Goal: Task Accomplishment & Management: Use online tool/utility

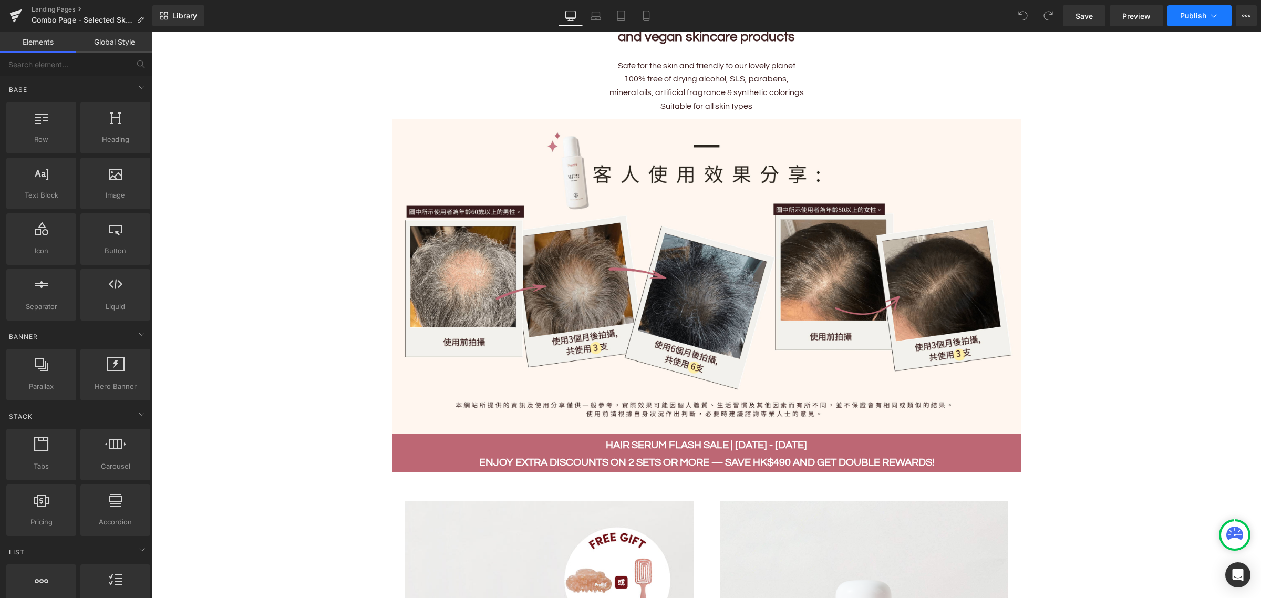
scroll to position [525, 0]
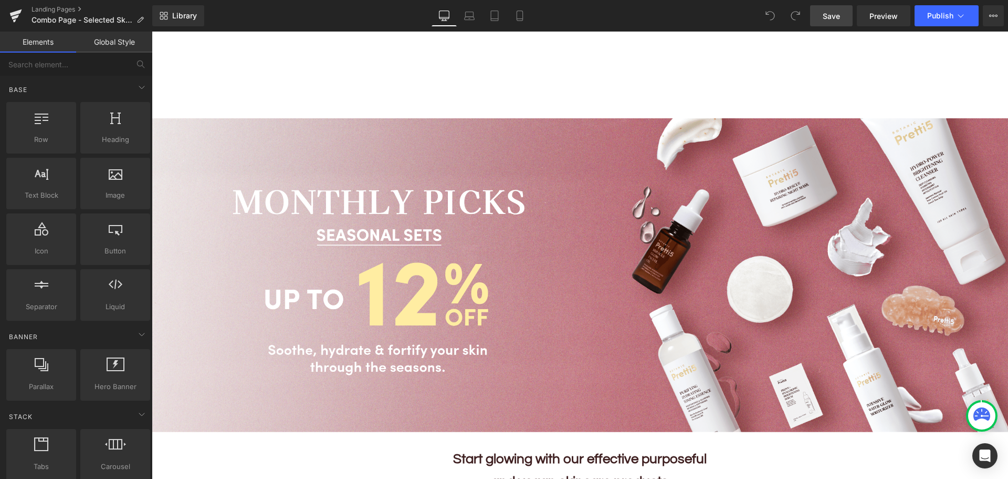
click at [825, 21] on span "Save" at bounding box center [831, 16] width 17 height 11
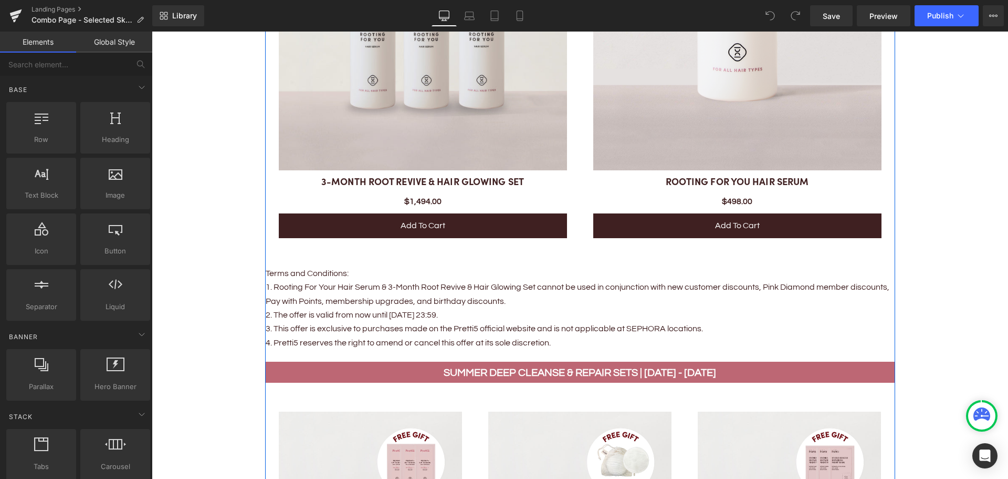
scroll to position [1261, 0]
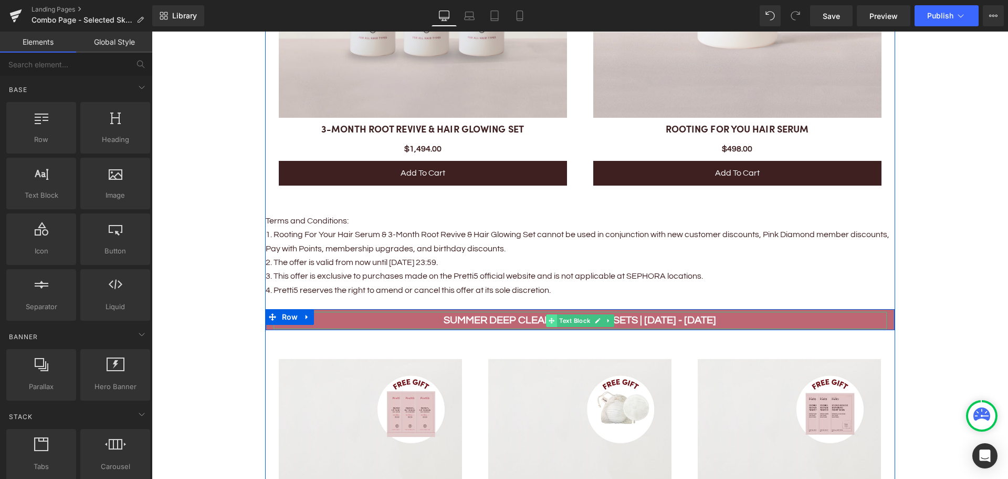
click at [548, 314] on span at bounding box center [551, 320] width 11 height 13
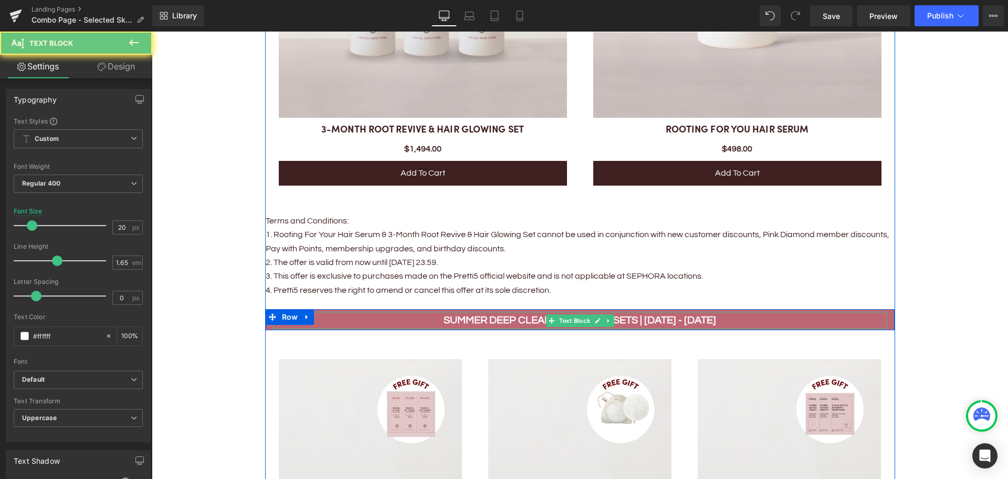
click at [512, 318] on strong "Summer Deep Cleanse & Repair Sets | 1 - 31 AUG" at bounding box center [580, 320] width 273 height 11
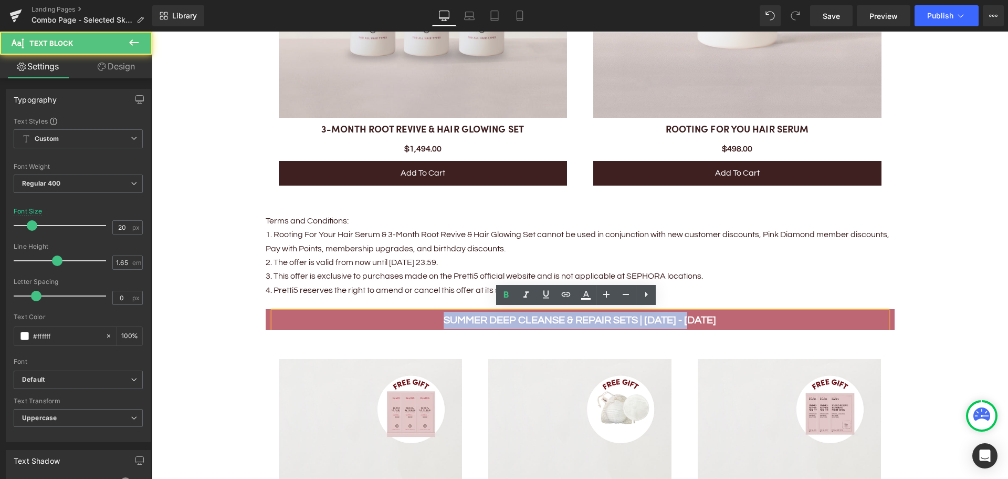
drag, startPoint x: 451, startPoint y: 316, endPoint x: 724, endPoint y: 321, distance: 273.2
click at [724, 321] on p "Summer Deep Cleanse & Repair Sets | 1 - 31 AUG" at bounding box center [580, 319] width 613 height 17
paste div
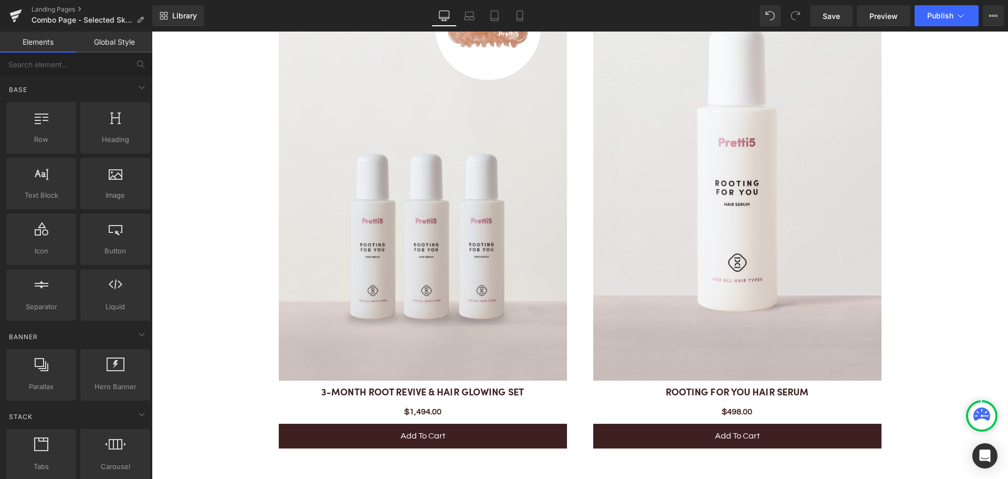
scroll to position [1156, 0]
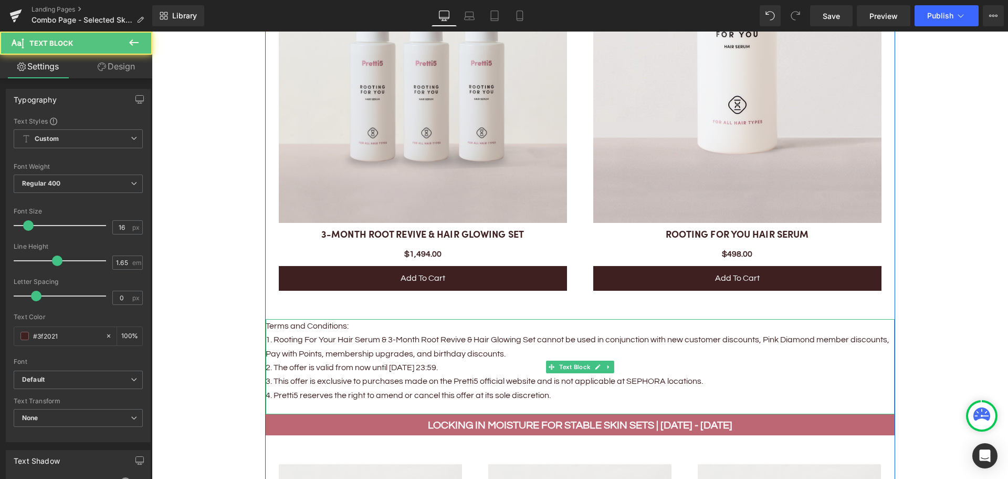
click at [366, 339] on p "1. Rooting For Your Hair Serum & 3-Month Root Revive & Hair Glowing Set cannot …" at bounding box center [580, 346] width 629 height 28
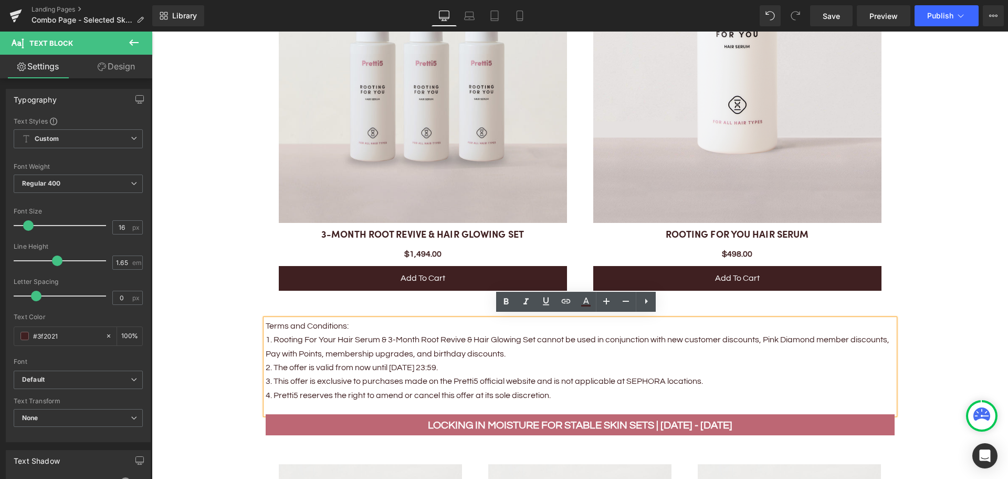
click at [348, 365] on p "2. The offer is valid from now until [DATE] 23:59." at bounding box center [580, 367] width 629 height 14
drag, startPoint x: 332, startPoint y: 364, endPoint x: 430, endPoint y: 363, distance: 97.7
click at [430, 363] on p "2. The offer is valid from now until [DATE] 23:59." at bounding box center [580, 367] width 629 height 14
paste div
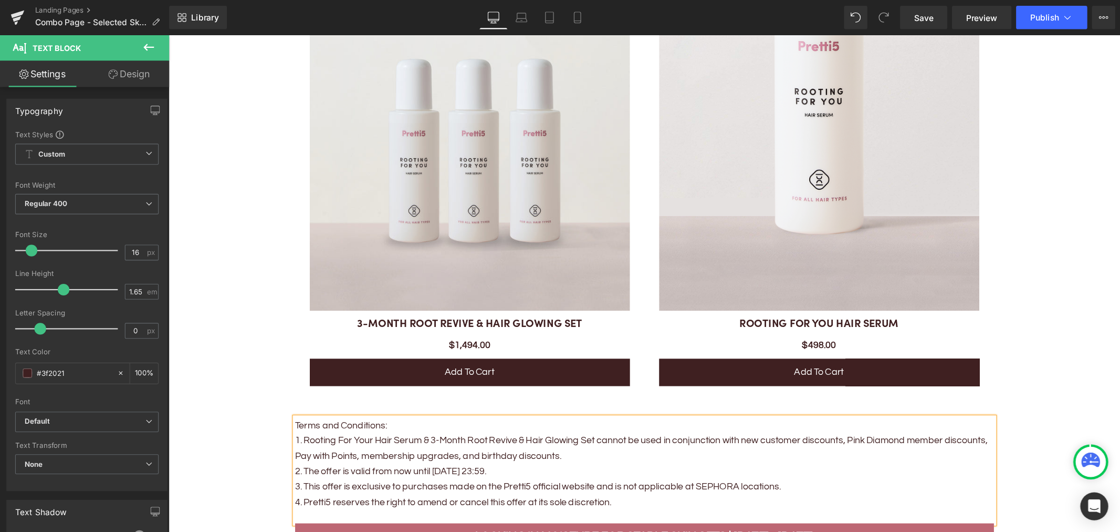
scroll to position [1103, 0]
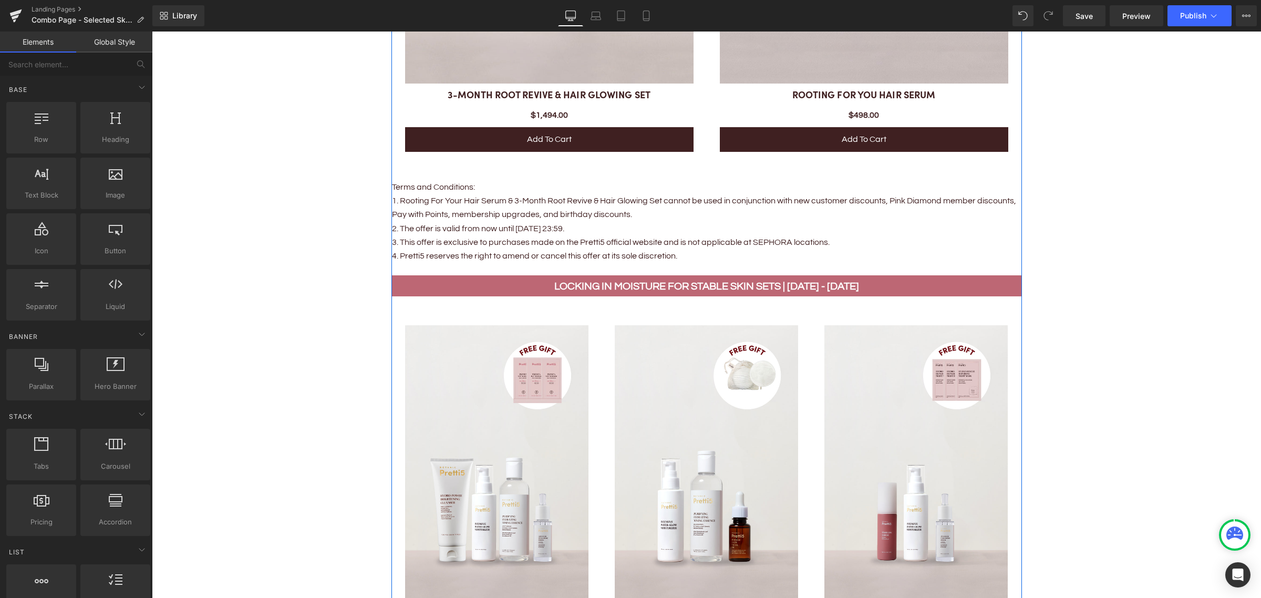
scroll to position [1392, 0]
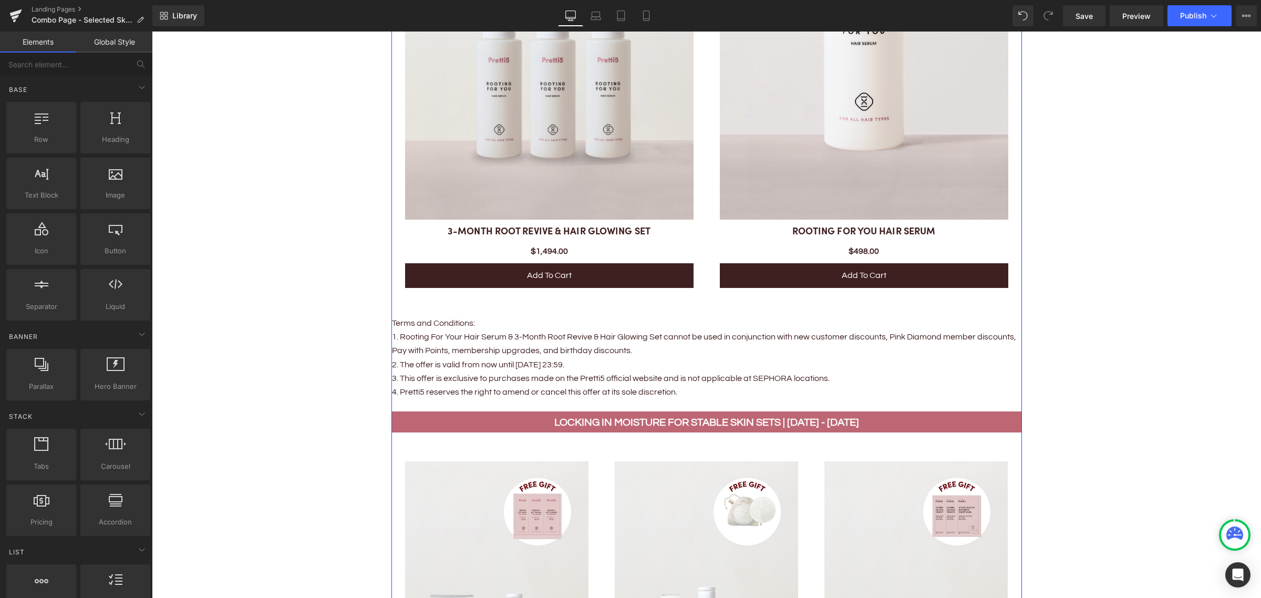
scroll to position [1327, 0]
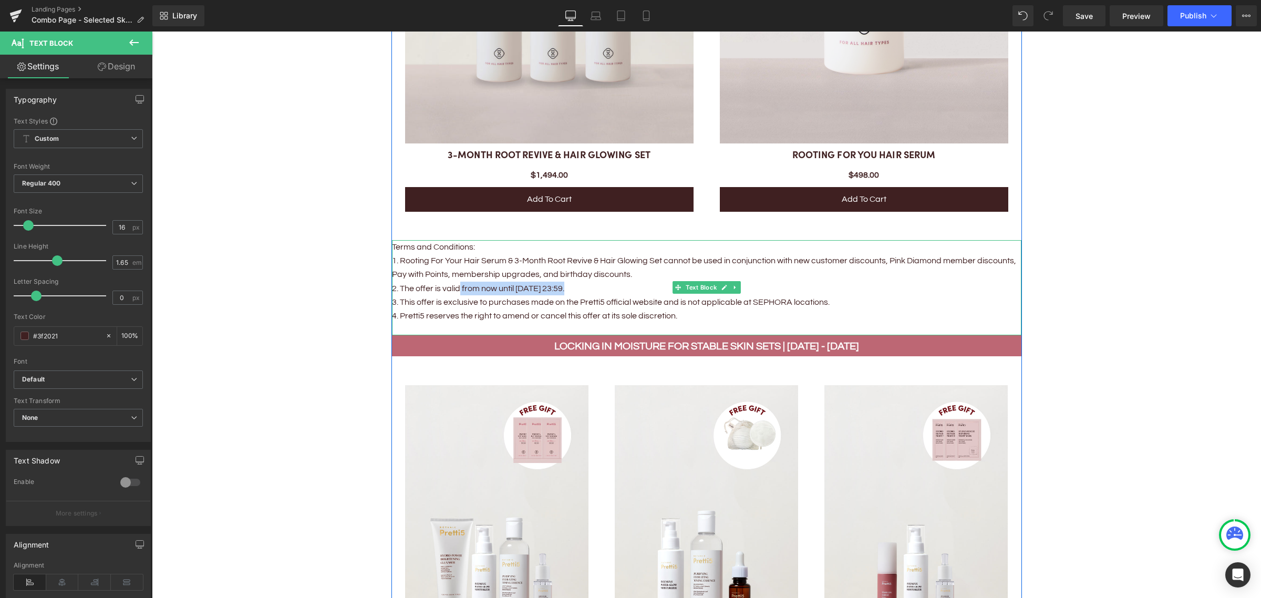
drag, startPoint x: 560, startPoint y: 283, endPoint x: 454, endPoint y: 284, distance: 106.1
click at [454, 284] on p "2. The offer is valid from now until Sep 30, 23:59." at bounding box center [706, 289] width 629 height 14
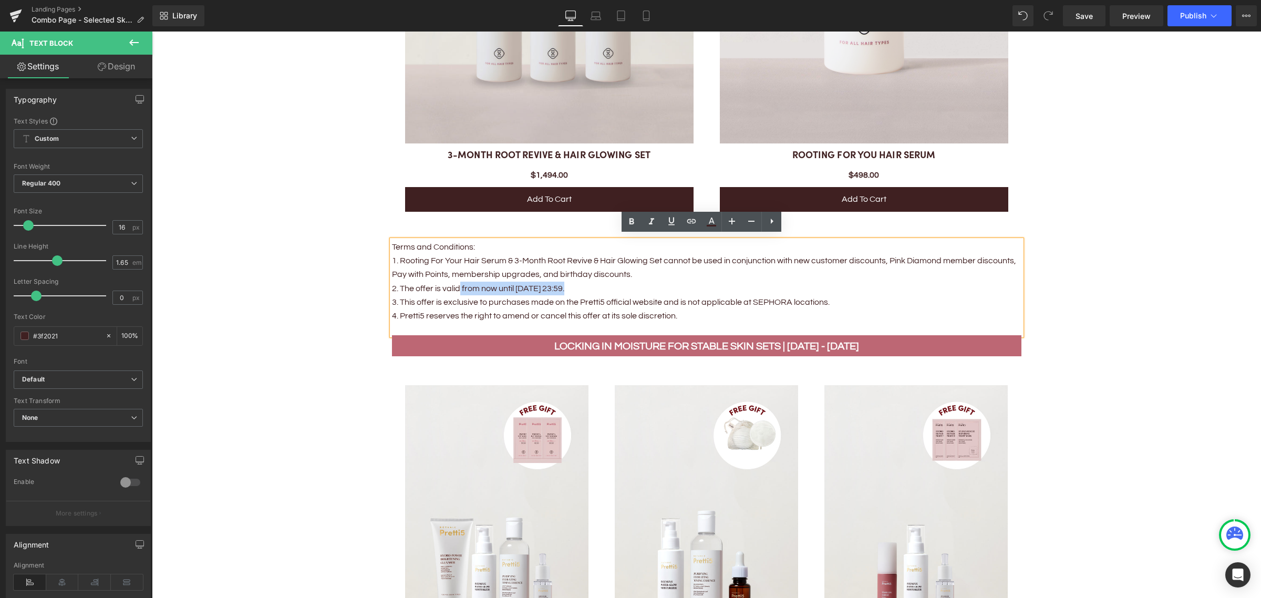
copy p "from now until Sep 30, 23:59"
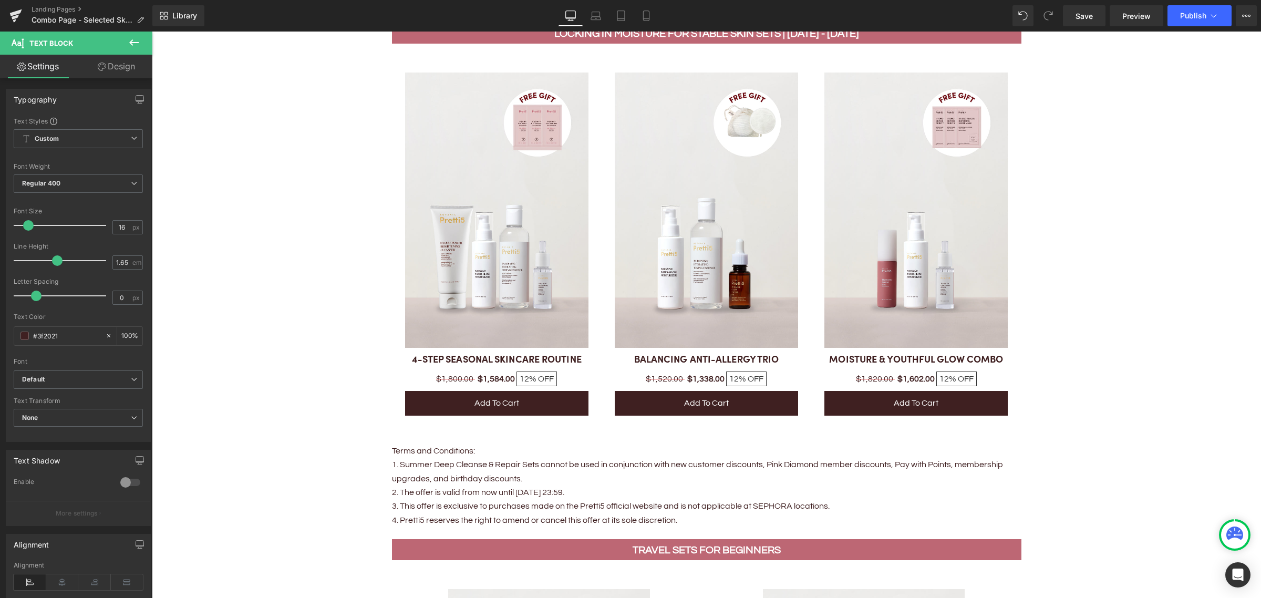
scroll to position [1655, 0]
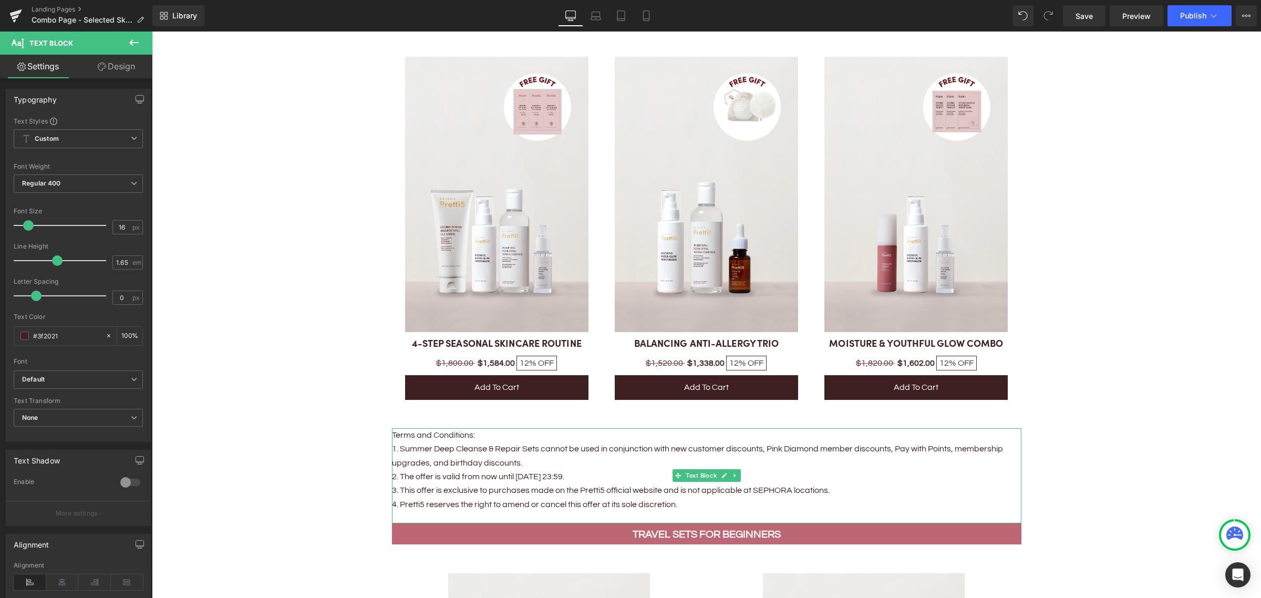
click at [516, 474] on p "2. The offer is valid from now until [DATE] 23:59." at bounding box center [706, 477] width 629 height 14
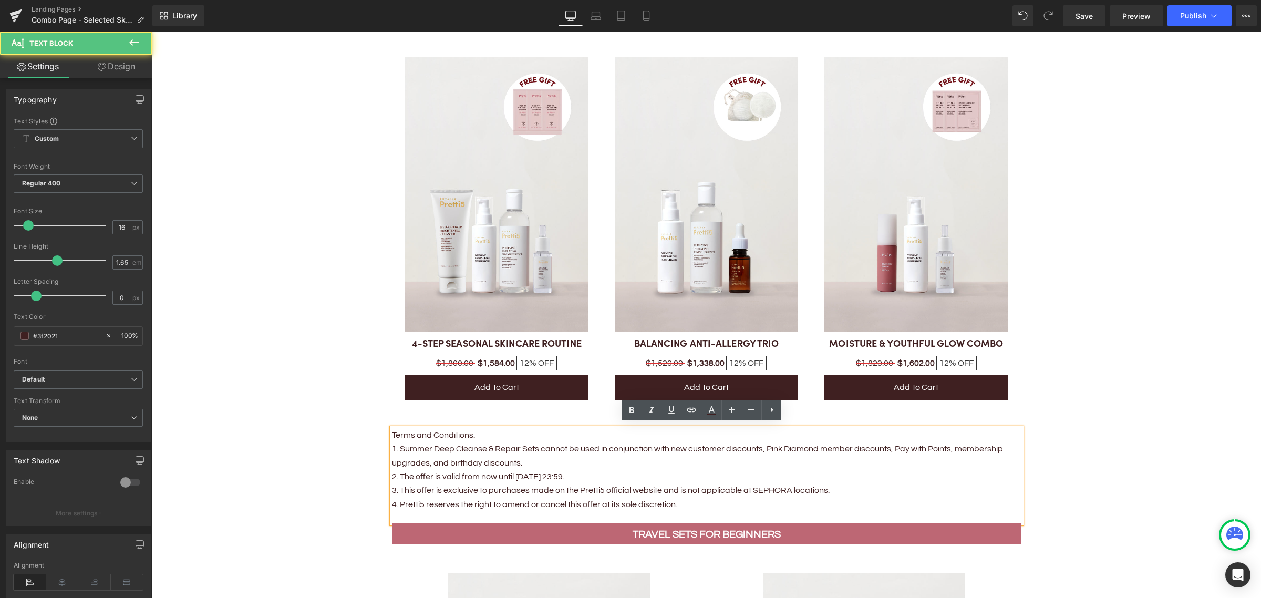
click at [524, 472] on p "2. The offer is valid from now until [DATE] 23:59." at bounding box center [706, 477] width 629 height 14
drag, startPoint x: 558, startPoint y: 469, endPoint x: 458, endPoint y: 469, distance: 100.3
click at [458, 470] on p "2. The offer is valid from now until [DATE] 23:59." at bounding box center [706, 477] width 629 height 14
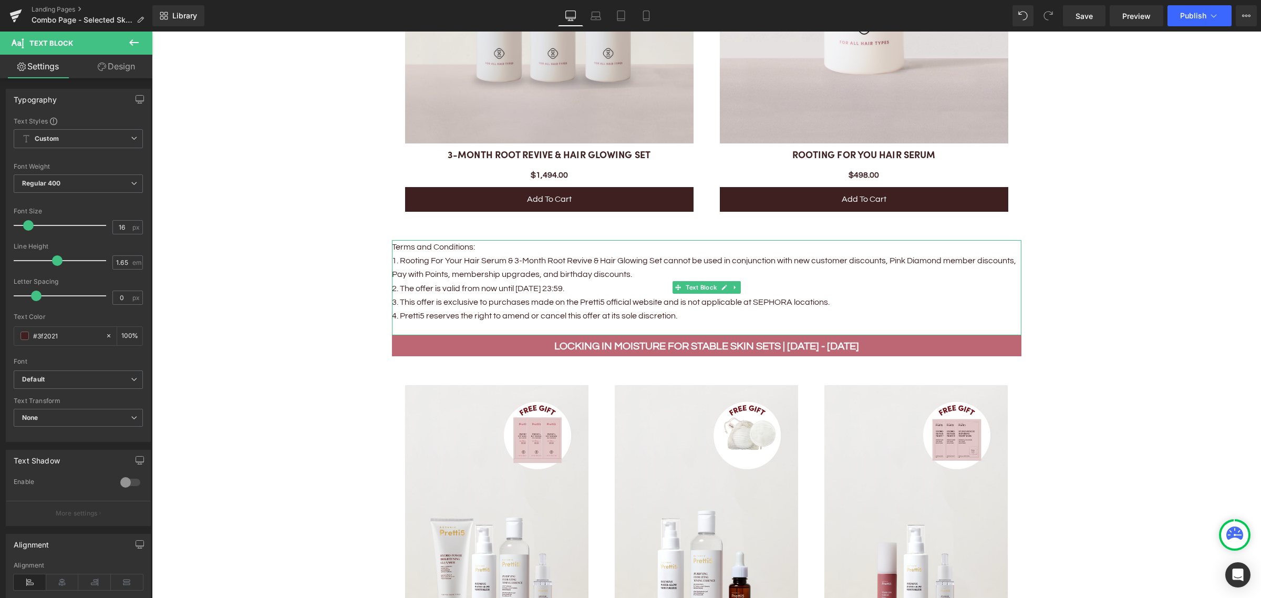
click at [549, 287] on p "2. The offer is valid from now until Sep 30, 23:59." at bounding box center [706, 289] width 629 height 14
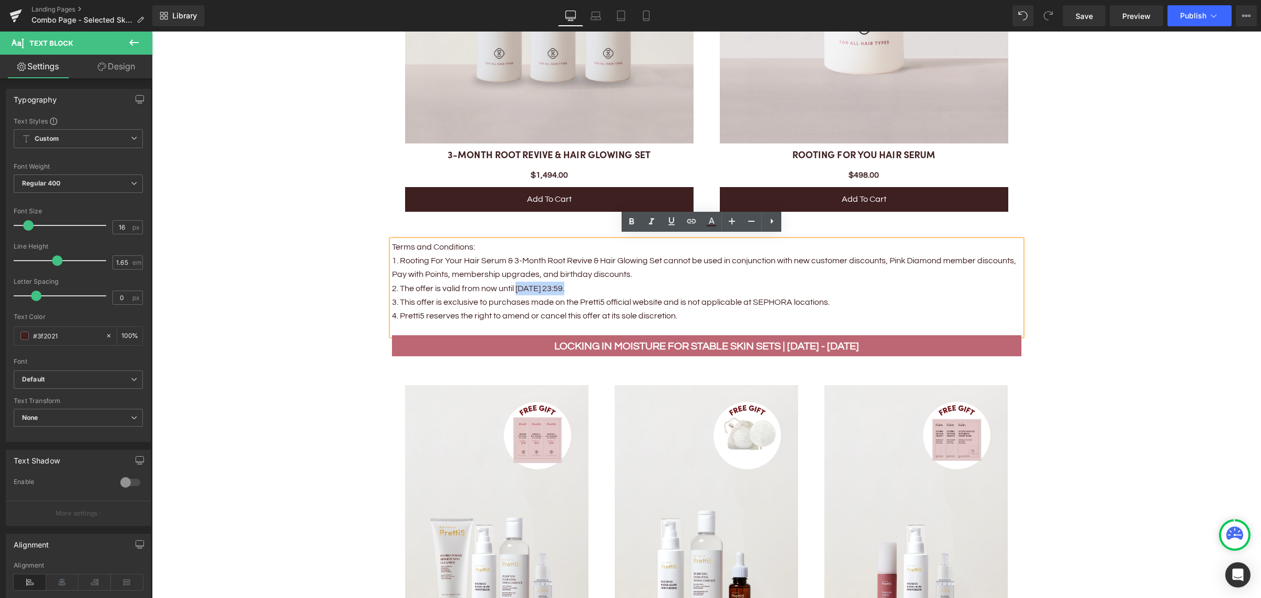
drag, startPoint x: 560, startPoint y: 286, endPoint x: 511, endPoint y: 287, distance: 48.9
click at [511, 287] on p "2. The offer is valid from now until Sep 30, 23:59." at bounding box center [706, 289] width 629 height 14
copy p "Sep 30, 23:59"
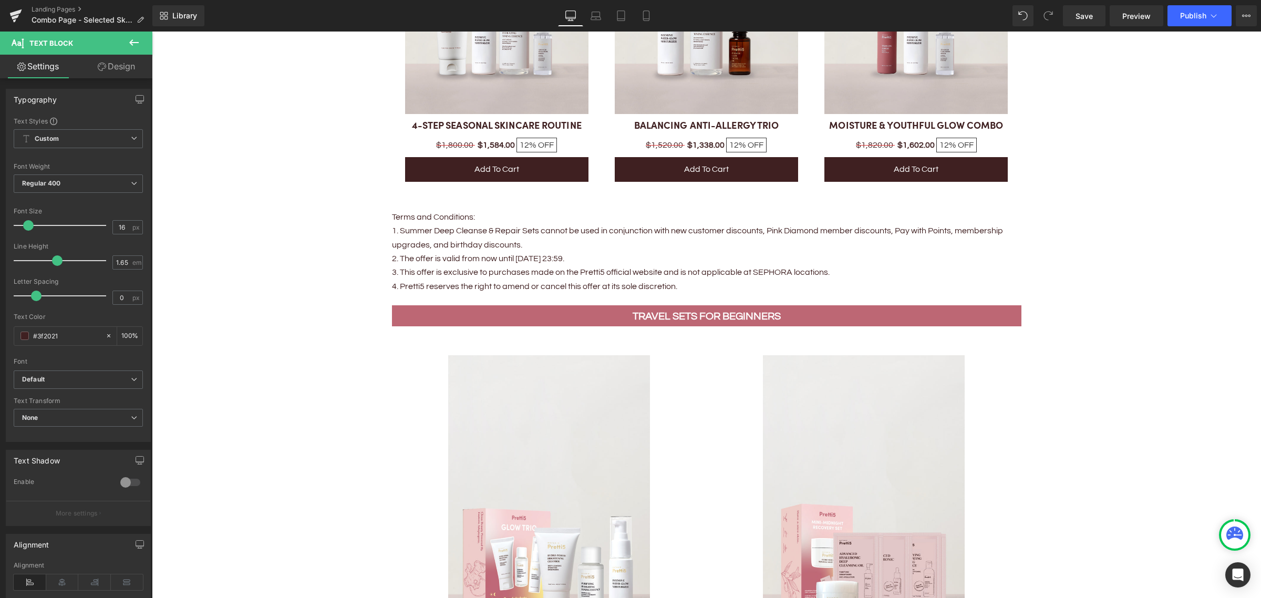
scroll to position [1721, 0]
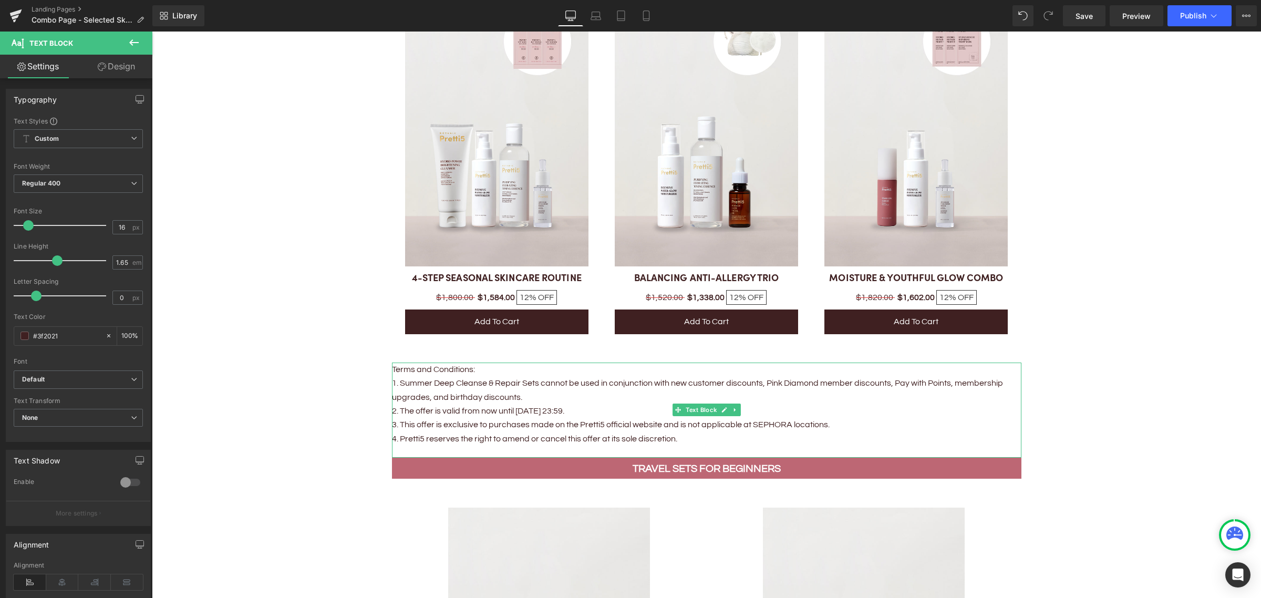
click at [530, 408] on p "2. The offer is valid from now until [DATE] 23:59." at bounding box center [706, 411] width 629 height 14
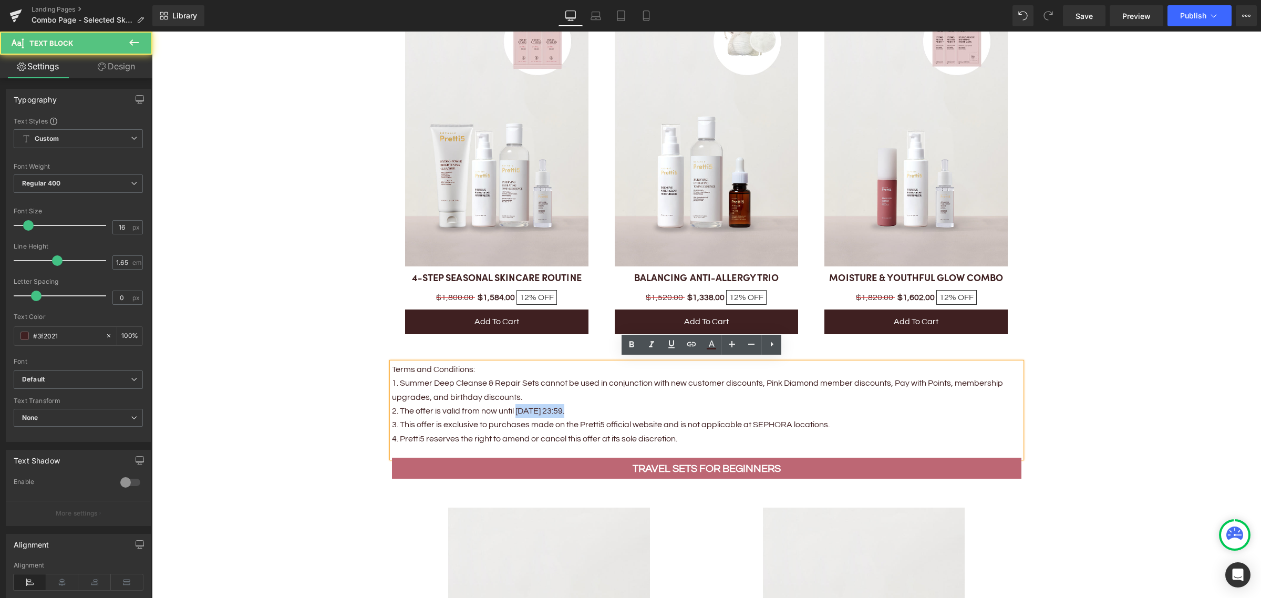
drag, startPoint x: 560, startPoint y: 404, endPoint x: 512, endPoint y: 404, distance: 48.3
click at [512, 404] on p "2. The offer is valid from now until [DATE] 23:59." at bounding box center [706, 411] width 629 height 14
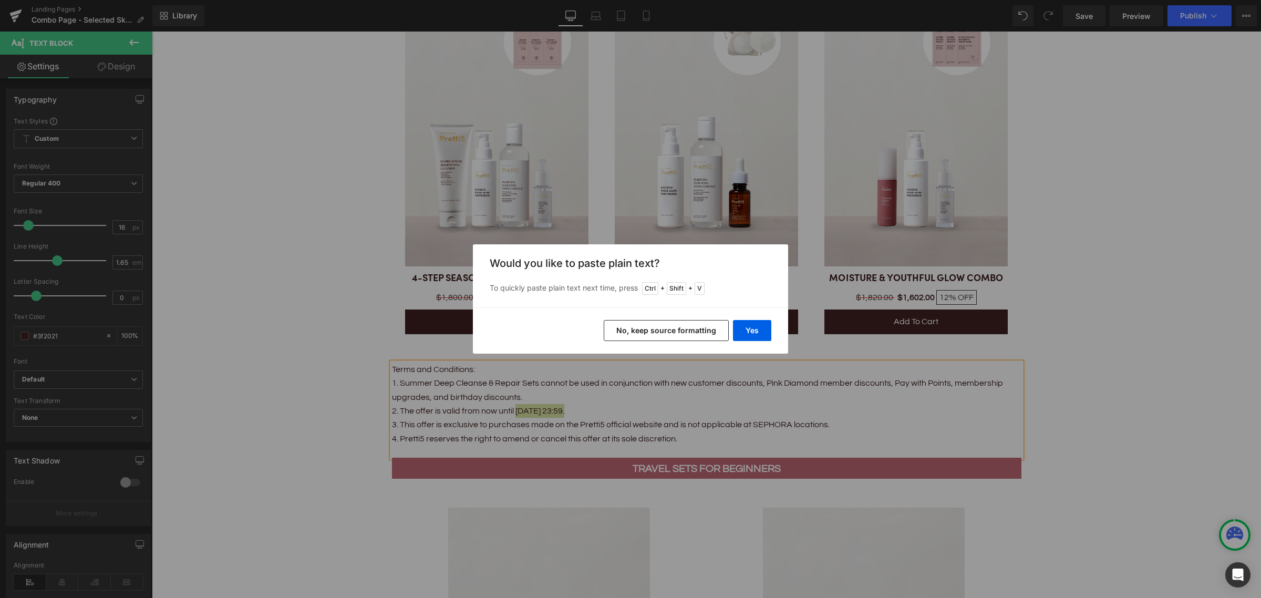
click at [671, 334] on button "No, keep source formatting" at bounding box center [666, 330] width 125 height 21
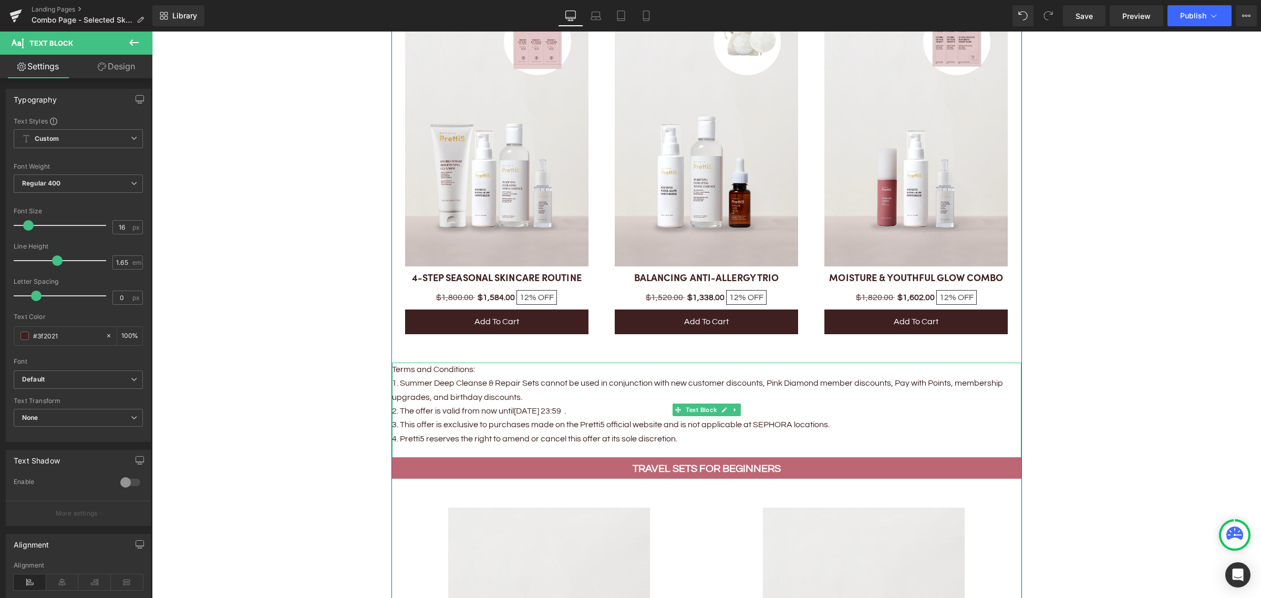
click at [567, 410] on p "2. The offer is valid from now until Sep 30, 23:59 ." at bounding box center [706, 411] width 629 height 14
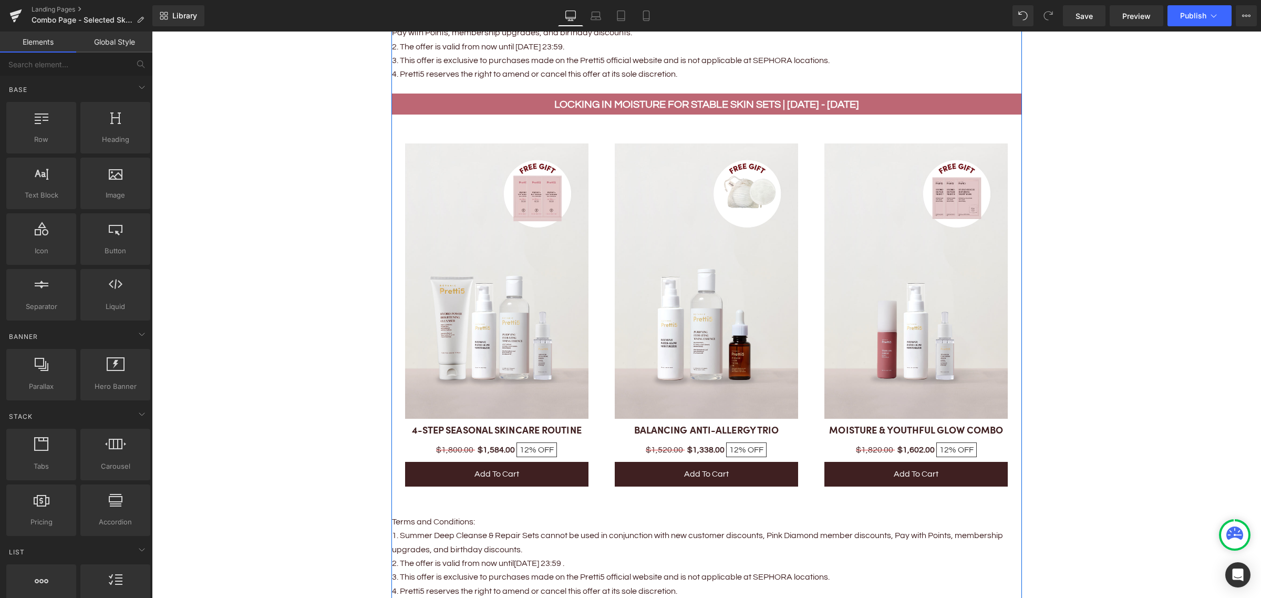
scroll to position [1589, 0]
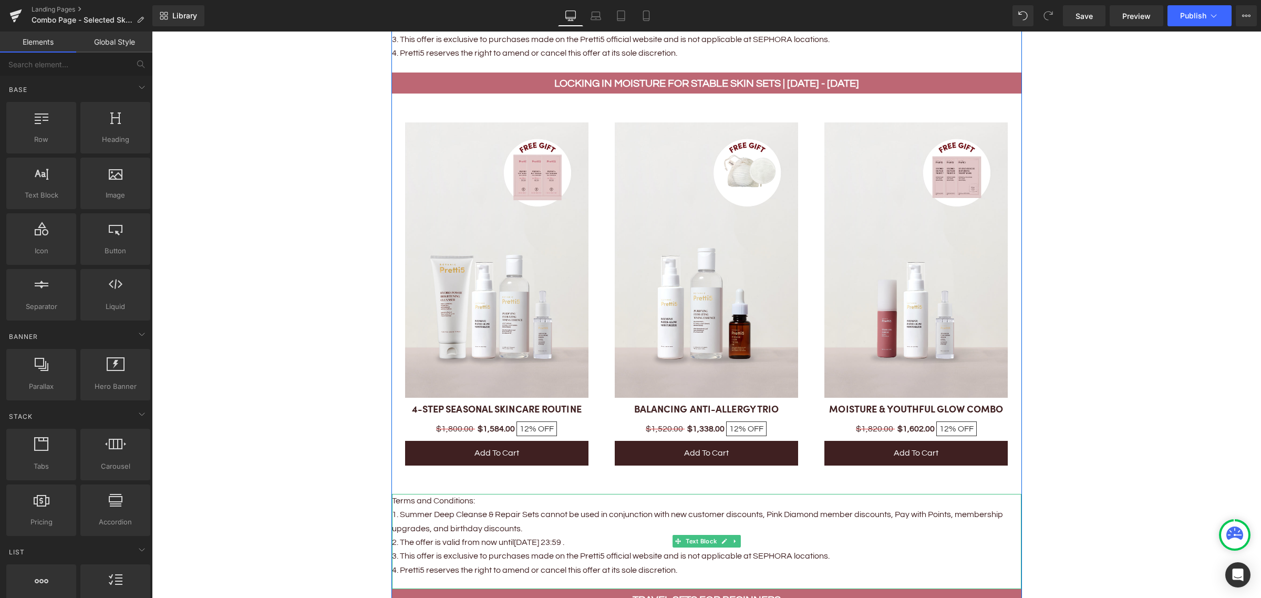
click at [503, 478] on p "1. Summer Deep Cleanse & Repair Sets cannot be used in conjunction with new cus…" at bounding box center [706, 521] width 629 height 28
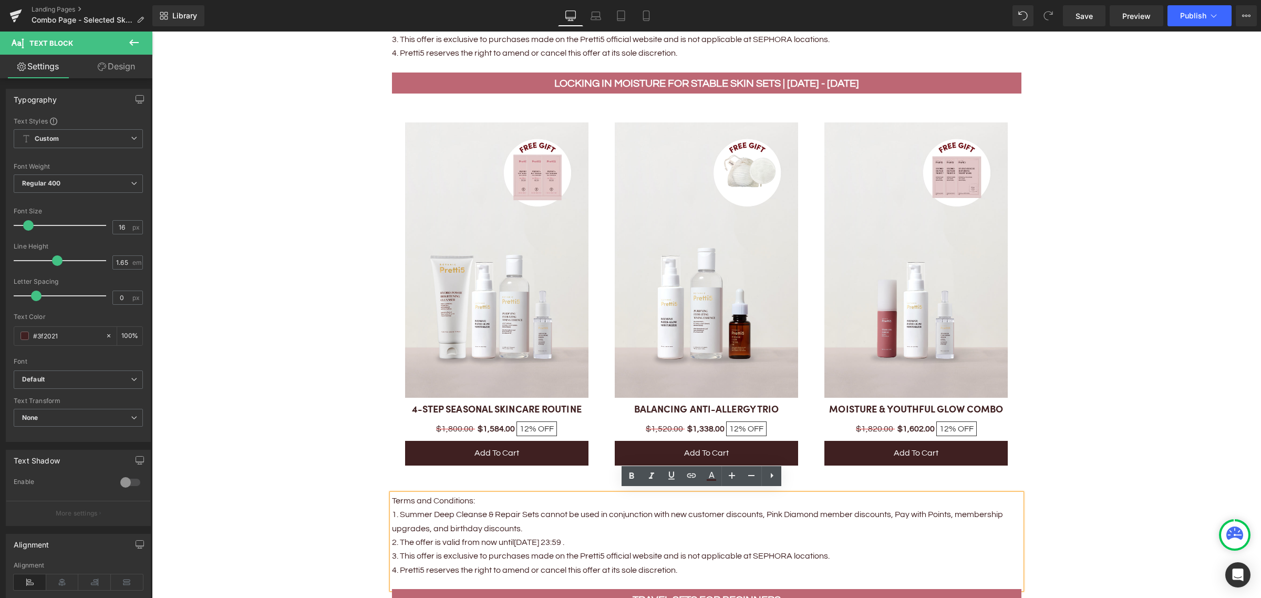
click at [532, 478] on p "1. Summer Deep Cleanse & Repair Sets cannot be used in conjunction with new cus…" at bounding box center [706, 521] width 629 height 28
drag, startPoint x: 395, startPoint y: 508, endPoint x: 514, endPoint y: 511, distance: 119.2
click at [514, 478] on p "1. Summer Deep Cleanse & Repair Sets cannot be used in conjunction with new cus…" at bounding box center [706, 521] width 629 height 28
click at [471, 478] on p "1. Locking in Moisture for stable Skin Sets cannot be used in conjunction with …" at bounding box center [706, 521] width 629 height 28
click at [485, 478] on p "1. Locking in Moisture For stable Skin Sets cannot be used in conjunction with …" at bounding box center [706, 521] width 629 height 28
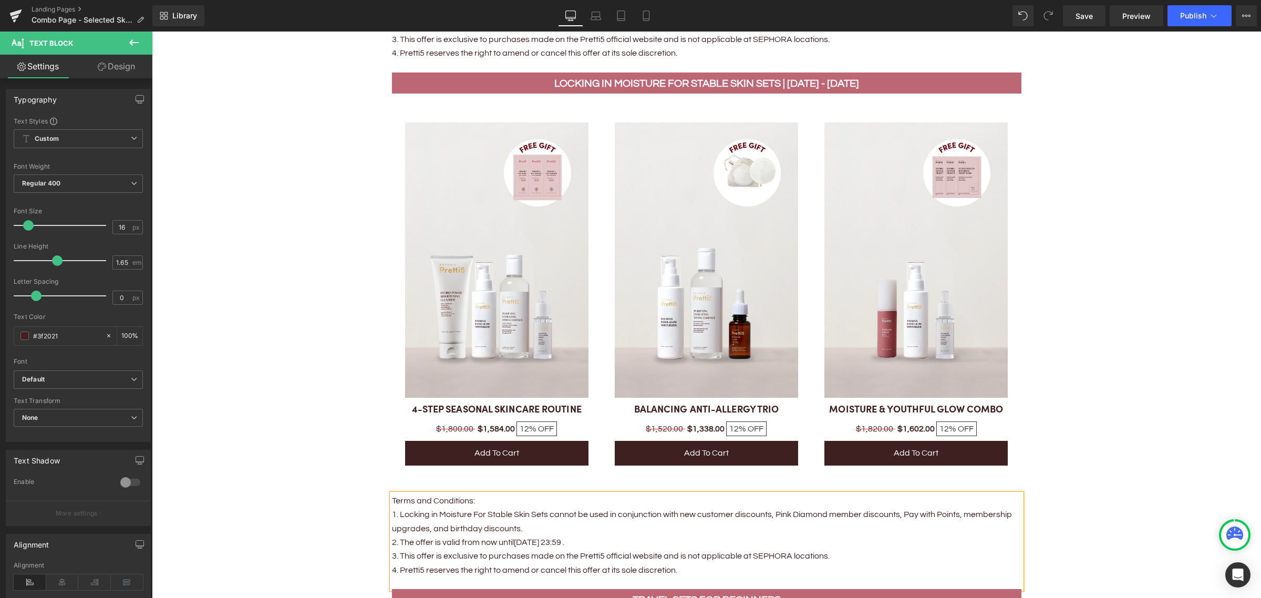
drag, startPoint x: 427, startPoint y: 510, endPoint x: 427, endPoint y: 523, distance: 13.1
click at [427, 478] on p "1. Locking in Moisture For Stable Skin Sets cannot be used in conjunction with …" at bounding box center [706, 521] width 629 height 28
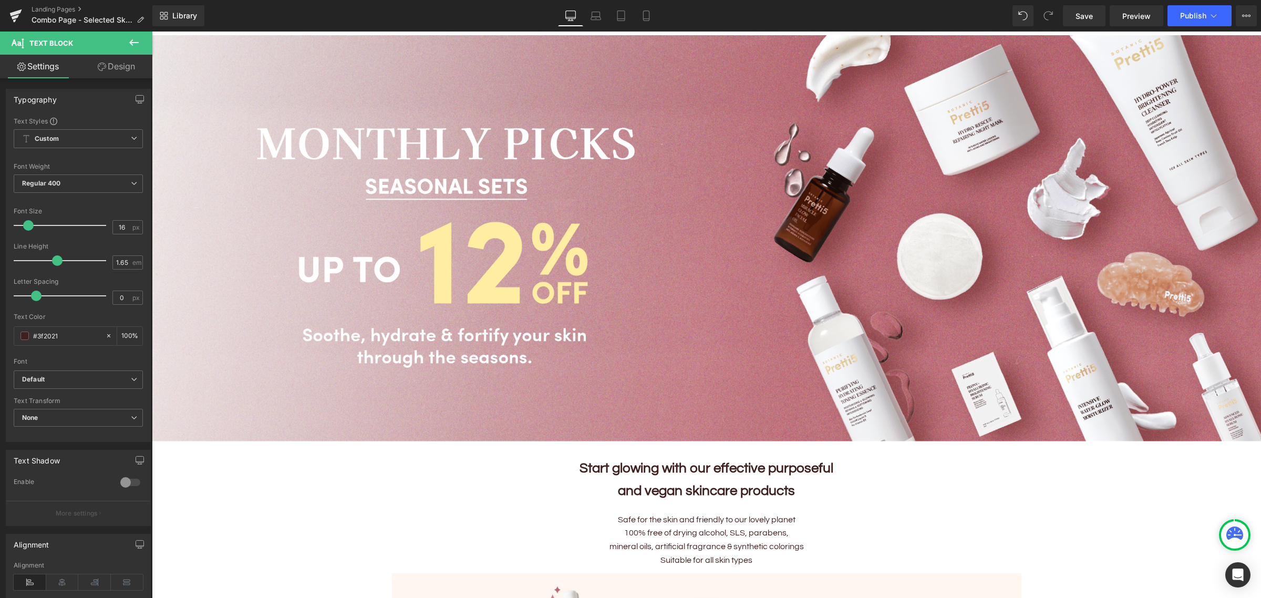
scroll to position [79, 0]
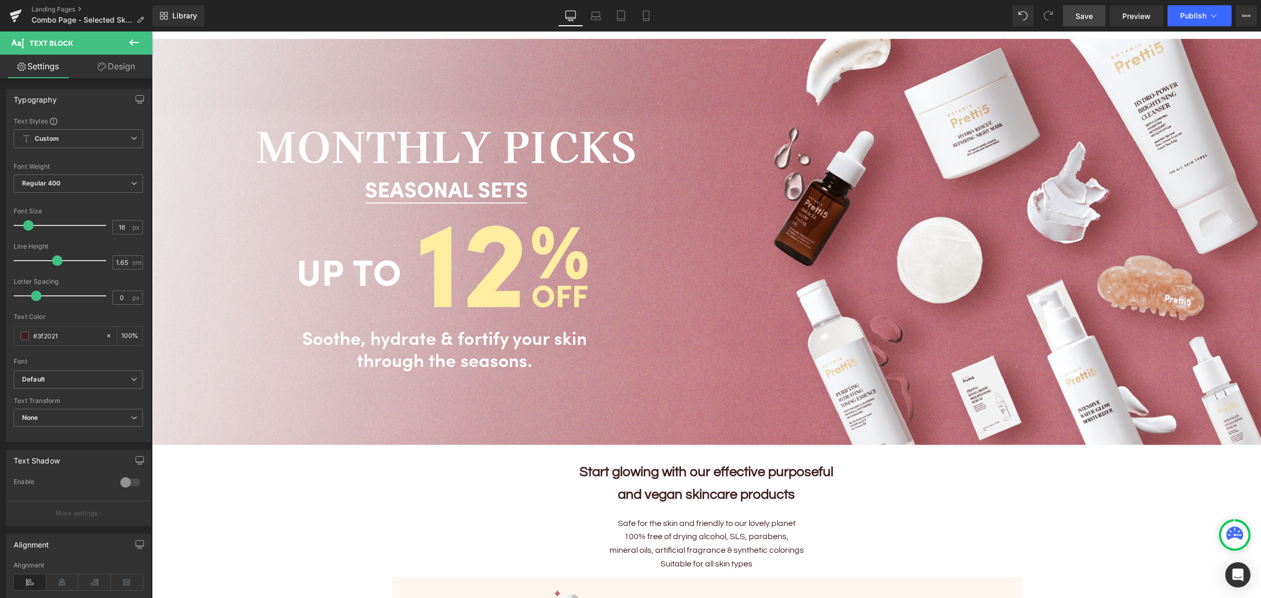
drag, startPoint x: 1078, startPoint y: 20, endPoint x: 751, endPoint y: 306, distance: 434.0
click at [1008, 20] on span "Save" at bounding box center [1083, 16] width 17 height 11
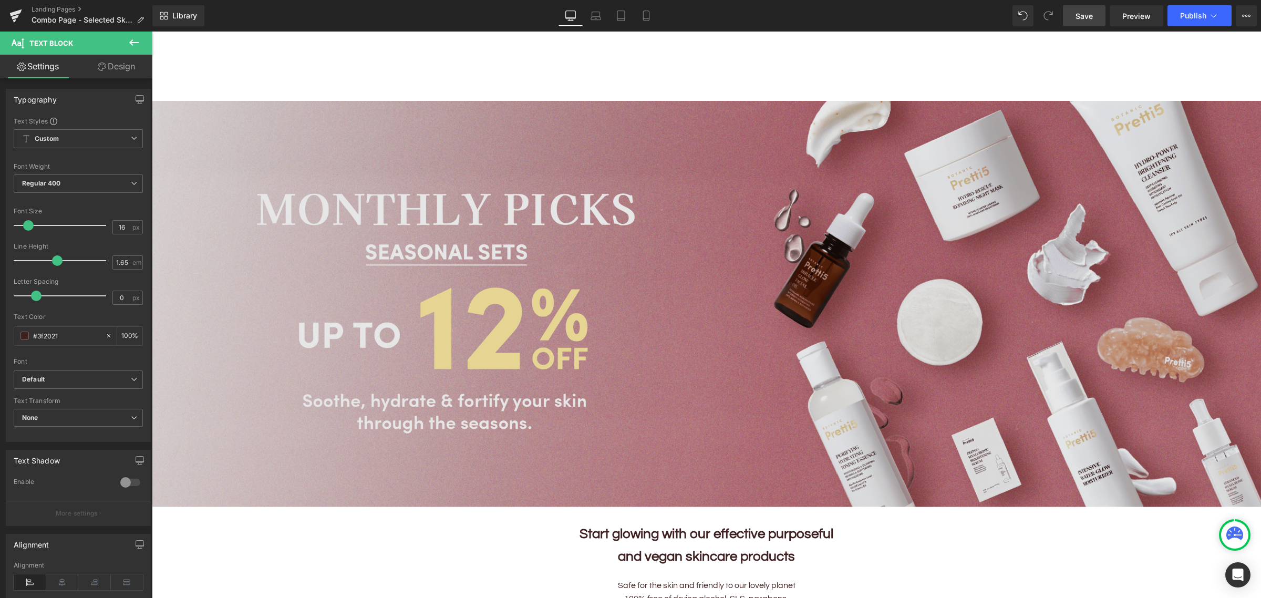
scroll to position [0, 0]
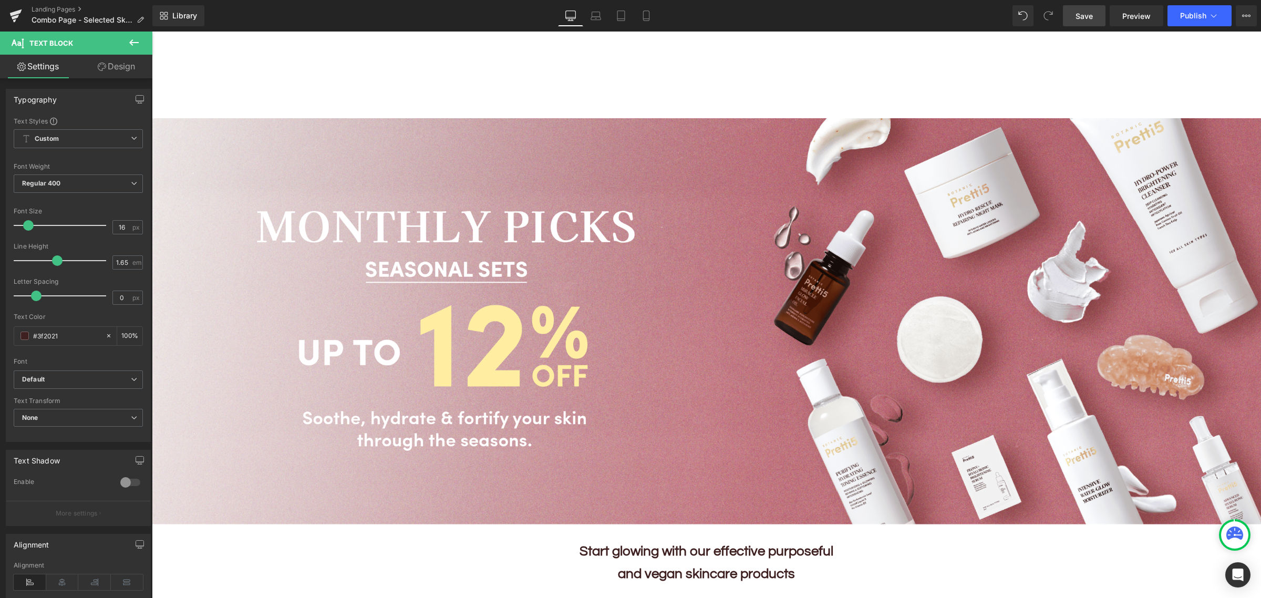
drag, startPoint x: 640, startPoint y: 17, endPoint x: 643, endPoint y: 30, distance: 14.1
click at [641, 17] on icon at bounding box center [646, 16] width 11 height 11
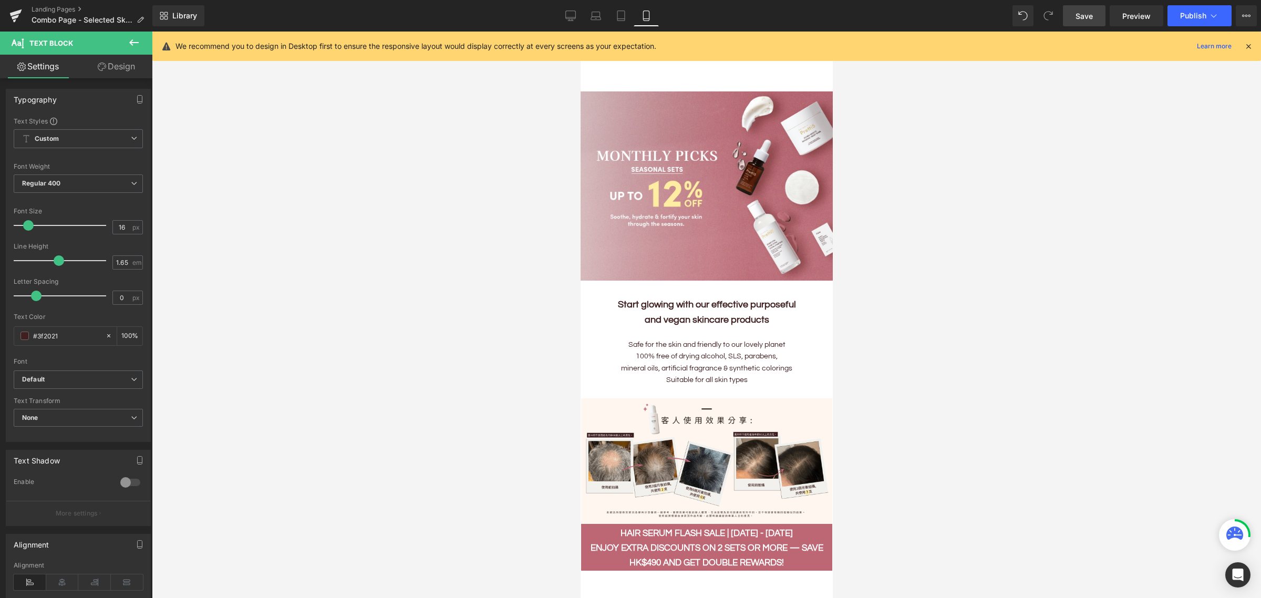
drag, startPoint x: 571, startPoint y: 19, endPoint x: 594, endPoint y: 59, distance: 45.4
click at [571, 19] on icon at bounding box center [570, 16] width 11 height 11
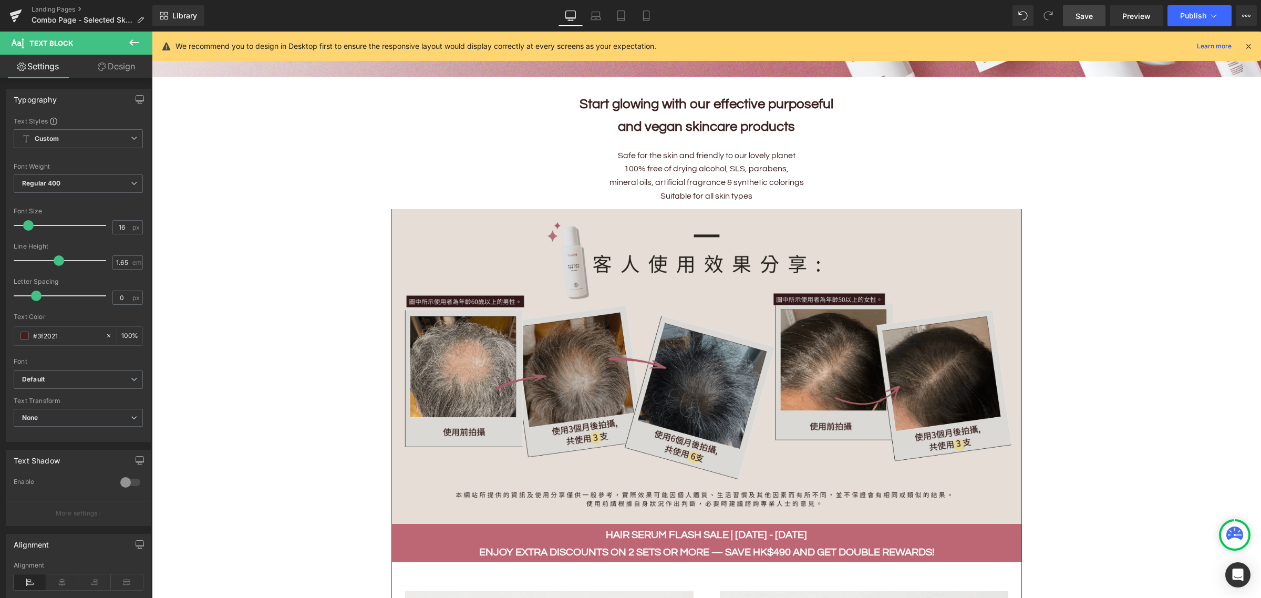
scroll to position [610, 0]
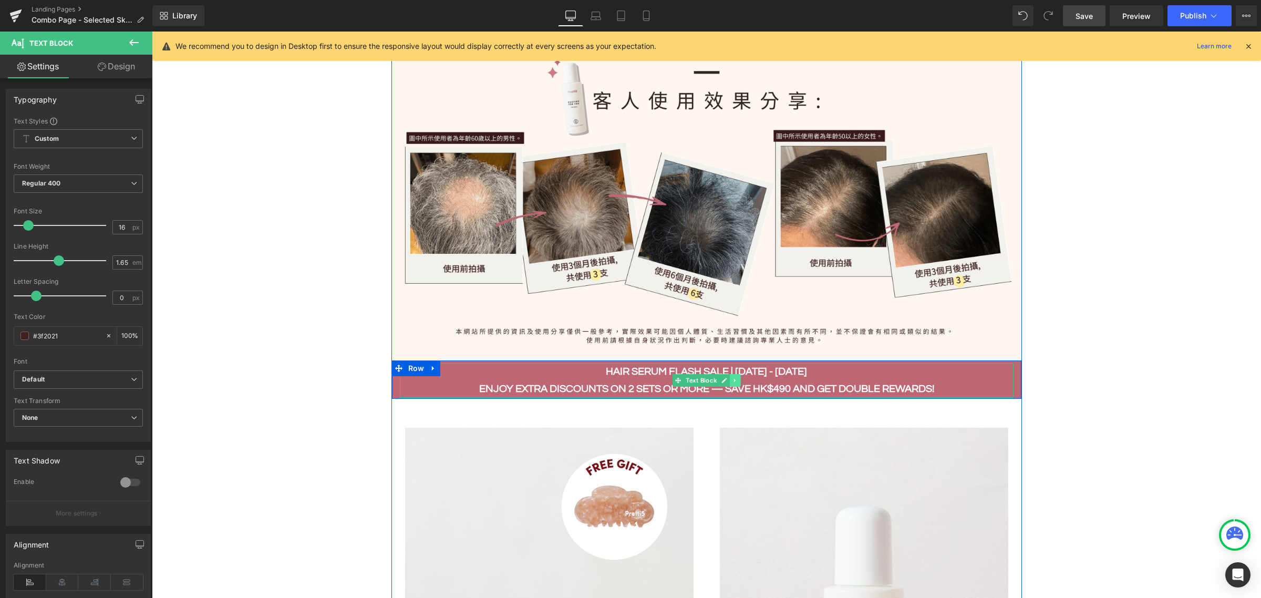
click at [732, 379] on icon at bounding box center [735, 380] width 6 height 6
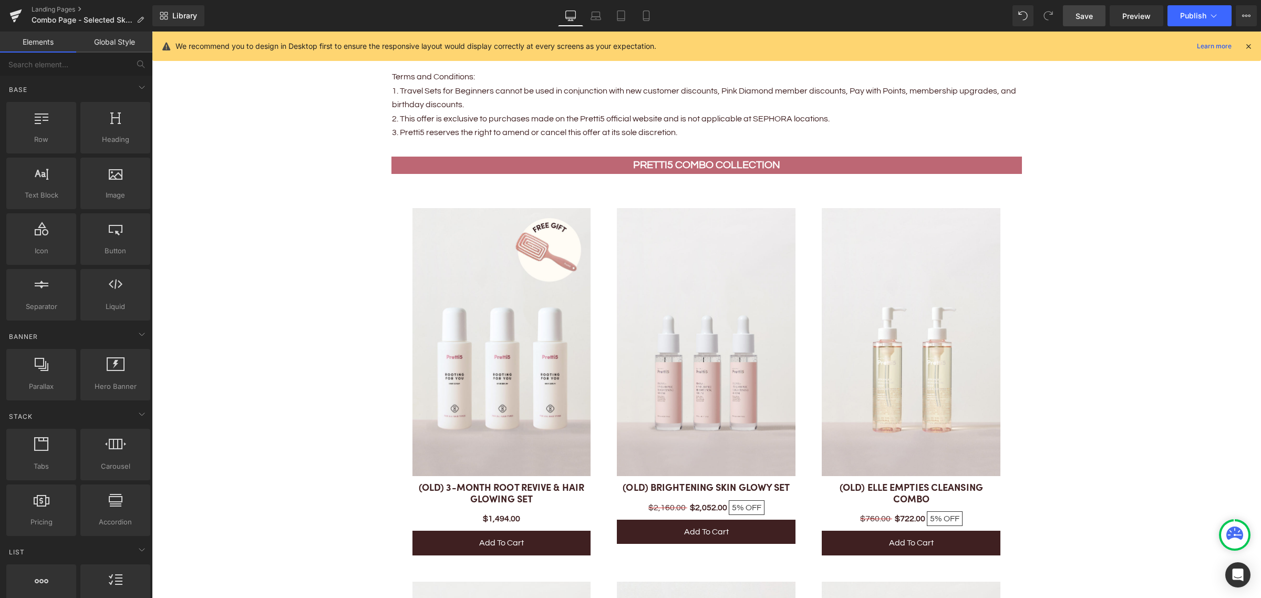
scroll to position [2580, 0]
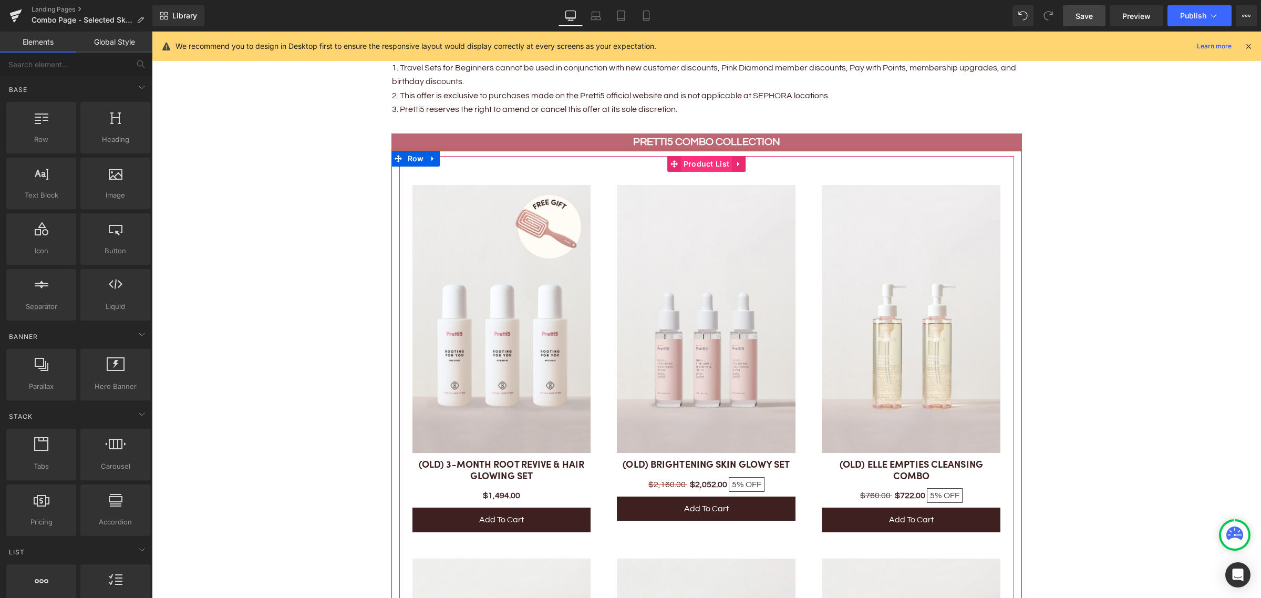
click at [681, 164] on span "Product List" at bounding box center [706, 164] width 51 height 16
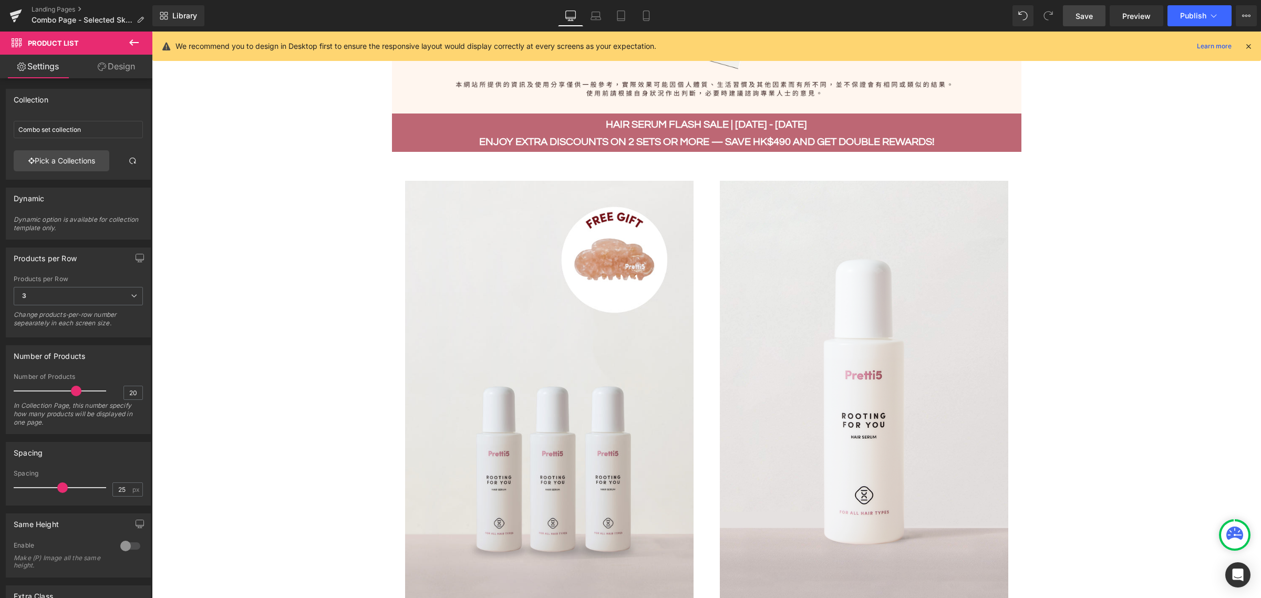
scroll to position [610, 0]
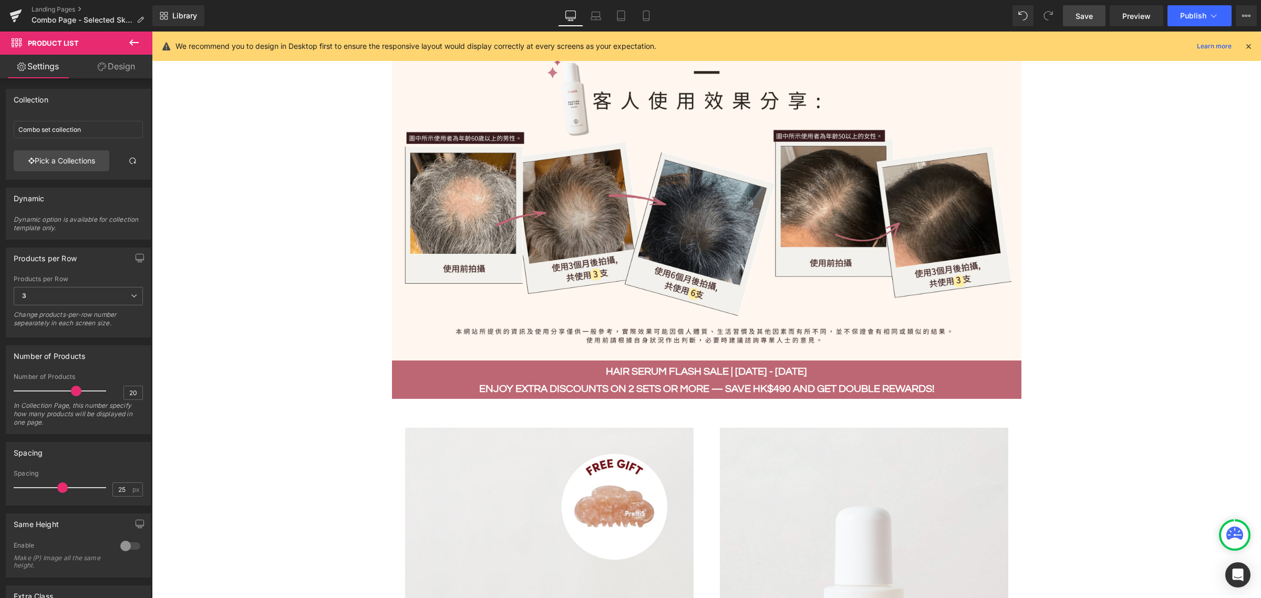
drag, startPoint x: 1079, startPoint y: 18, endPoint x: 598, endPoint y: 552, distance: 718.5
click at [1008, 18] on span "Save" at bounding box center [1083, 16] width 17 height 11
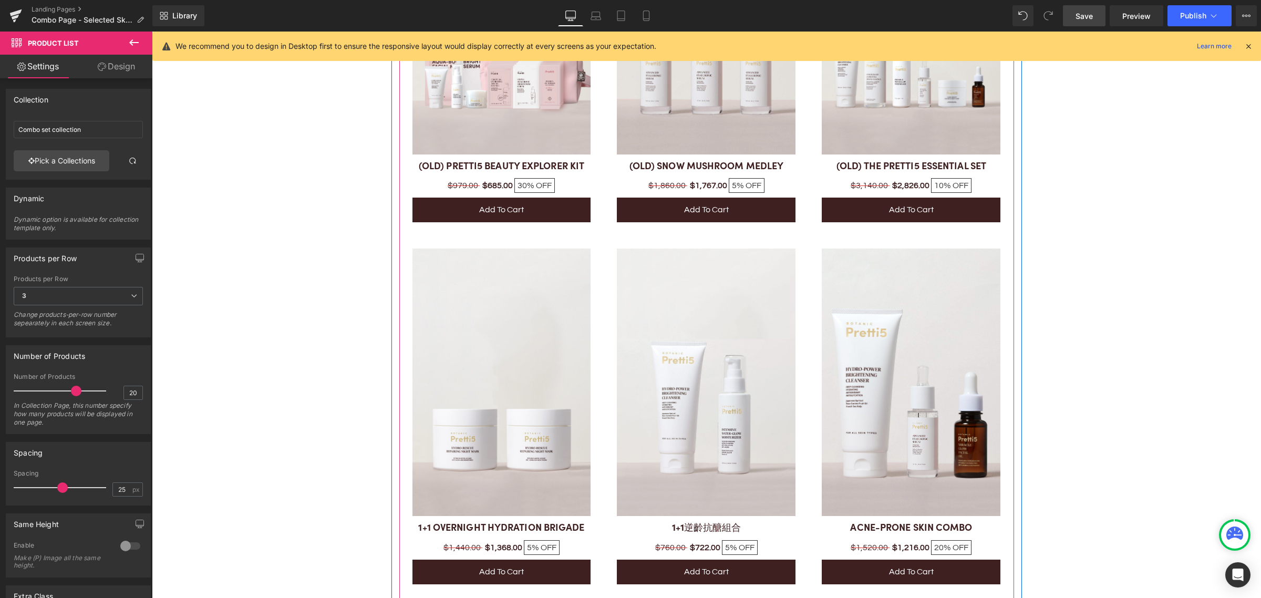
scroll to position [3040, 0]
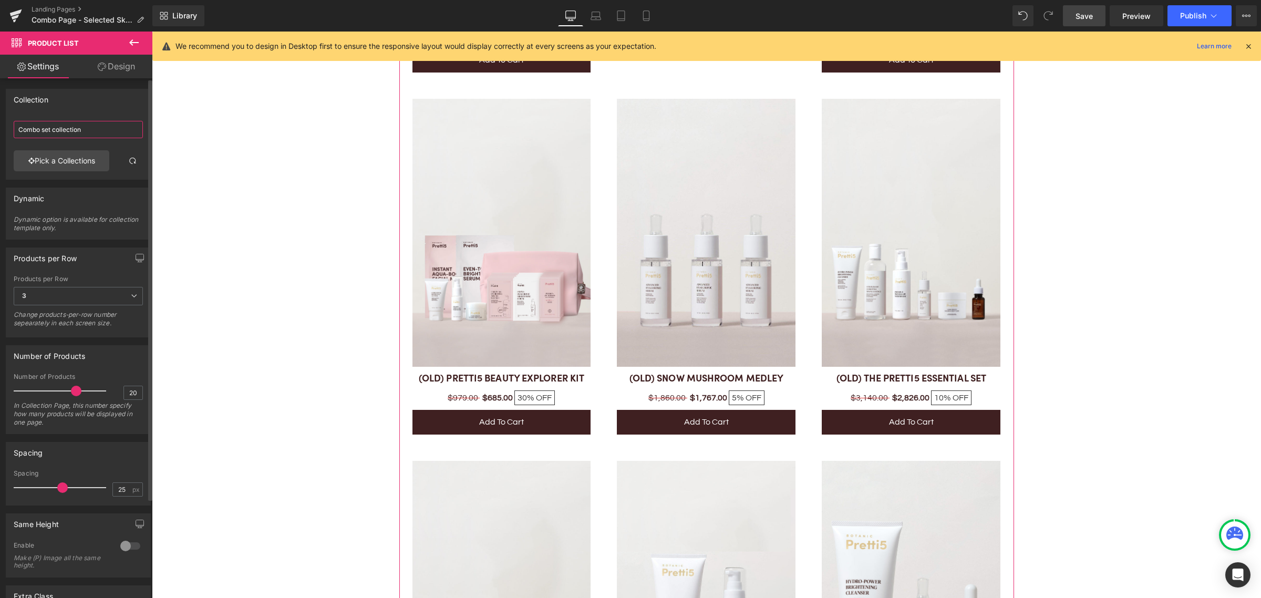
click at [96, 129] on input "Combo set collection" at bounding box center [78, 129] width 129 height 17
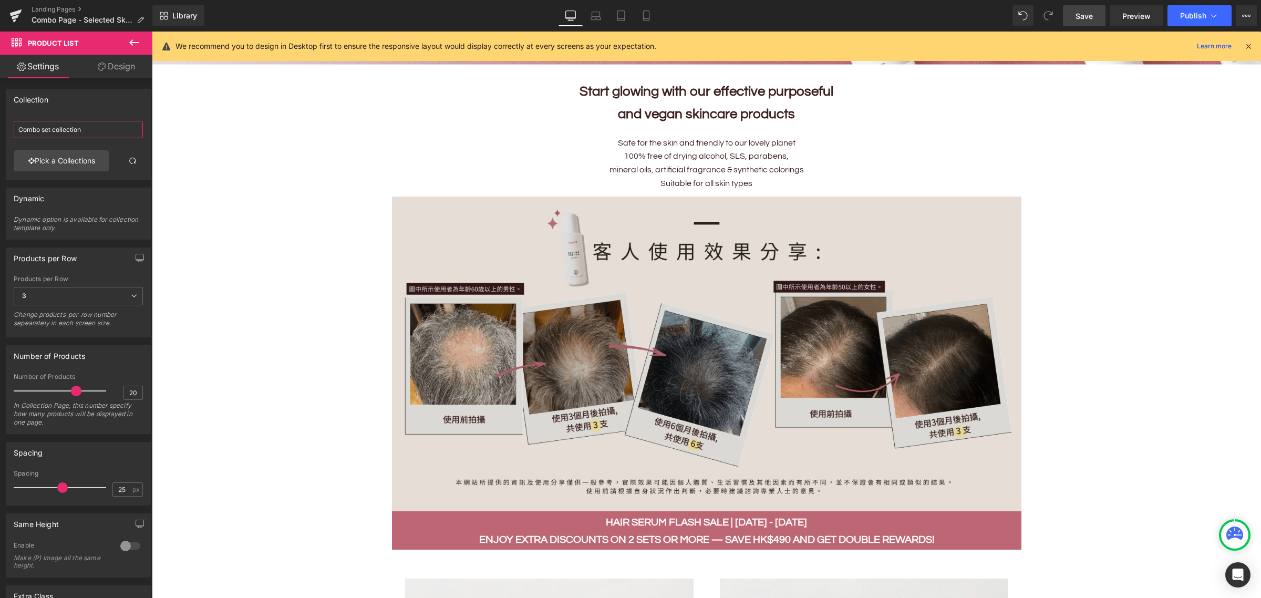
scroll to position [525, 0]
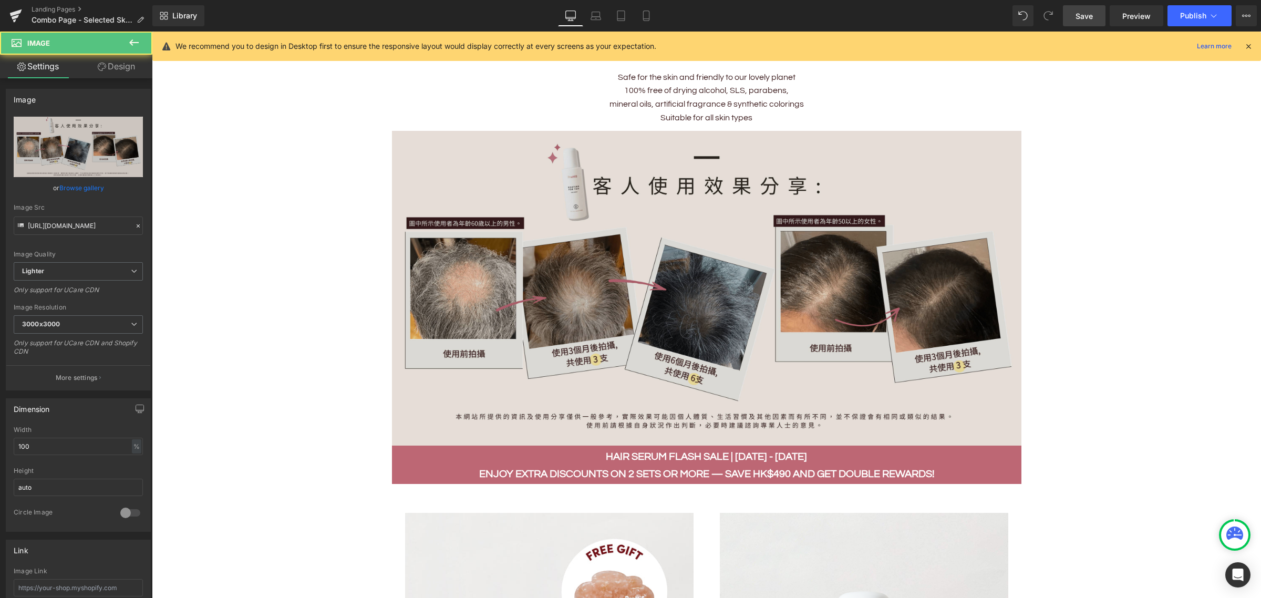
click at [736, 273] on img at bounding box center [706, 288] width 629 height 315
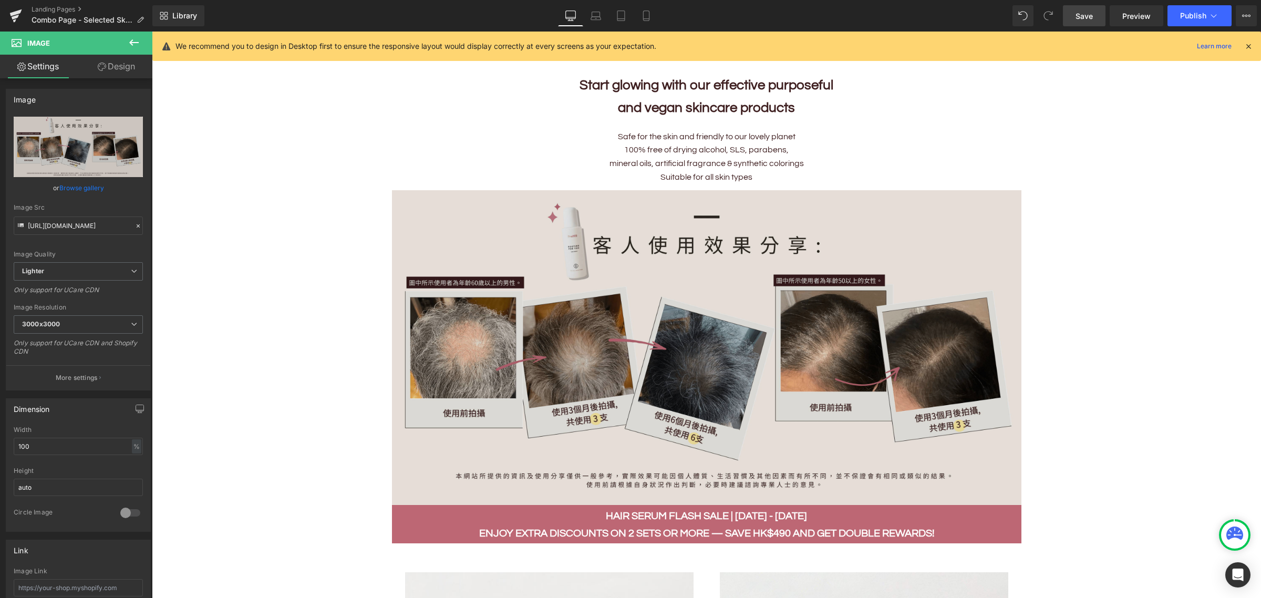
scroll to position [394, 0]
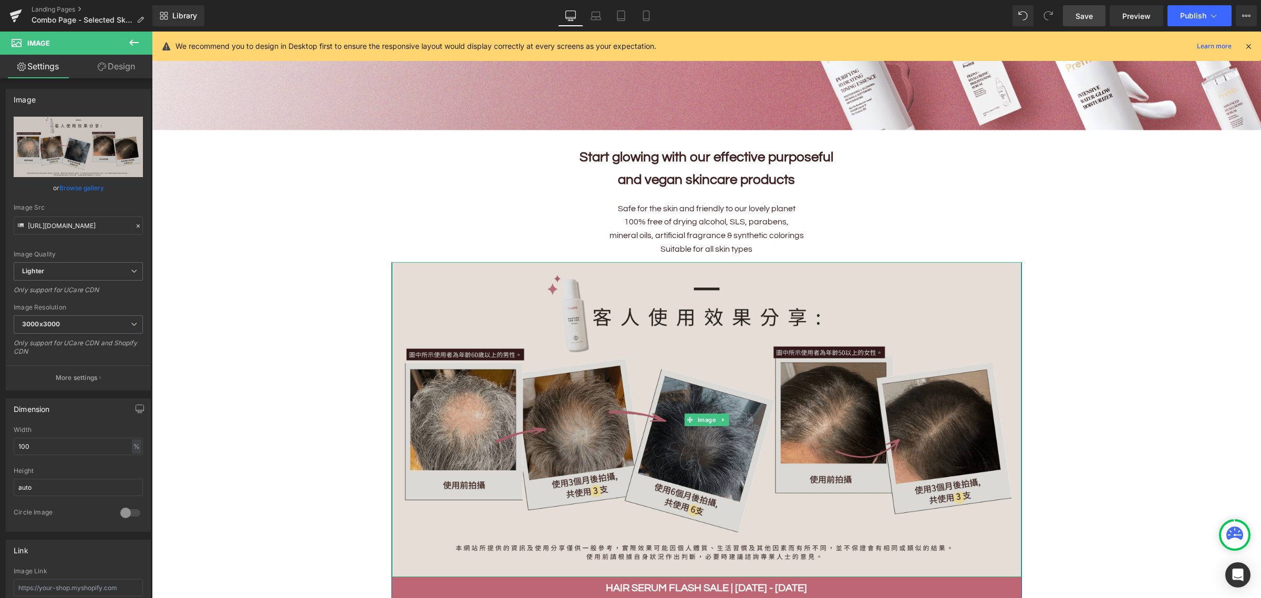
click at [728, 348] on img at bounding box center [706, 419] width 629 height 315
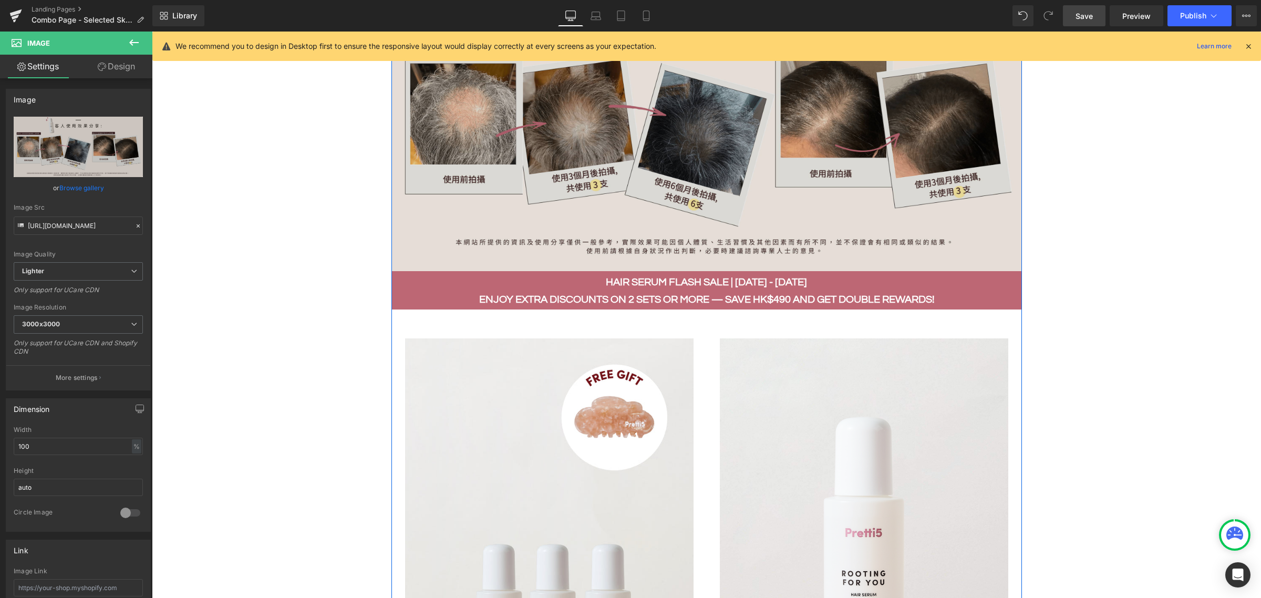
scroll to position [591, 0]
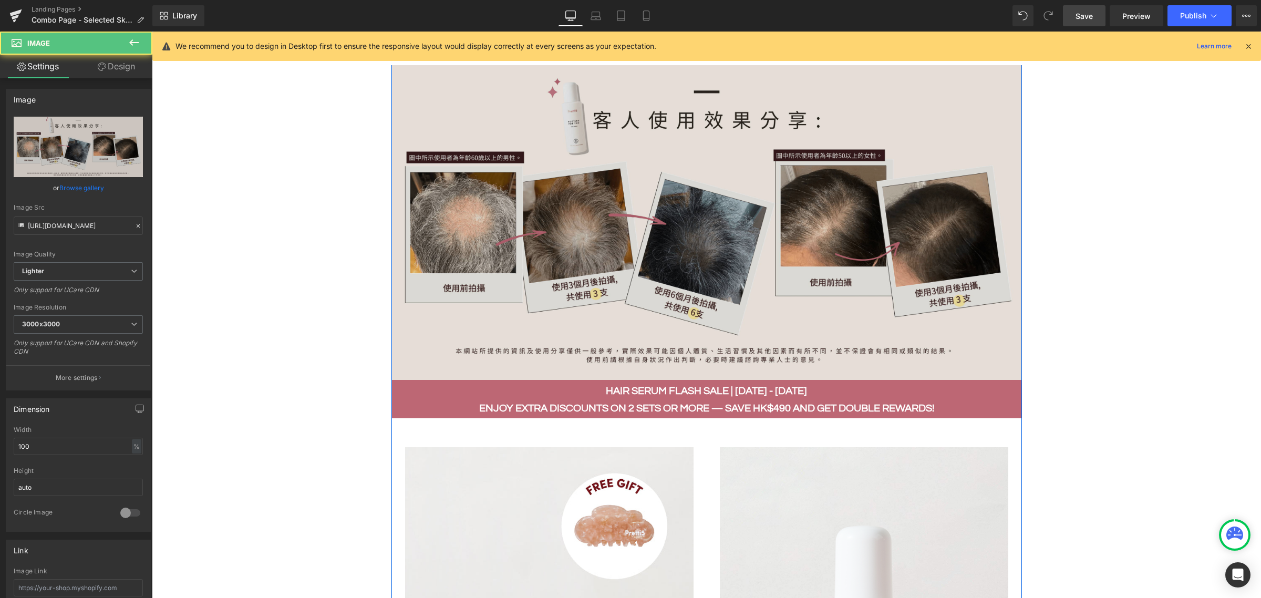
click at [709, 261] on img at bounding box center [706, 222] width 629 height 315
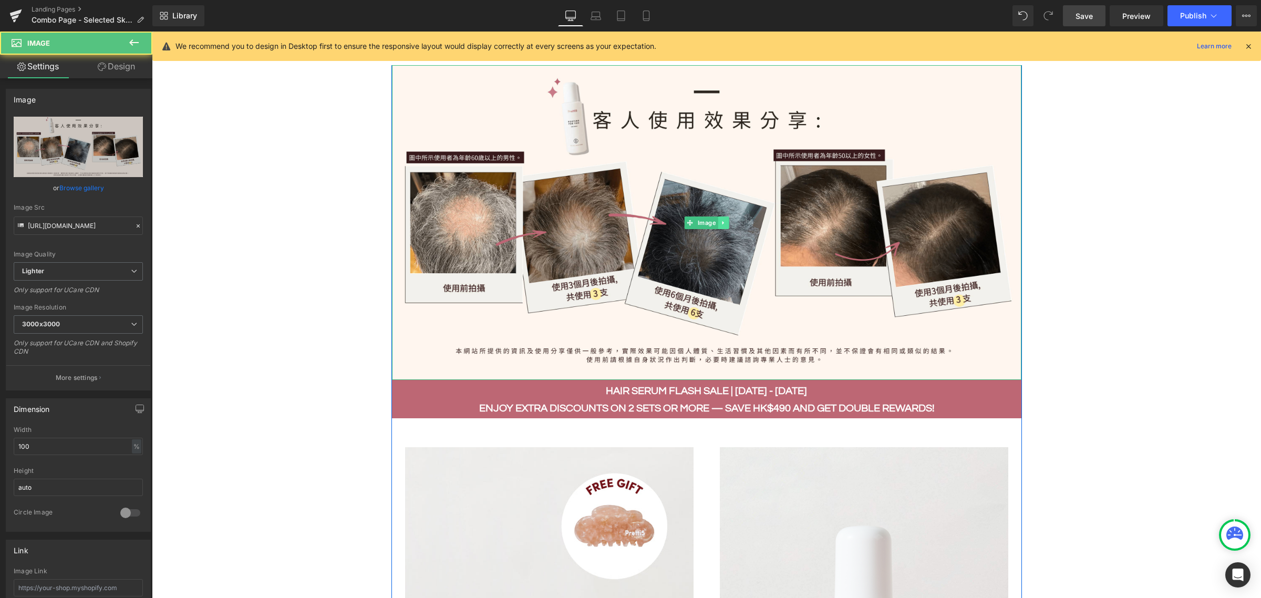
click at [720, 220] on icon at bounding box center [723, 223] width 6 height 6
click at [725, 220] on icon at bounding box center [728, 223] width 6 height 6
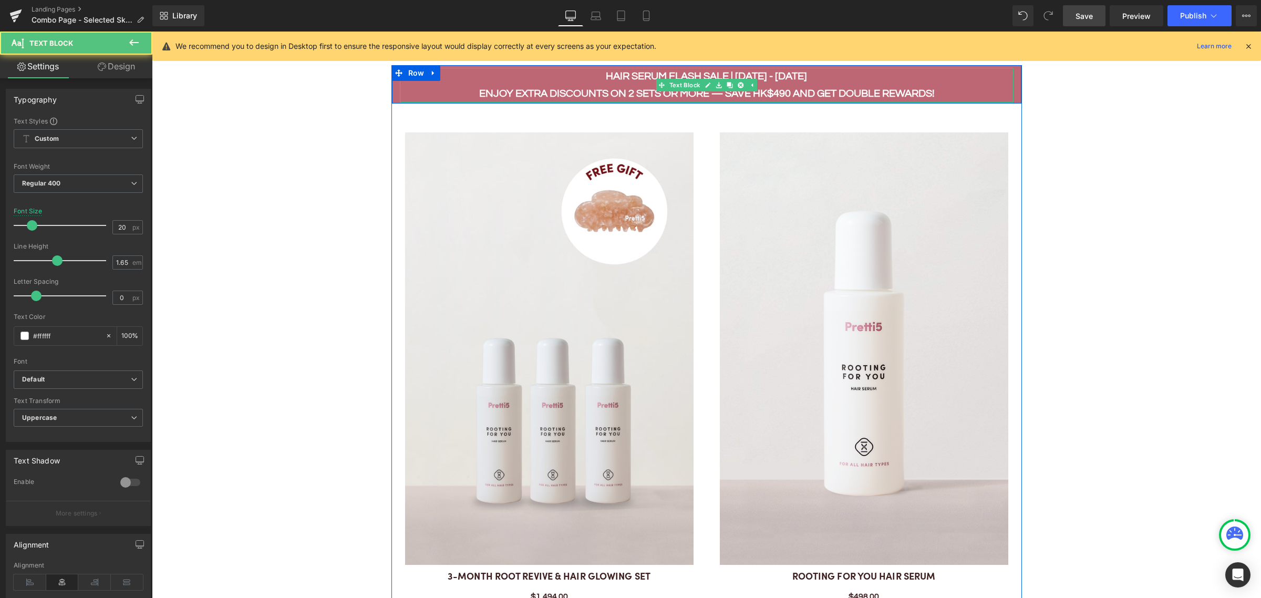
click at [726, 88] on strong "Enjoy extra discounts on 2 sets or more — save HK$490 and get double rewards!" at bounding box center [706, 93] width 455 height 11
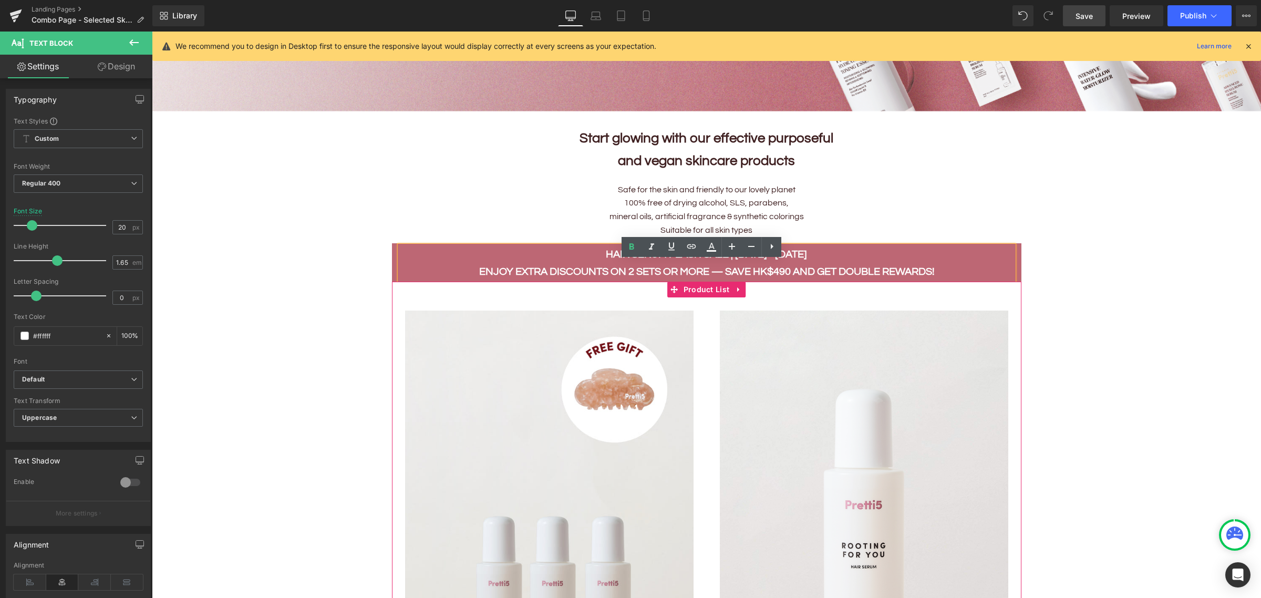
scroll to position [394, 0]
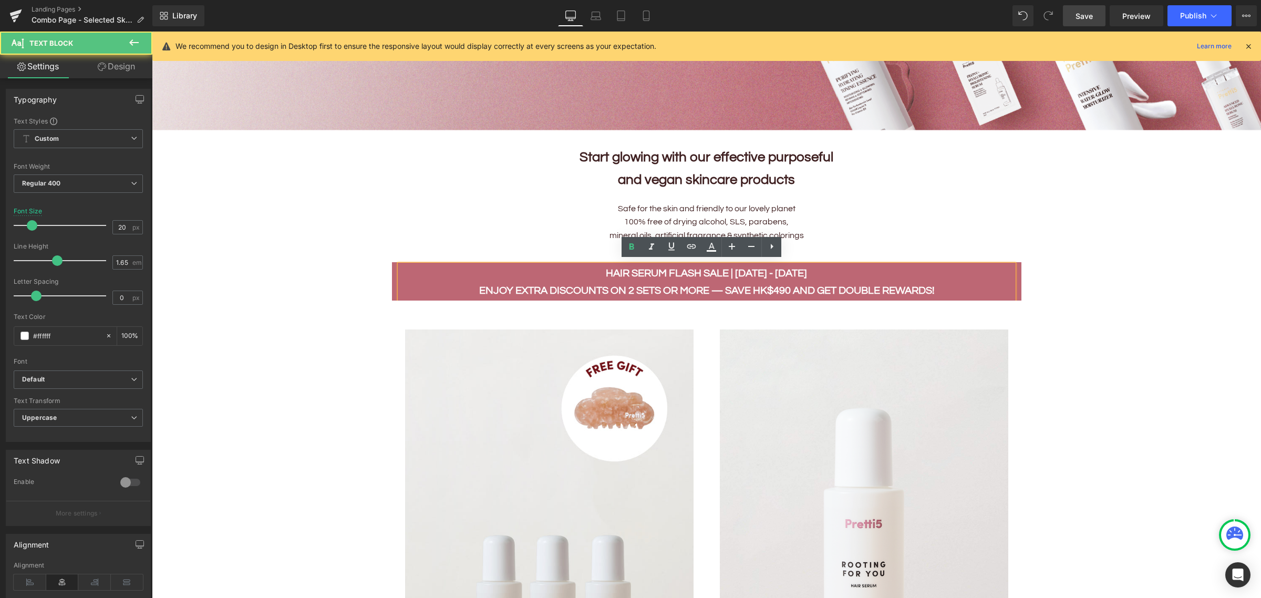
click at [779, 285] on strong "Enjoy extra discounts on 2 sets or more — save HK$490 and get double rewards!" at bounding box center [706, 290] width 455 height 11
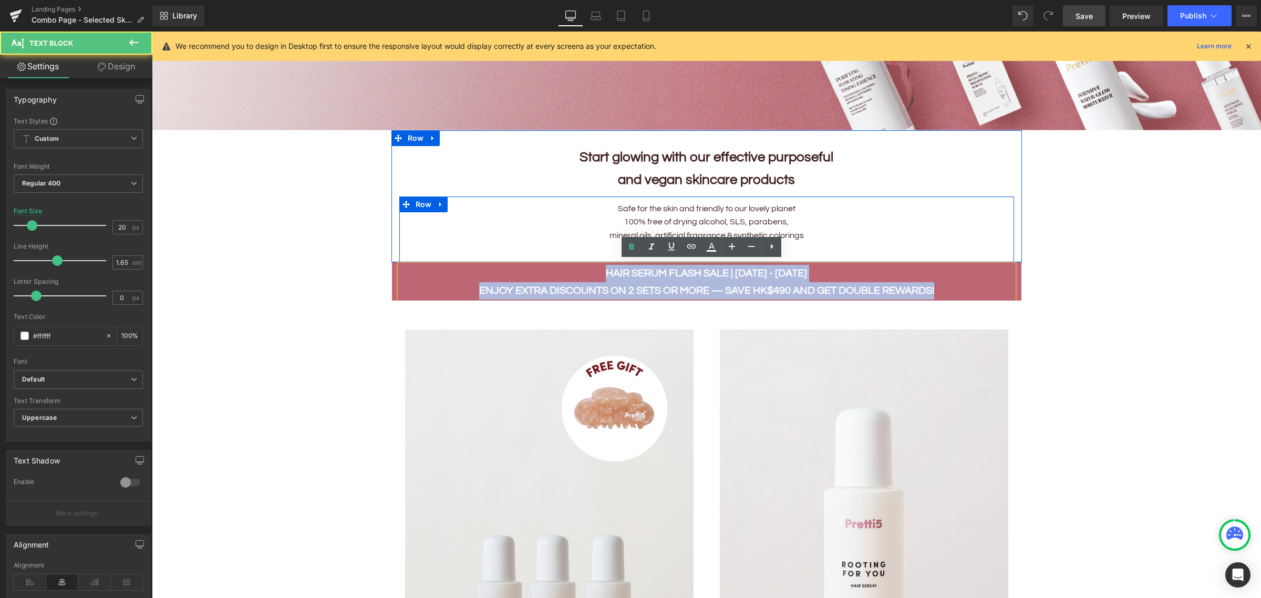
drag, startPoint x: 936, startPoint y: 288, endPoint x: 576, endPoint y: 253, distance: 362.0
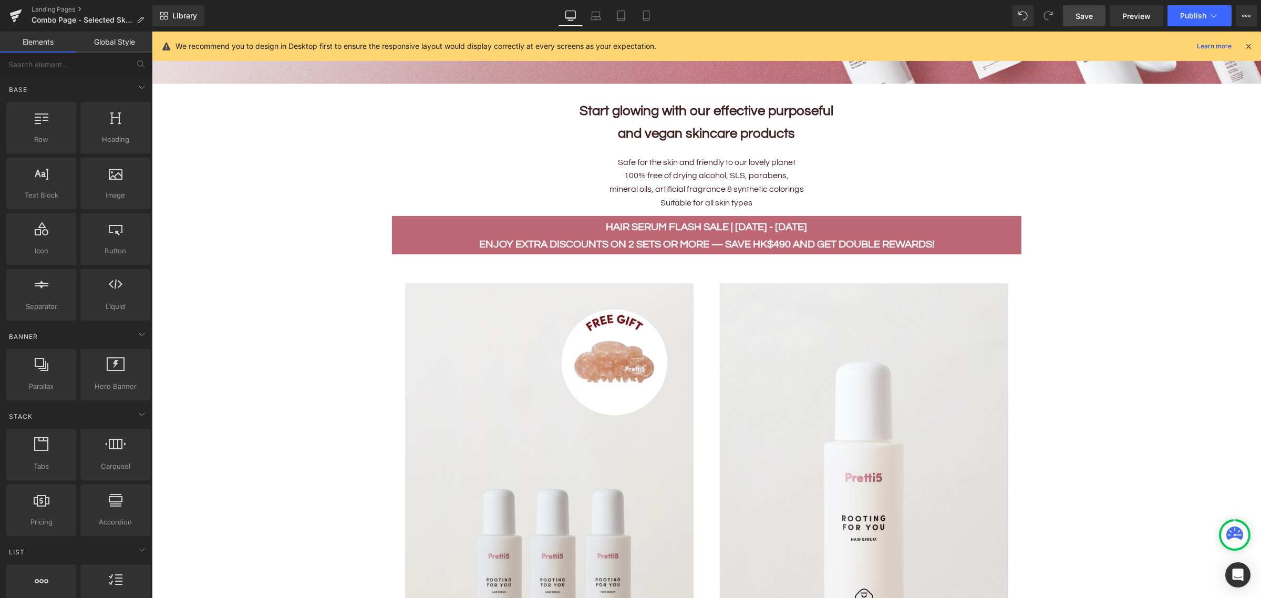
scroll to position [460, 0]
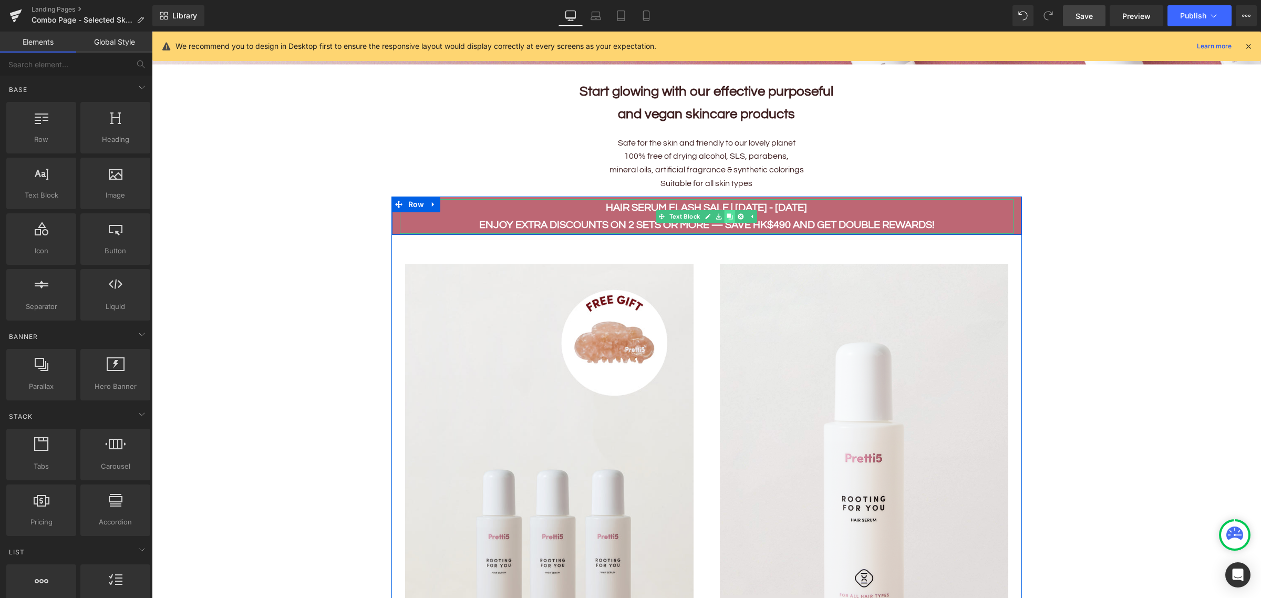
click at [724, 217] on link at bounding box center [729, 216] width 11 height 13
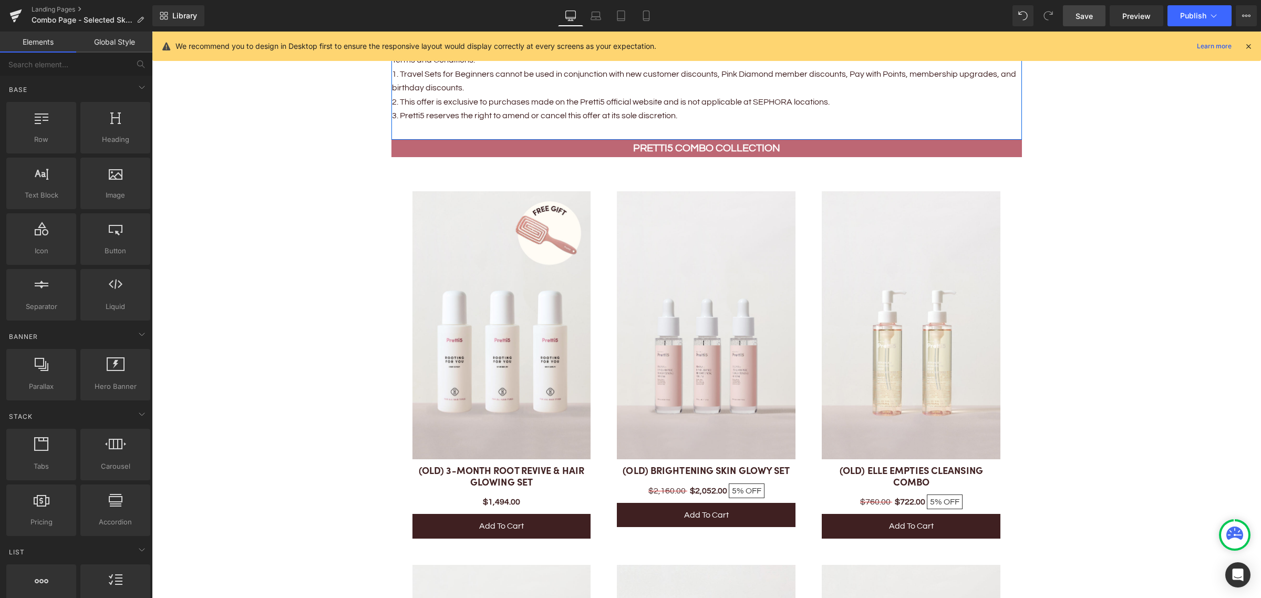
scroll to position [2298, 0]
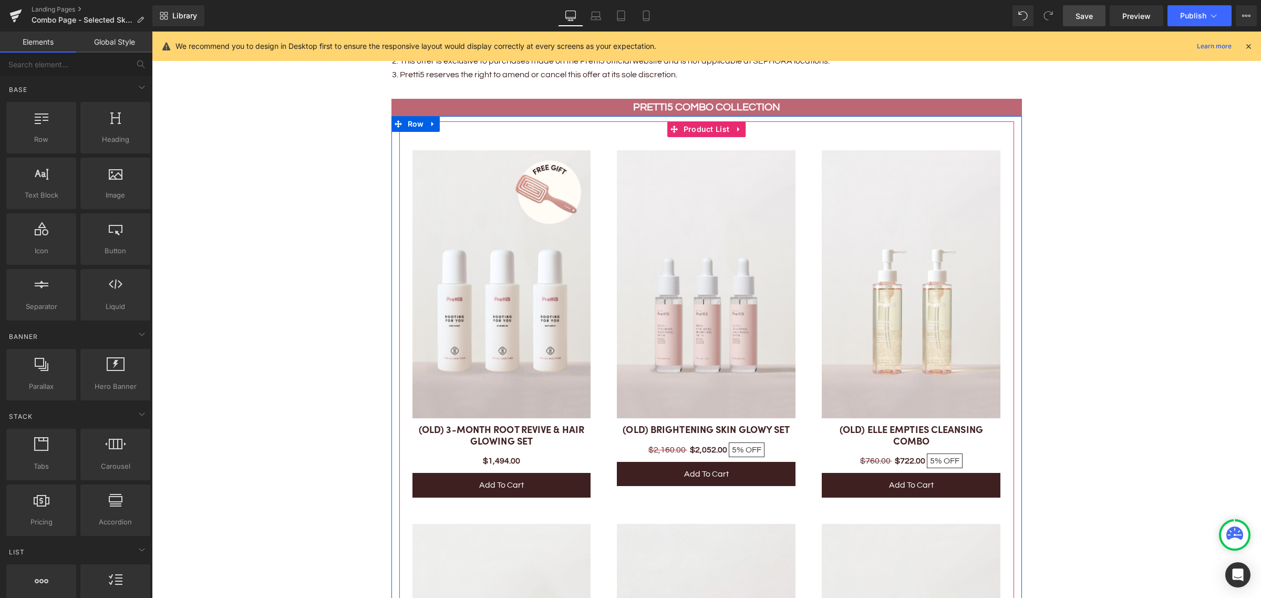
scroll to position [2167, 0]
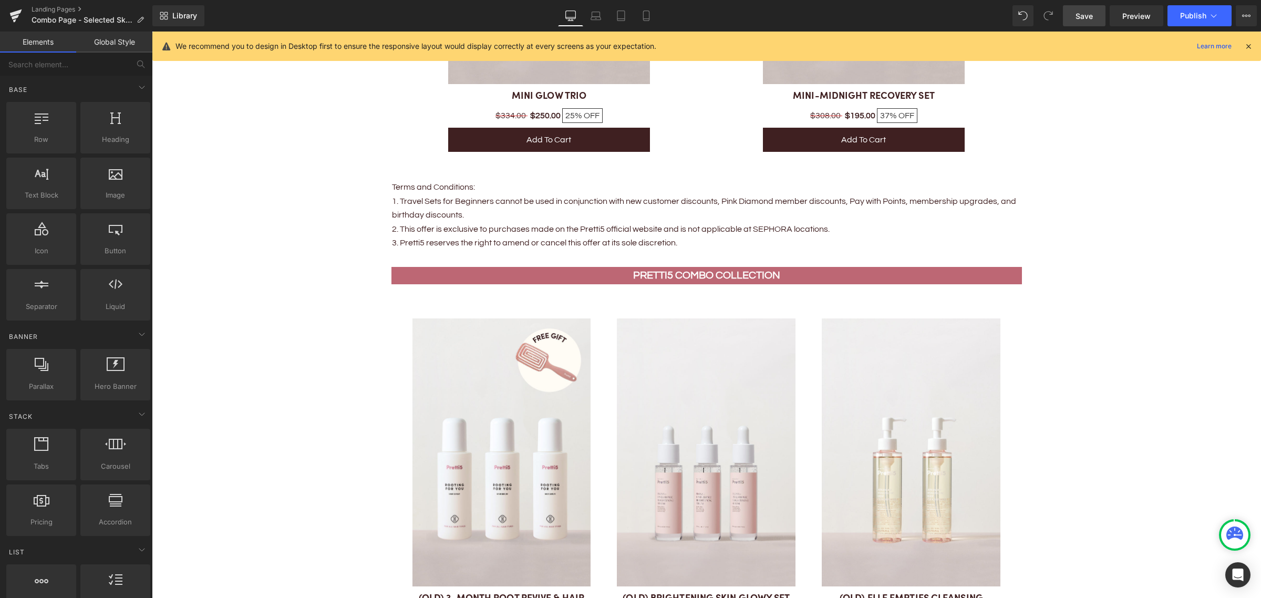
click at [1008, 16] on span "Save" at bounding box center [1083, 16] width 17 height 11
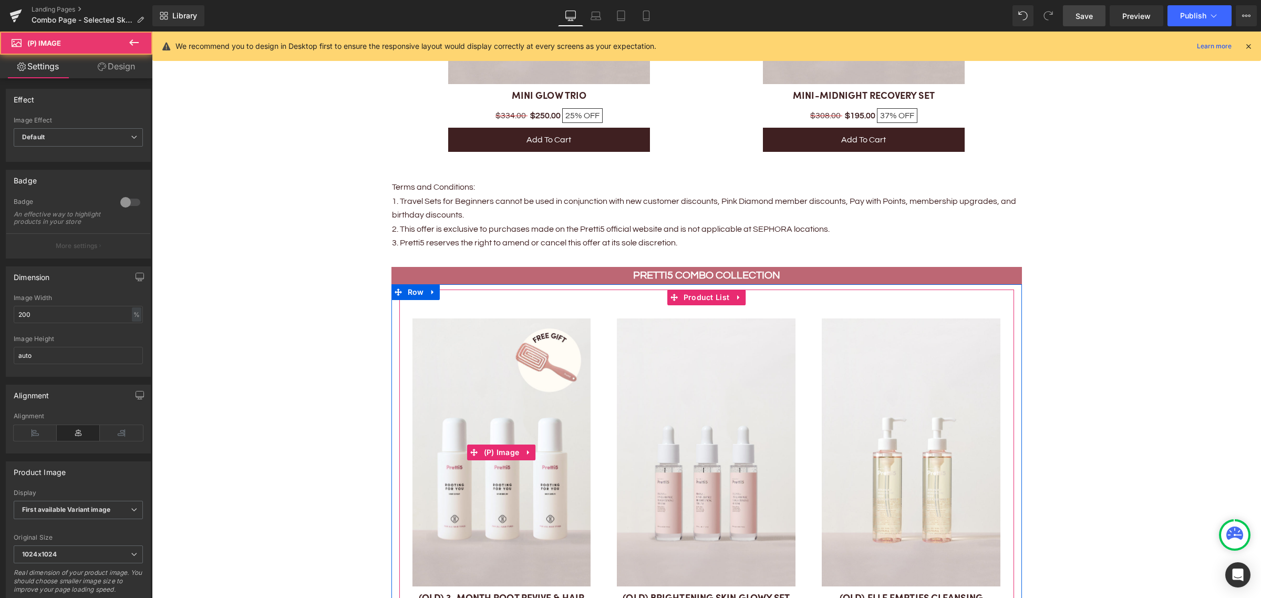
click at [513, 391] on img at bounding box center [501, 452] width 179 height 268
click at [682, 297] on span "Product List" at bounding box center [706, 297] width 51 height 16
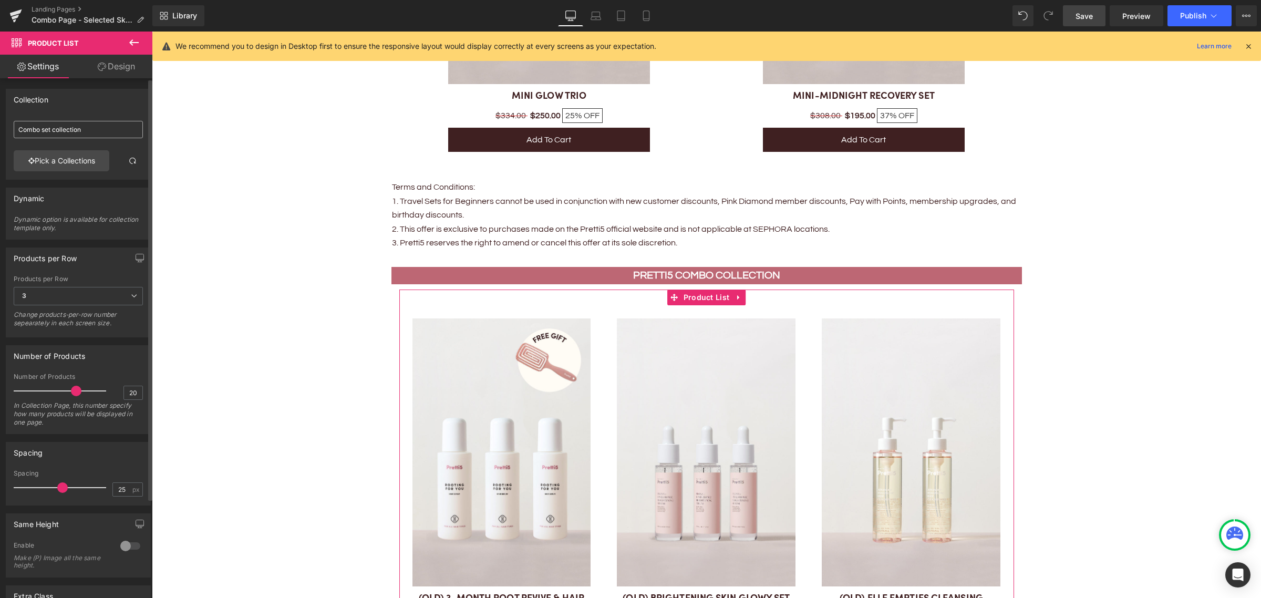
click at [60, 129] on input "Combo set collection" at bounding box center [78, 129] width 129 height 17
click at [61, 156] on link "Pick a Collections" at bounding box center [62, 160] width 96 height 21
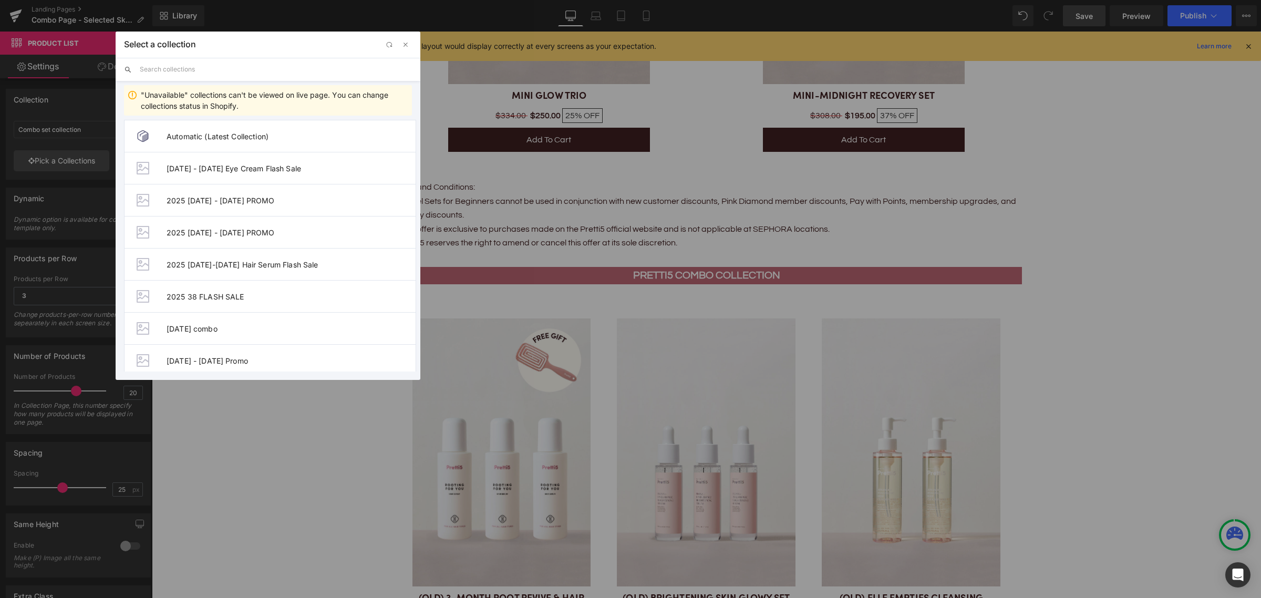
click at [208, 67] on input "text" at bounding box center [276, 69] width 272 height 23
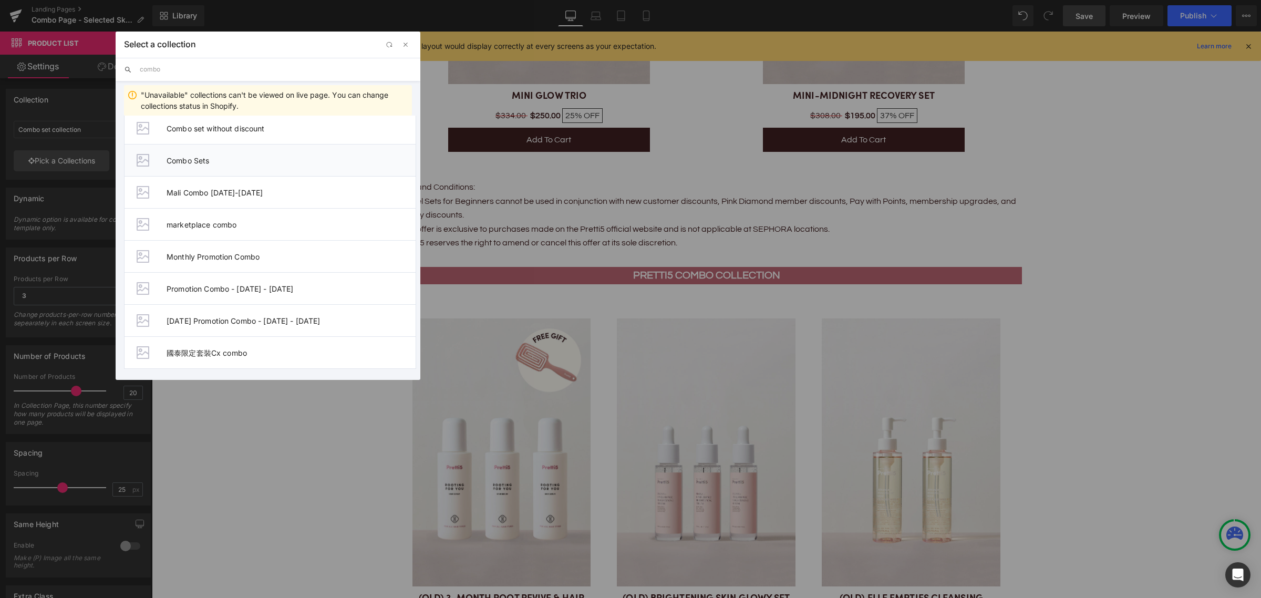
type input "combo"
click at [201, 165] on li "Combo Sets" at bounding box center [270, 160] width 292 height 32
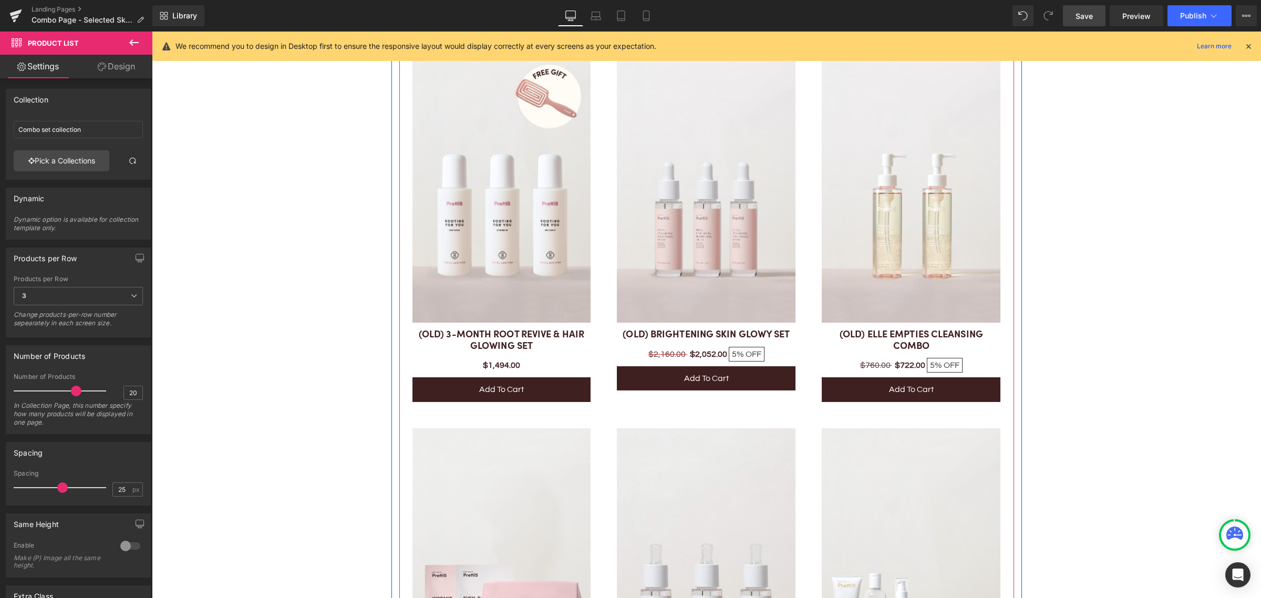
scroll to position [2298, 0]
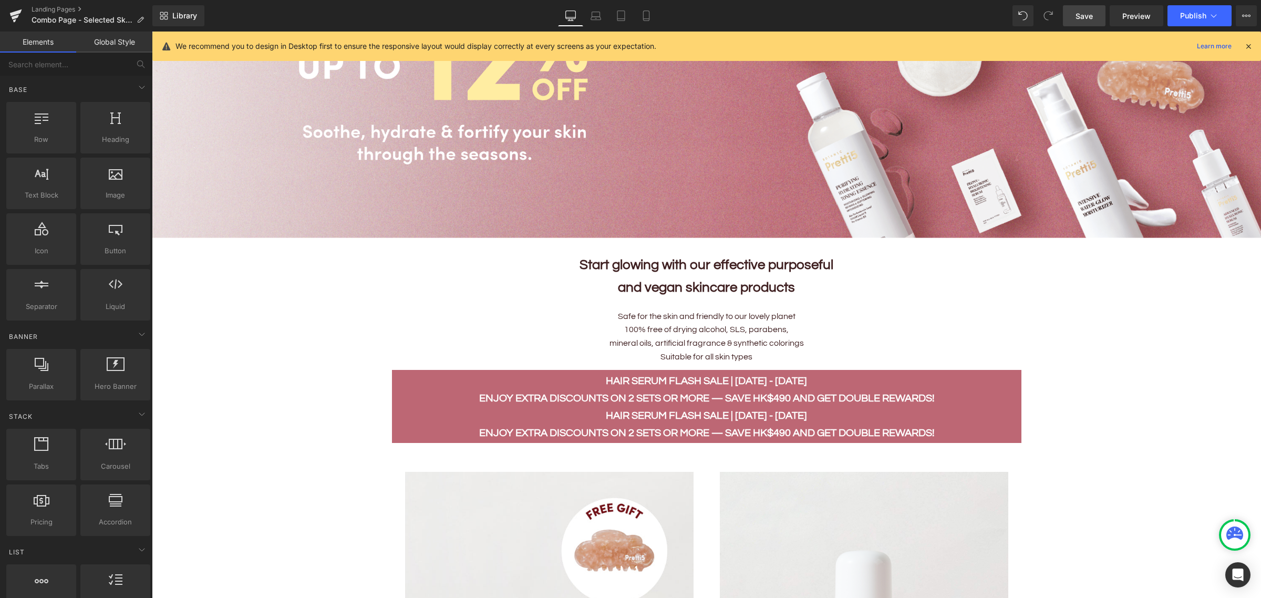
scroll to position [460, 0]
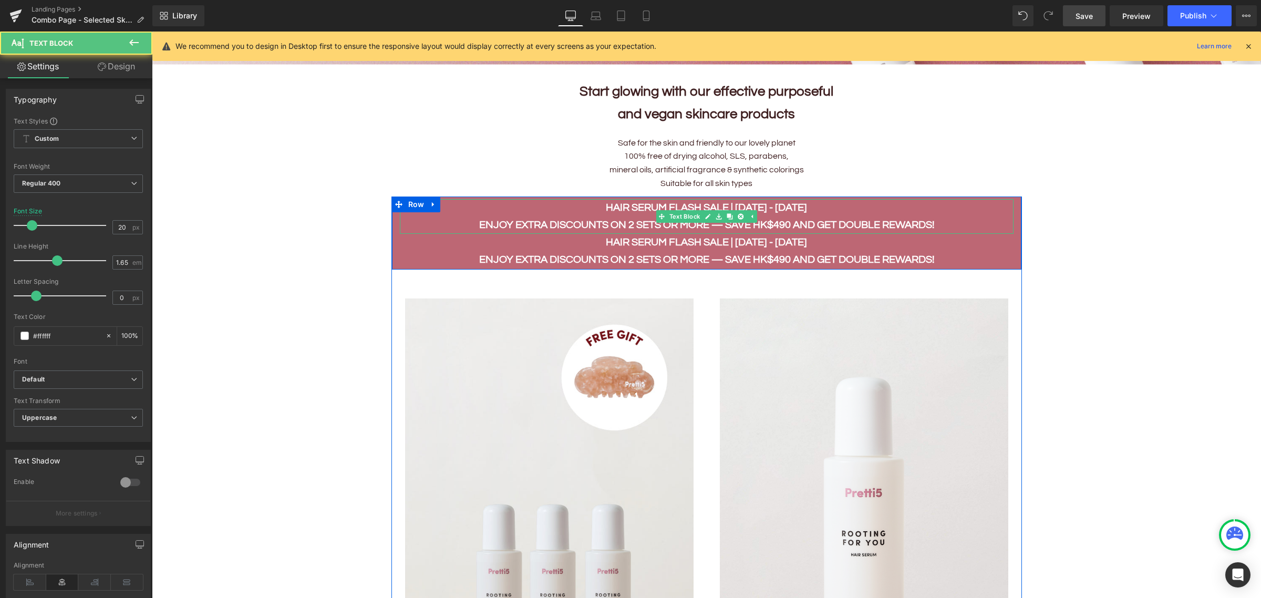
click at [827, 208] on p "HAIR SERUM FLASH SALE | [DATE] - [DATE]" at bounding box center [706, 207] width 613 height 17
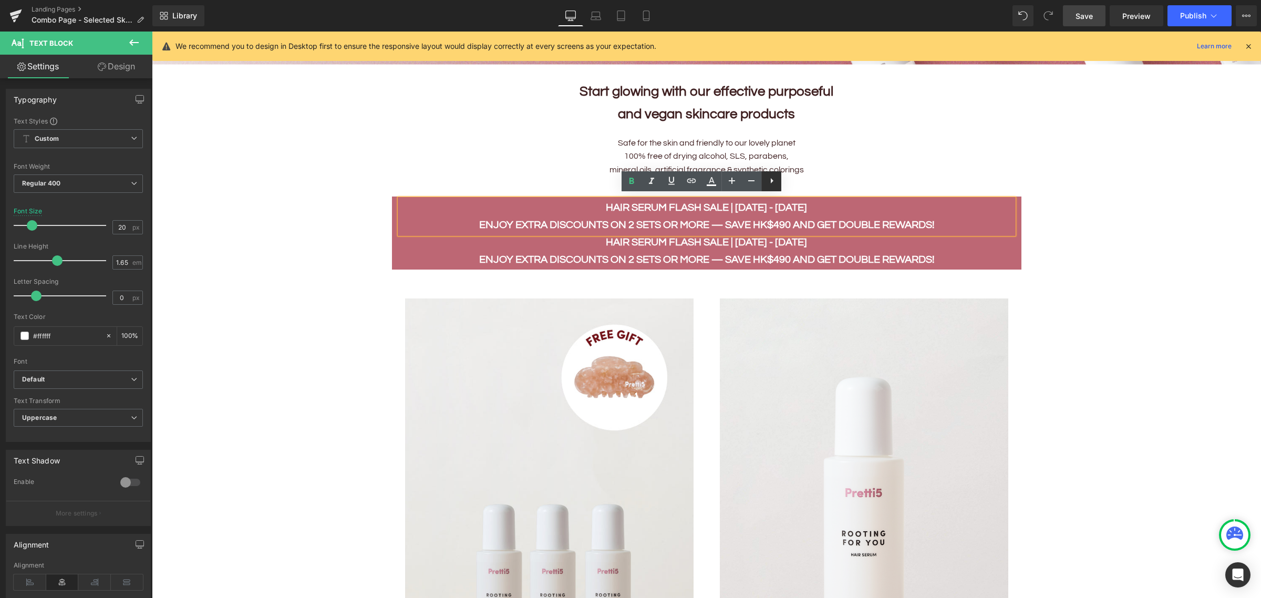
click at [775, 184] on icon at bounding box center [771, 180] width 13 height 13
click at [831, 216] on p "Enjoy extra discounts on 2 sets or more — save HK$490 and get double rewards!" at bounding box center [706, 224] width 613 height 17
click at [766, 212] on p "HAIR SERUM FLASH SALE | [DATE] - [DATE]" at bounding box center [706, 207] width 613 height 17
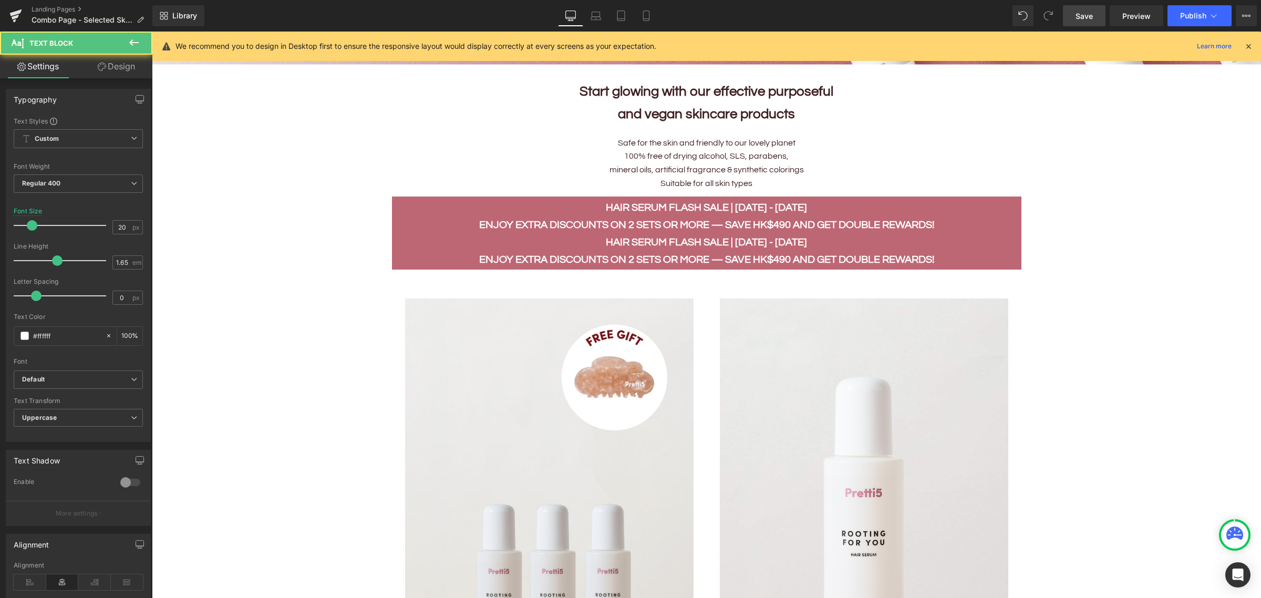
click at [713, 237] on strong "HAIR SERUM FLASH SALE | [DATE] - [DATE]" at bounding box center [706, 242] width 201 height 11
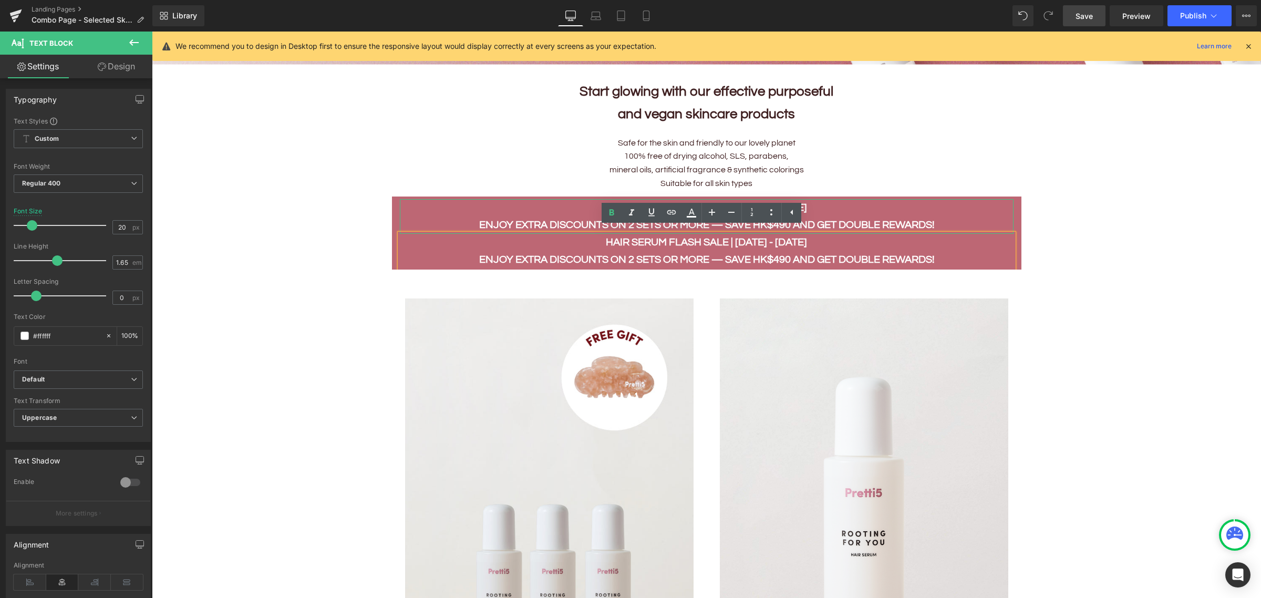
click at [838, 205] on p "HAIR SERUM FLASH SALE | [DATE] - [DATE]" at bounding box center [706, 207] width 613 height 17
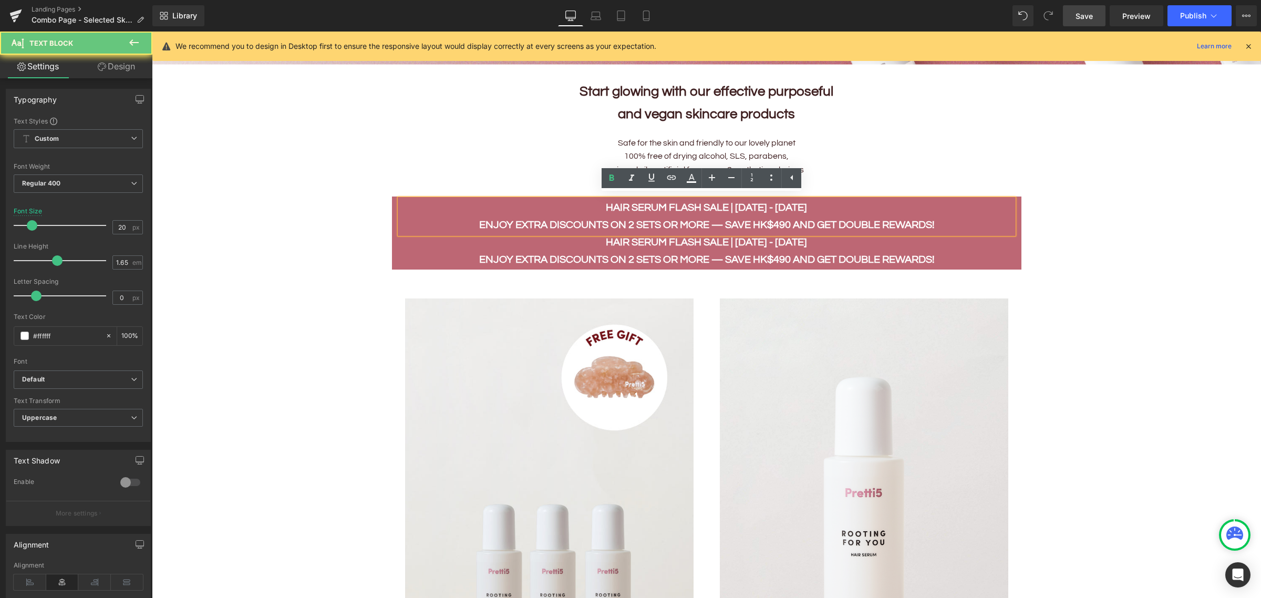
click at [828, 220] on strong "Enjoy extra discounts on 2 sets or more — save HK$490 and get double rewards!" at bounding box center [706, 225] width 455 height 11
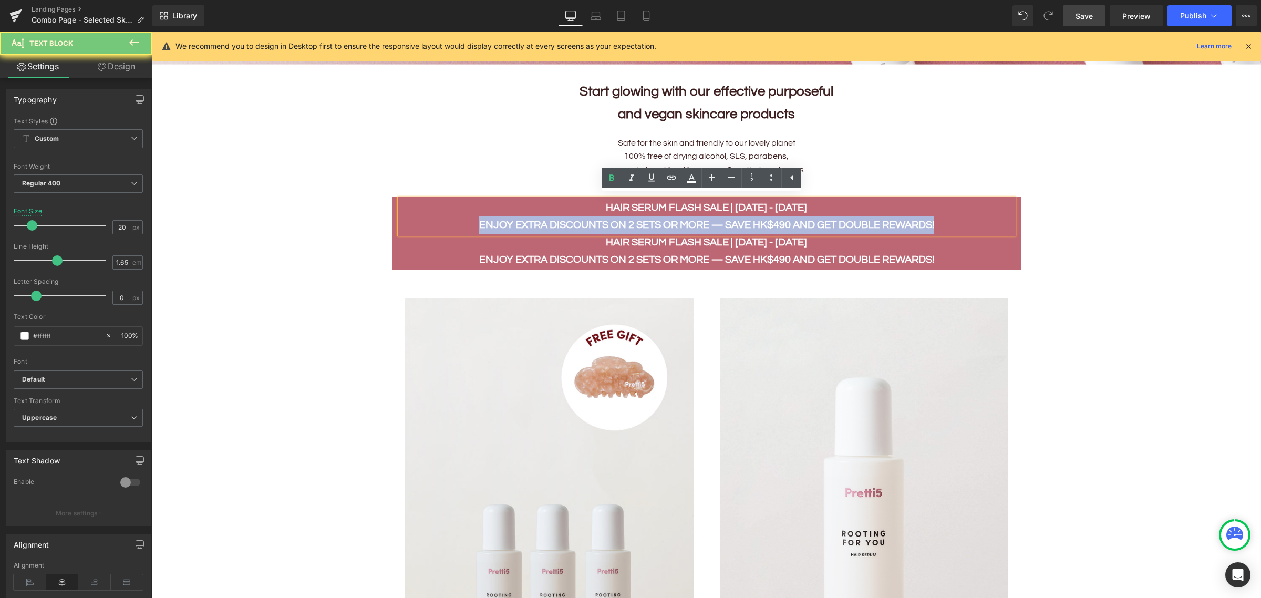
click at [828, 220] on strong "Enjoy extra discounts on 2 sets or more — save HK$490 and get double rewards!" at bounding box center [706, 225] width 455 height 11
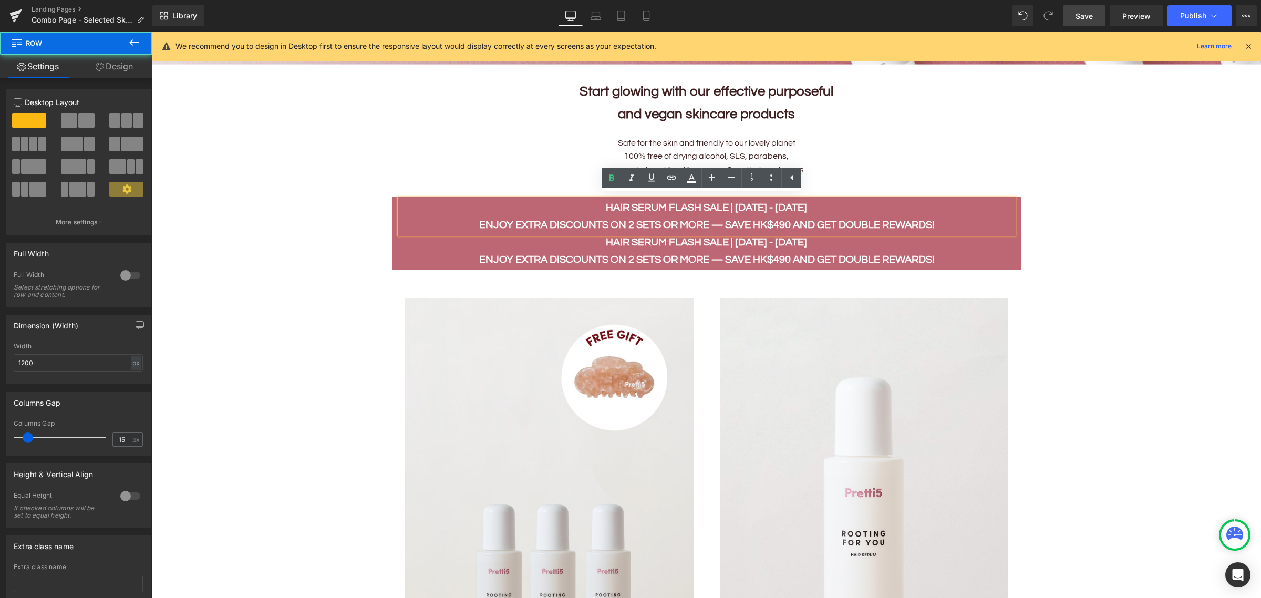
click at [1008, 216] on div "HAIR SERUM FLASH SALE | 21 - 29 AUG Enjoy extra discounts on 2 sets or more — s…" at bounding box center [706, 233] width 629 height 69
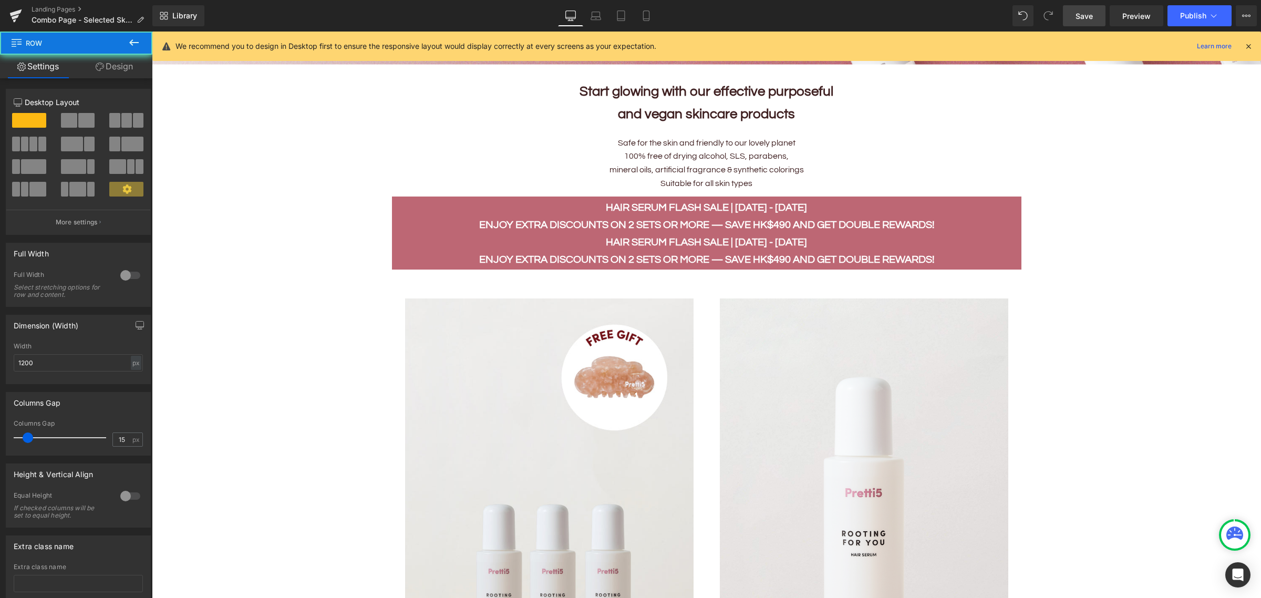
click at [1008, 216] on div "HAIR SERUM FLASH SALE | 21 - 29 AUG Enjoy extra discounts on 2 sets or more — s…" at bounding box center [706, 232] width 629 height 73
click at [430, 201] on icon at bounding box center [433, 205] width 7 height 8
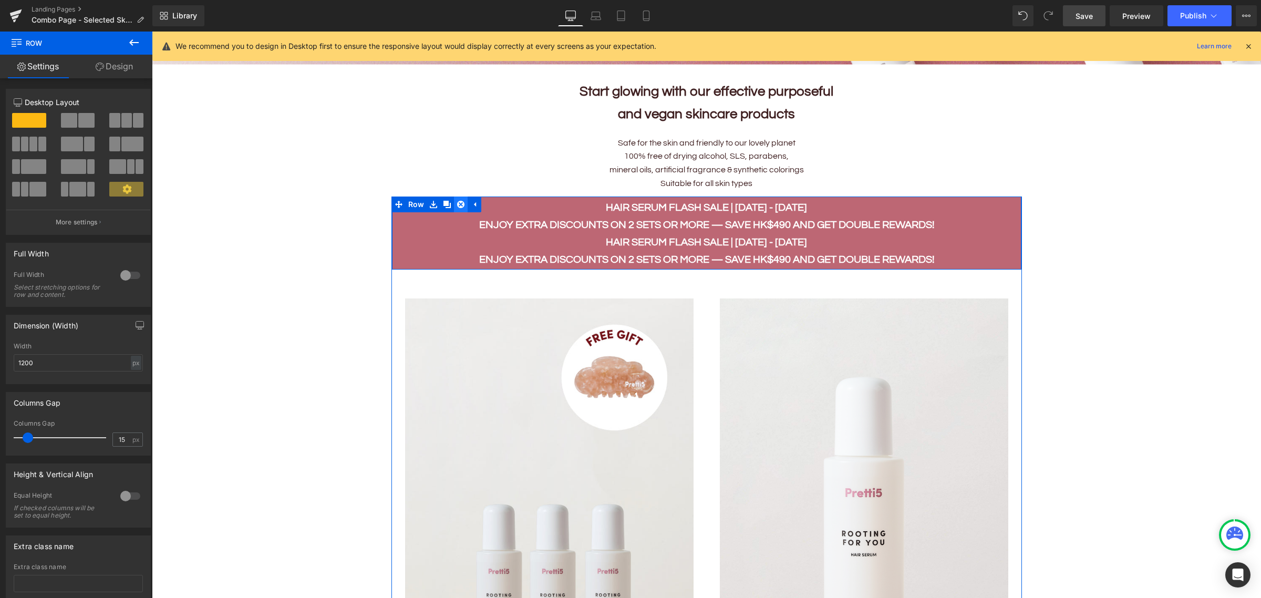
click at [458, 201] on icon at bounding box center [460, 204] width 7 height 7
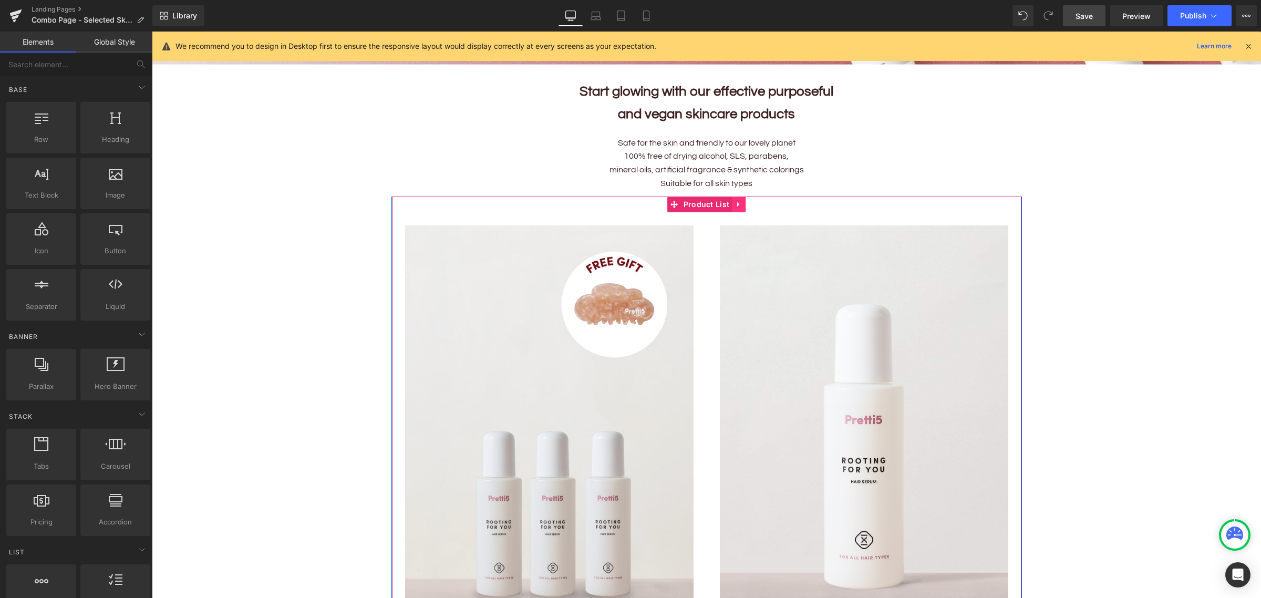
click at [735, 203] on icon at bounding box center [738, 205] width 7 height 8
click at [742, 201] on icon at bounding box center [745, 204] width 7 height 7
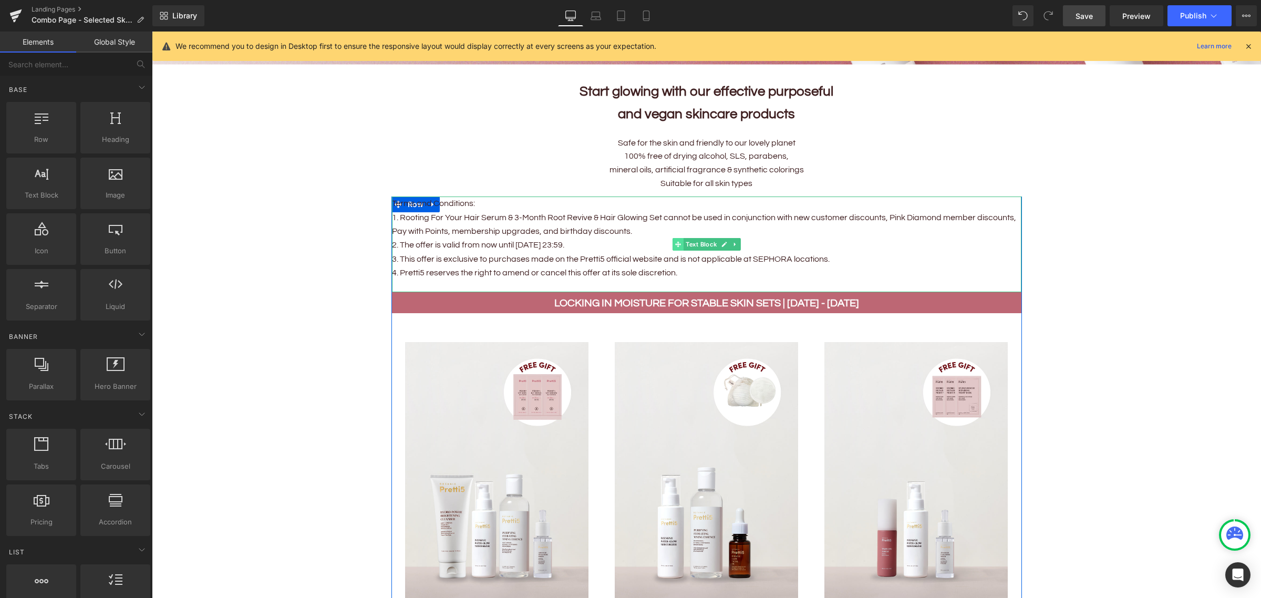
click at [675, 241] on icon at bounding box center [678, 244] width 6 height 6
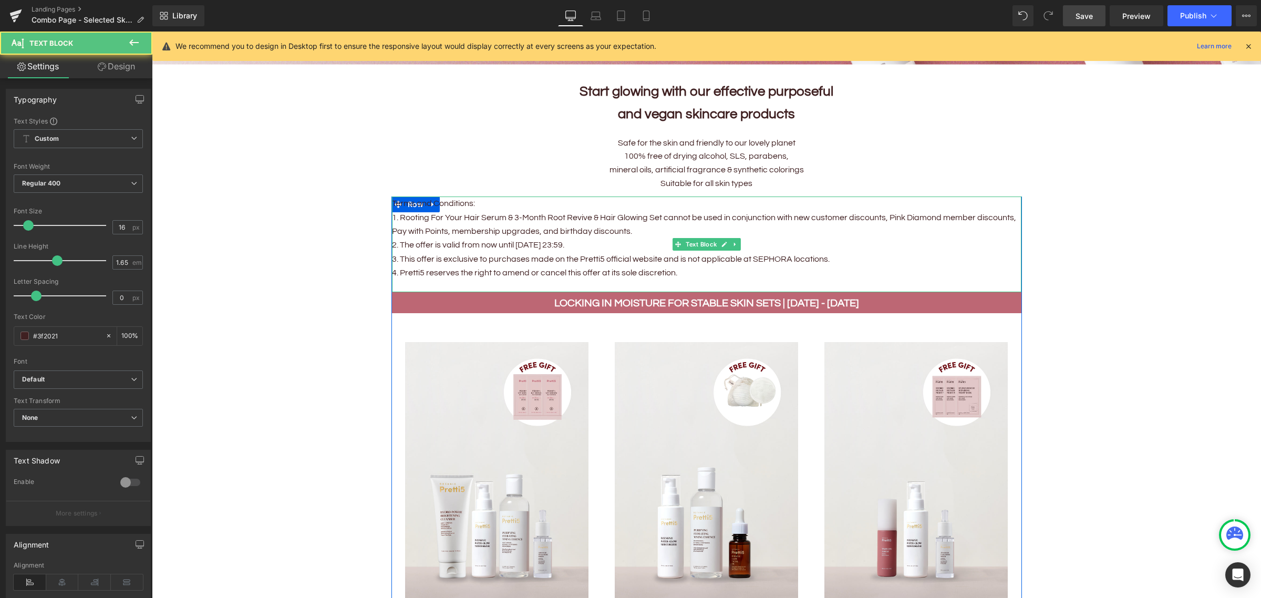
click at [592, 219] on p "1. Rooting For Your Hair Serum & 3-Month Root Revive & Hair Glowing Set cannot …" at bounding box center [706, 225] width 629 height 28
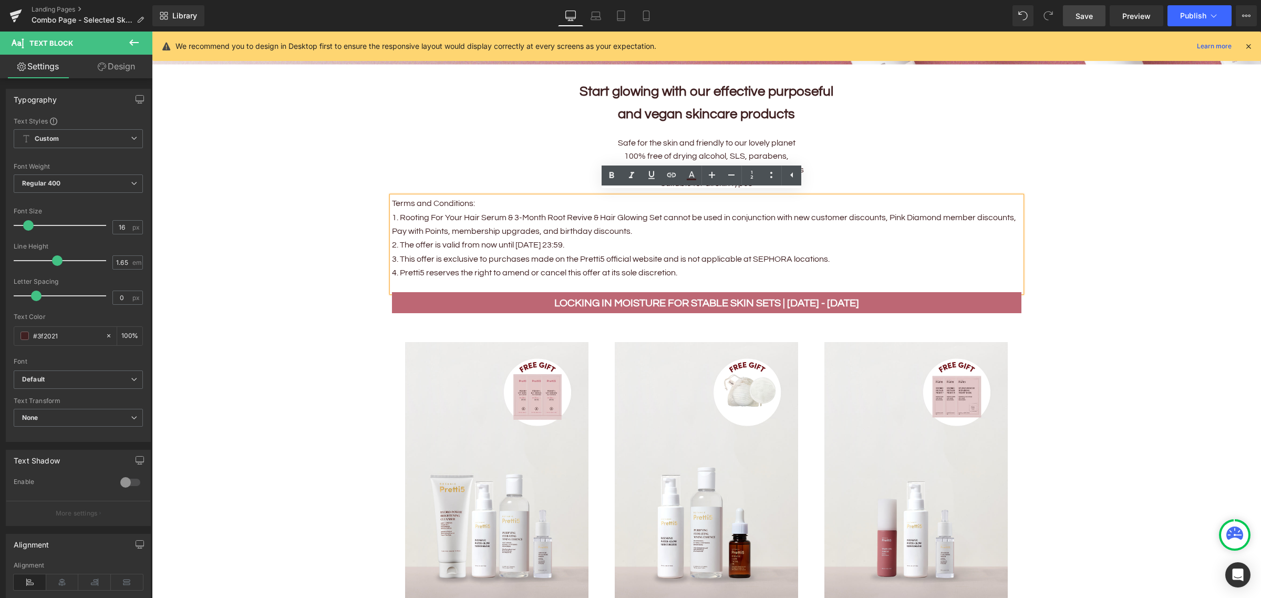
click at [411, 211] on p "1. Rooting For Your Hair Serum & 3-Month Root Revive & Hair Glowing Set cannot …" at bounding box center [706, 225] width 629 height 28
click at [424, 200] on p "Terms and Conditions:" at bounding box center [706, 203] width 629 height 14
click at [771, 252] on p "3. This offer is exclusive to purchases made on the Pretti5 official website an…" at bounding box center [706, 259] width 629 height 14
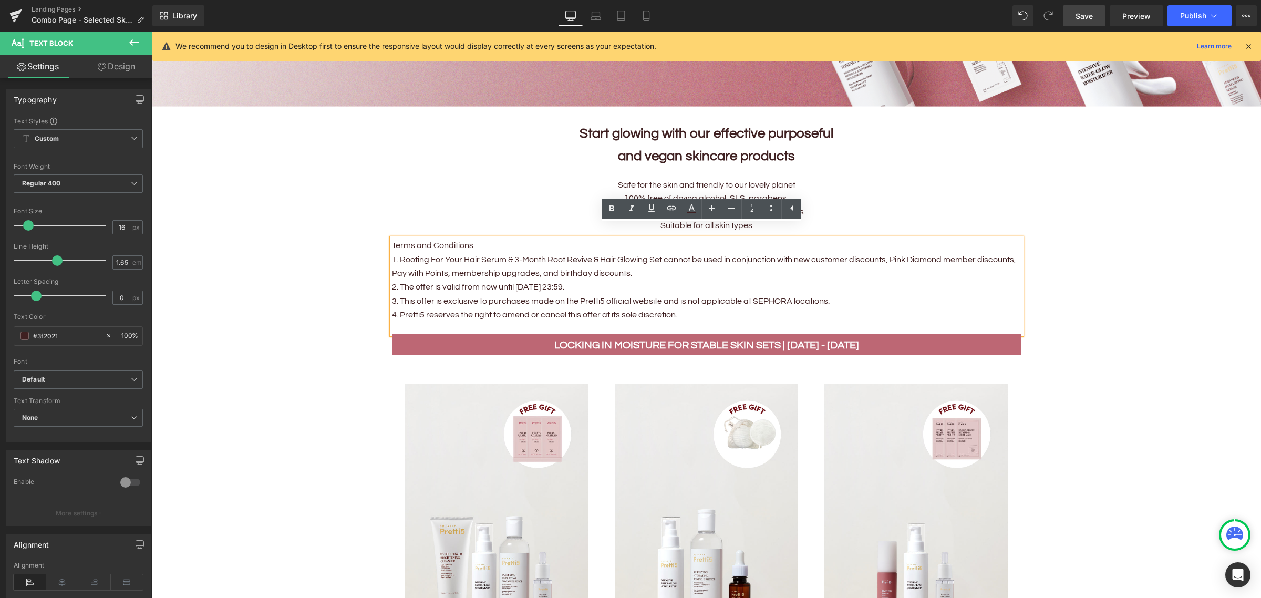
scroll to position [394, 0]
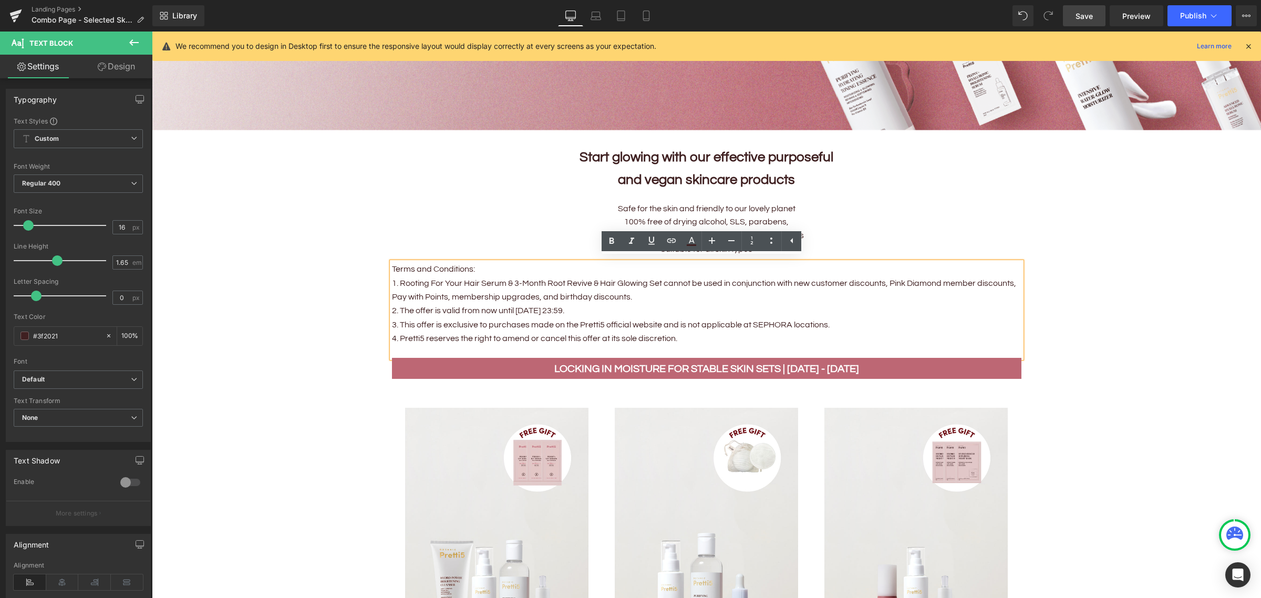
click at [432, 268] on p "Terms and Conditions:" at bounding box center [706, 269] width 629 height 14
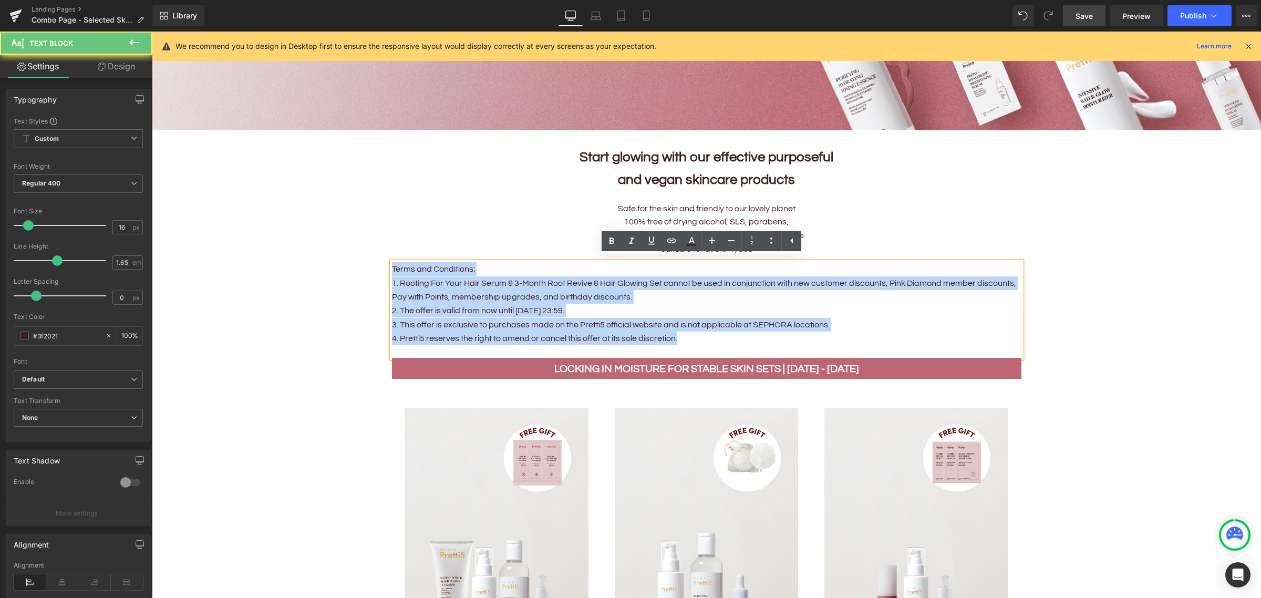
drag, startPoint x: 700, startPoint y: 335, endPoint x: 359, endPoint y: 257, distance: 350.1
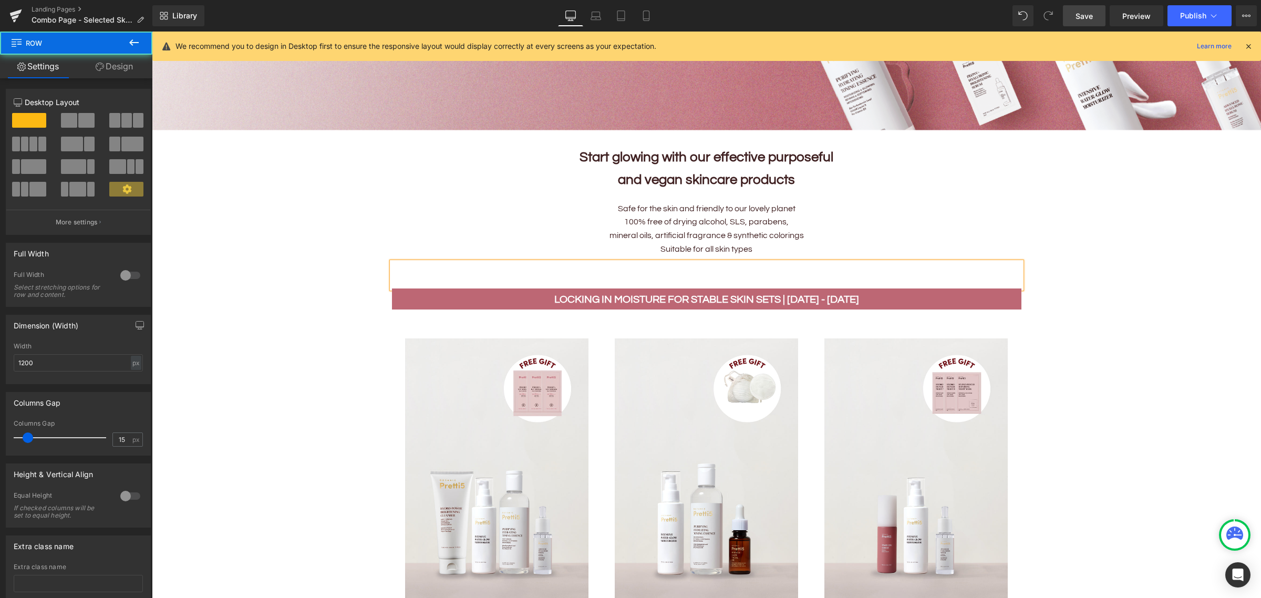
click at [401, 255] on div "Safe for the skin and friendly to our lovely planet​ 100% free of drying alcoho…" at bounding box center [706, 229] width 615 height 66
click at [399, 262] on p at bounding box center [706, 269] width 629 height 14
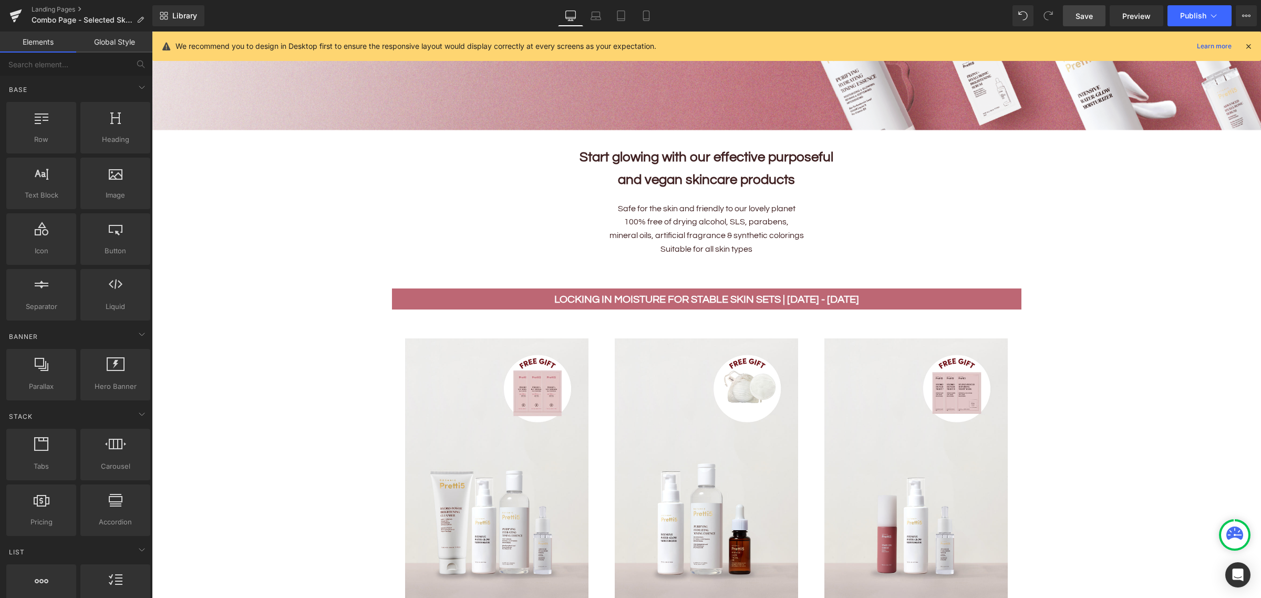
click at [429, 267] on p at bounding box center [706, 269] width 629 height 14
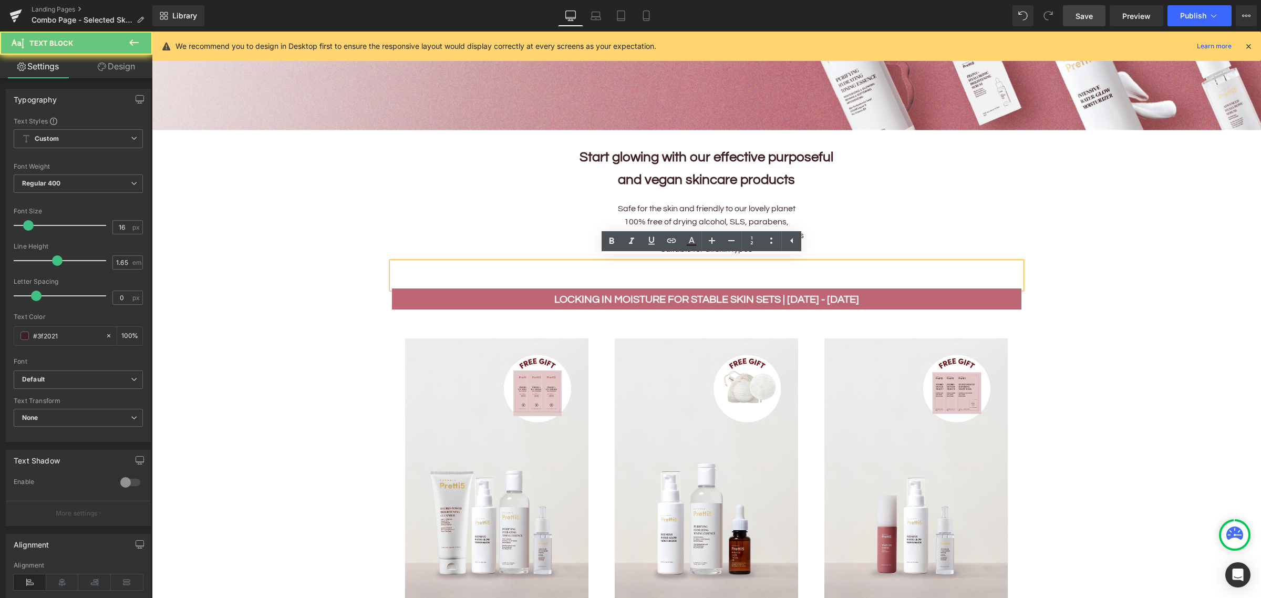
click at [392, 267] on div at bounding box center [706, 275] width 629 height 26
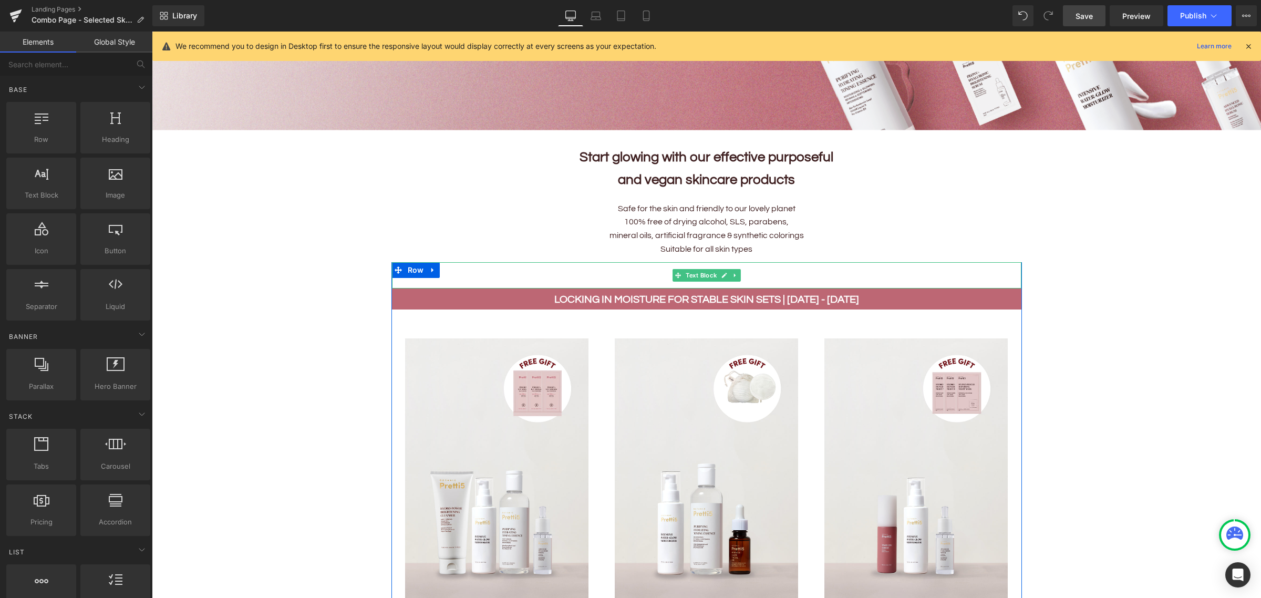
click at [408, 266] on p at bounding box center [706, 269] width 629 height 14
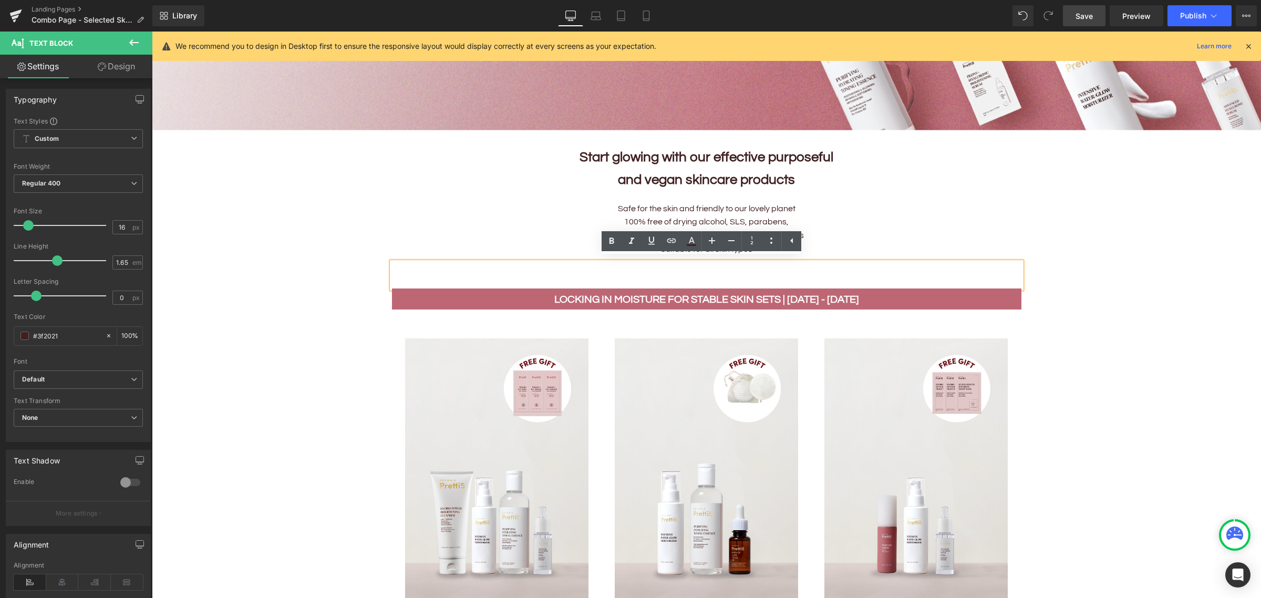
click at [413, 262] on div at bounding box center [706, 275] width 629 height 26
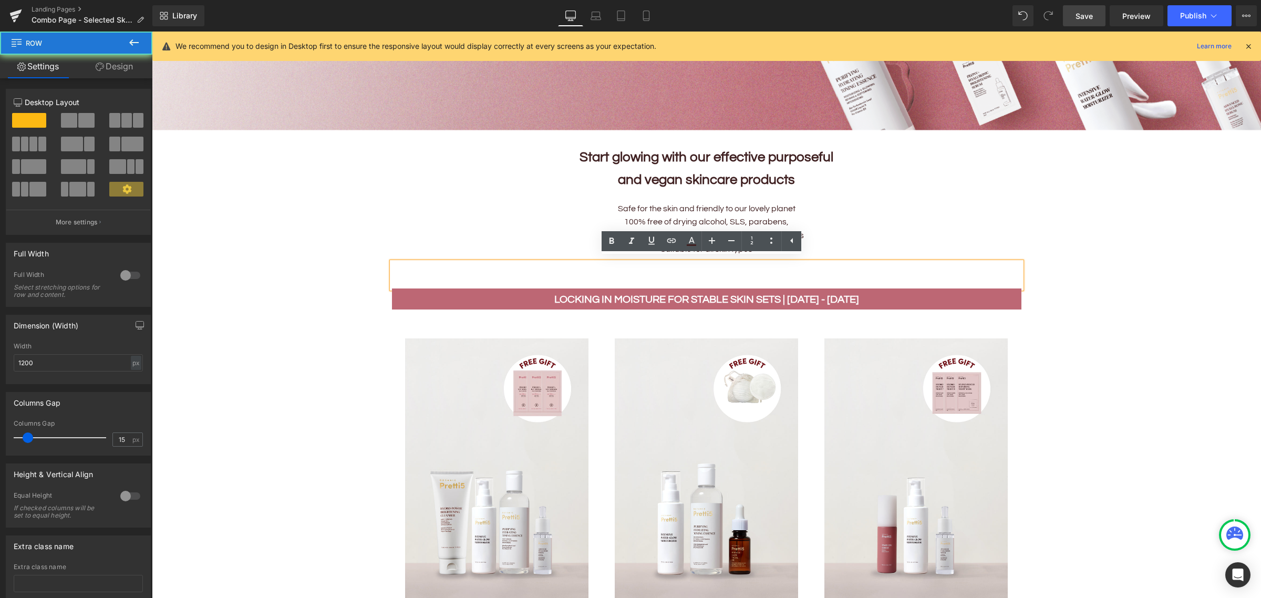
click at [419, 254] on div "Safe for the skin and friendly to our lovely planet​ 100% free of drying alcoho…" at bounding box center [706, 229] width 615 height 66
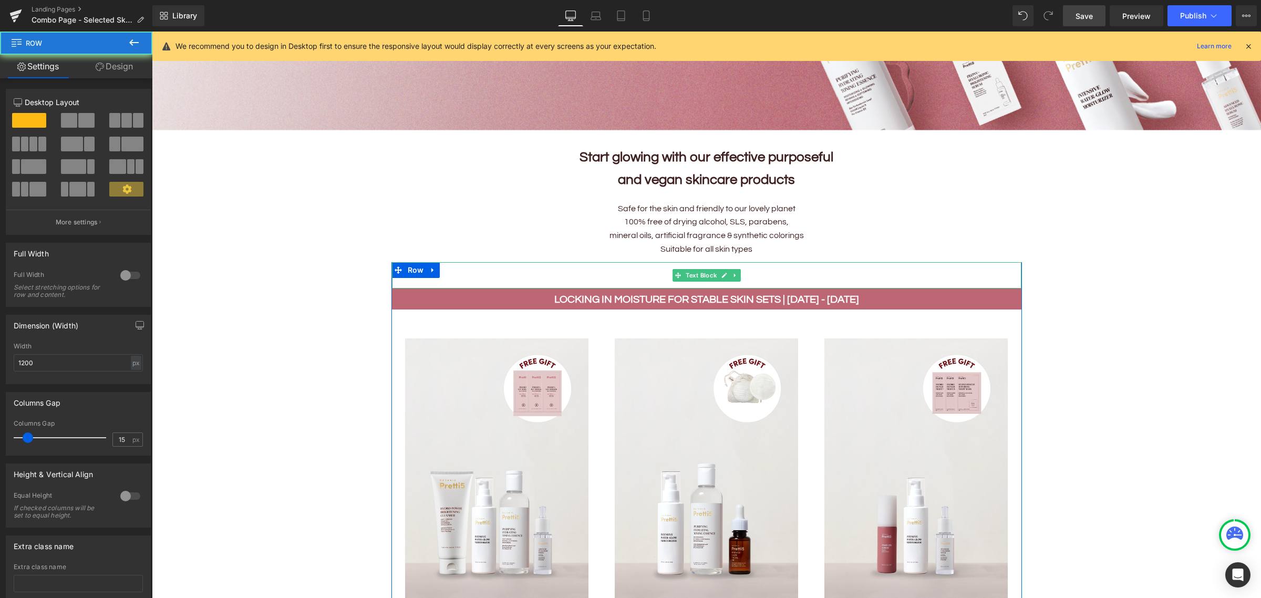
click at [420, 264] on p at bounding box center [706, 269] width 629 height 14
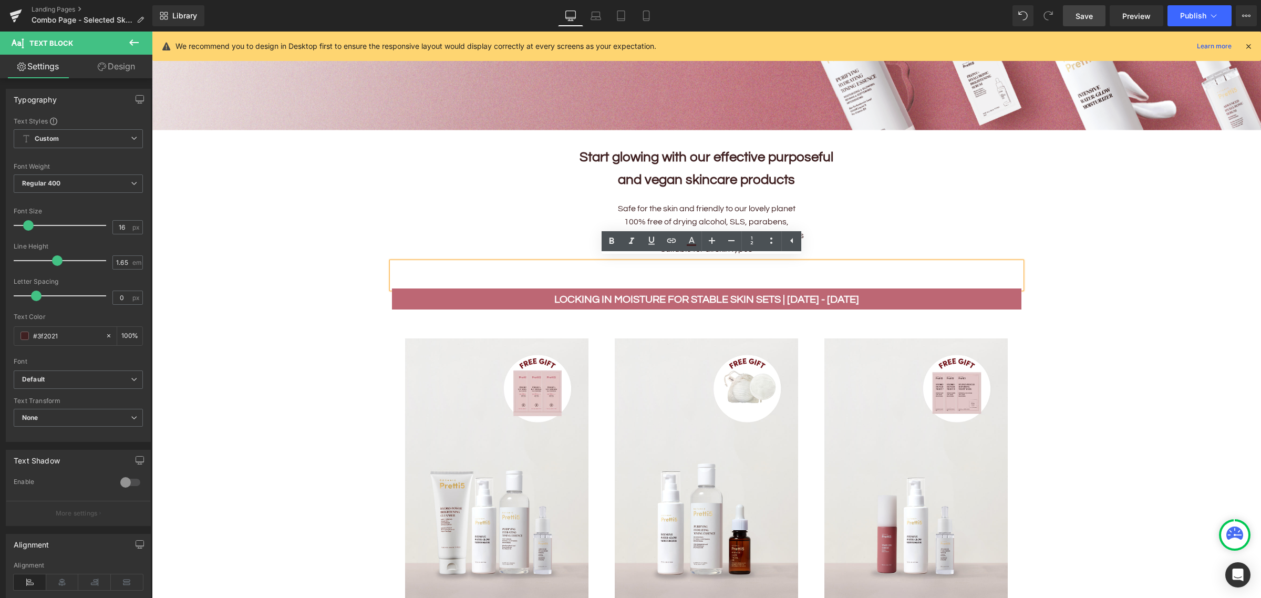
click at [395, 266] on p at bounding box center [706, 269] width 629 height 14
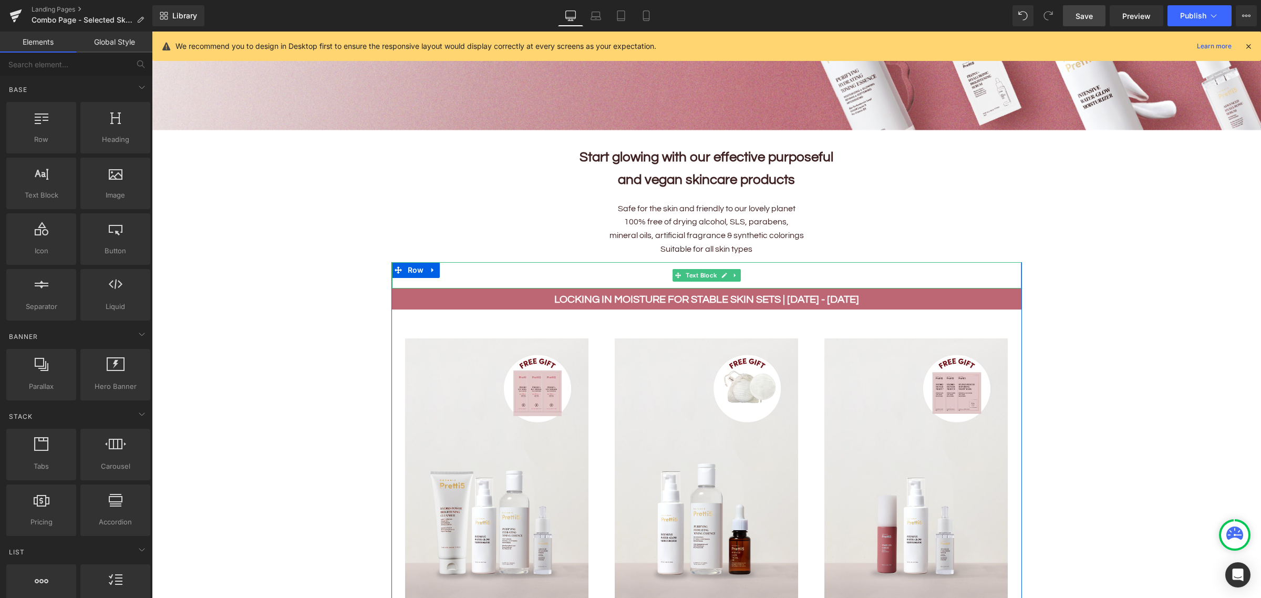
click at [394, 268] on p at bounding box center [706, 269] width 629 height 14
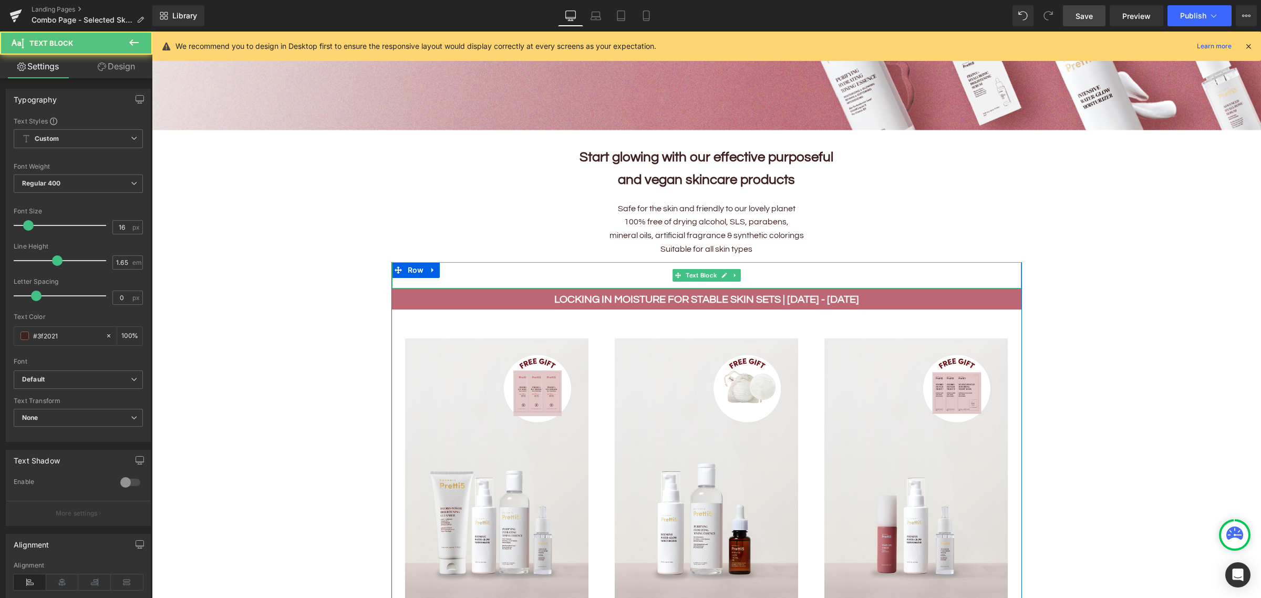
click at [427, 266] on p at bounding box center [706, 269] width 629 height 14
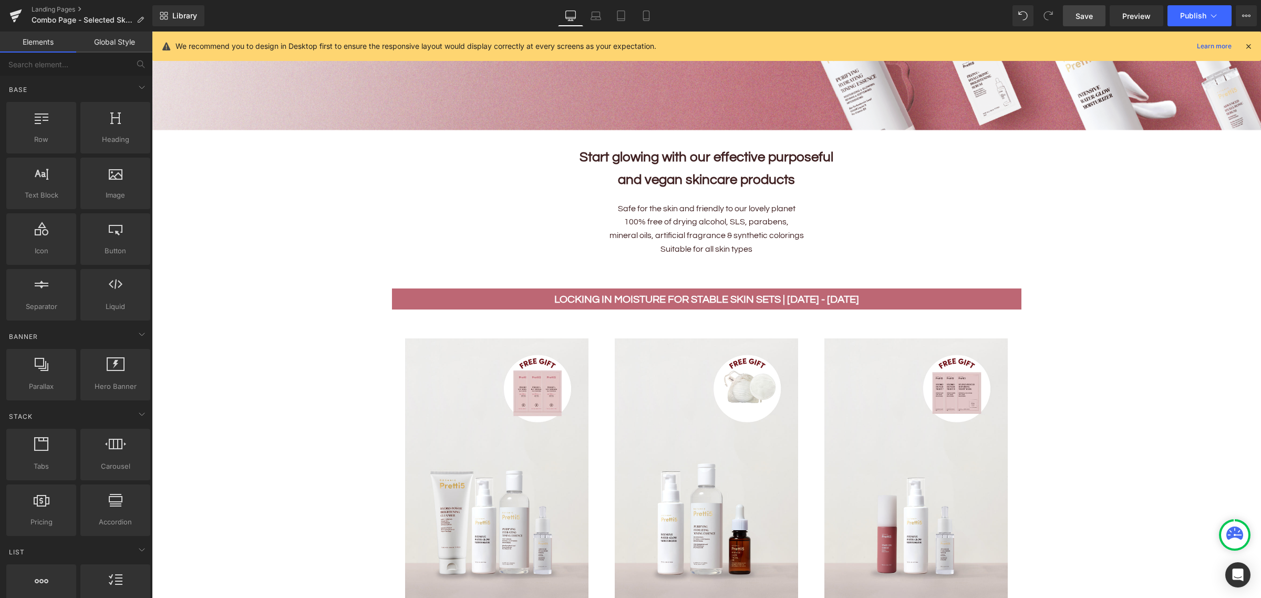
click at [732, 272] on icon at bounding box center [735, 275] width 6 height 6
click at [735, 269] on link at bounding box center [740, 275] width 11 height 13
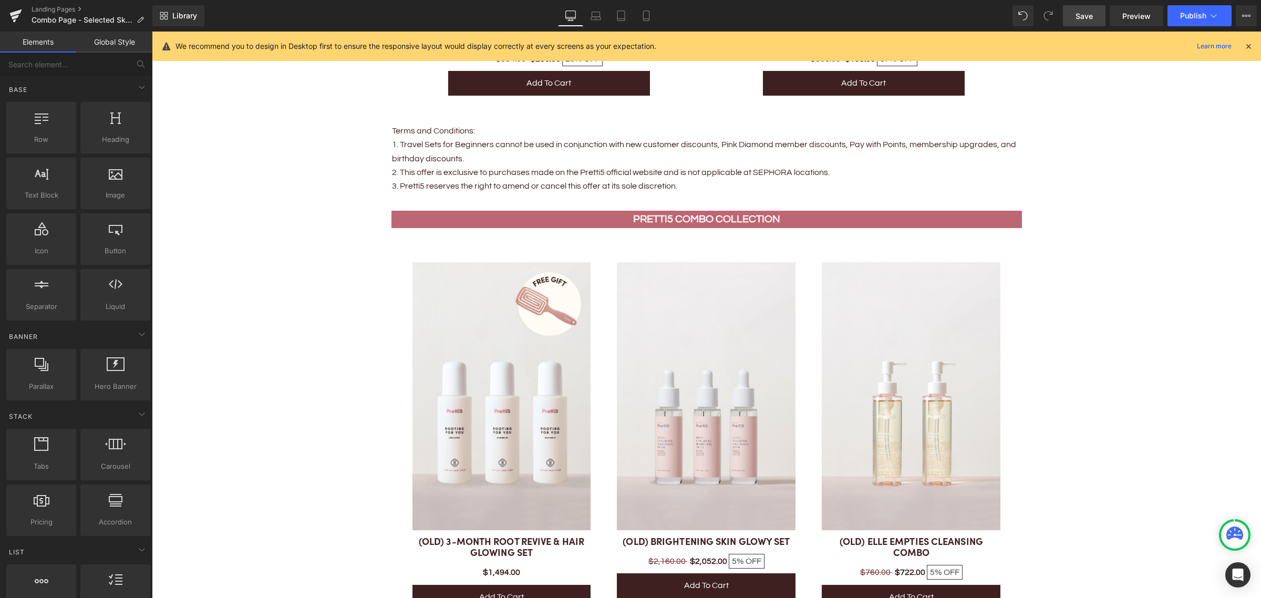
scroll to position [1510, 0]
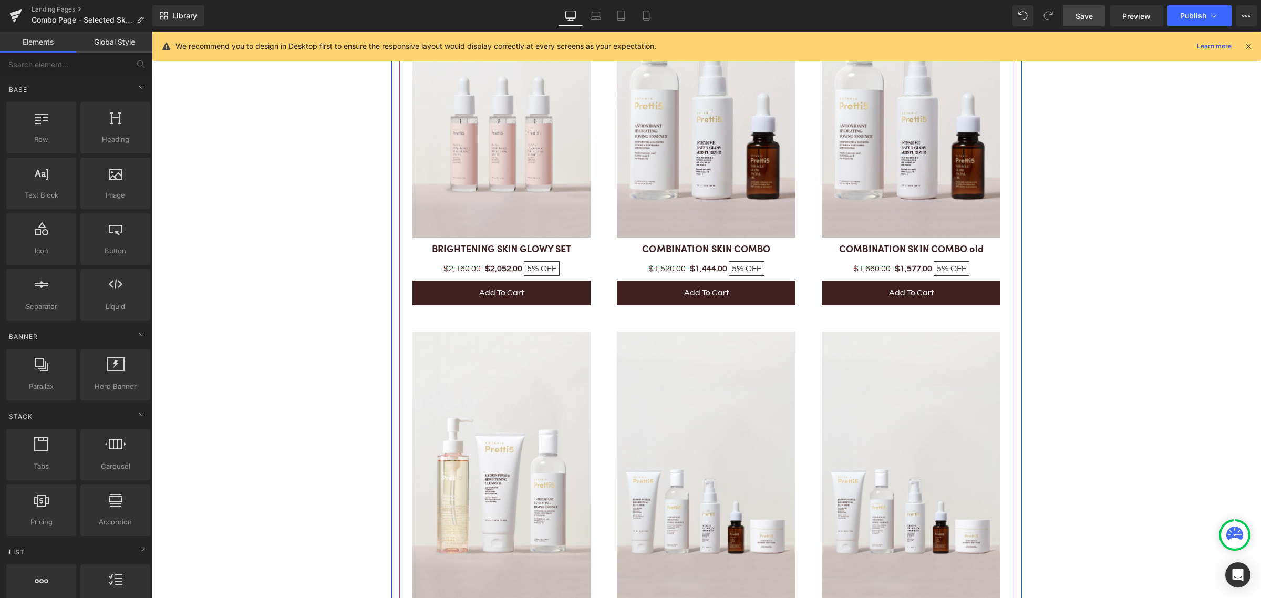
scroll to position [3414, 0]
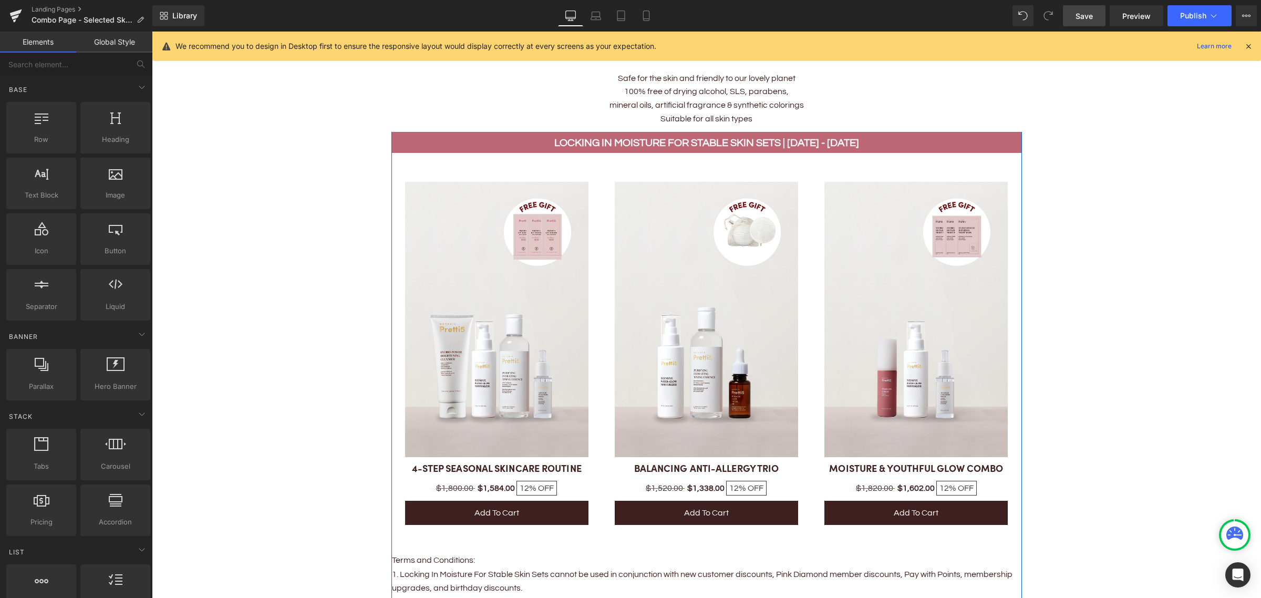
scroll to position [263, 0]
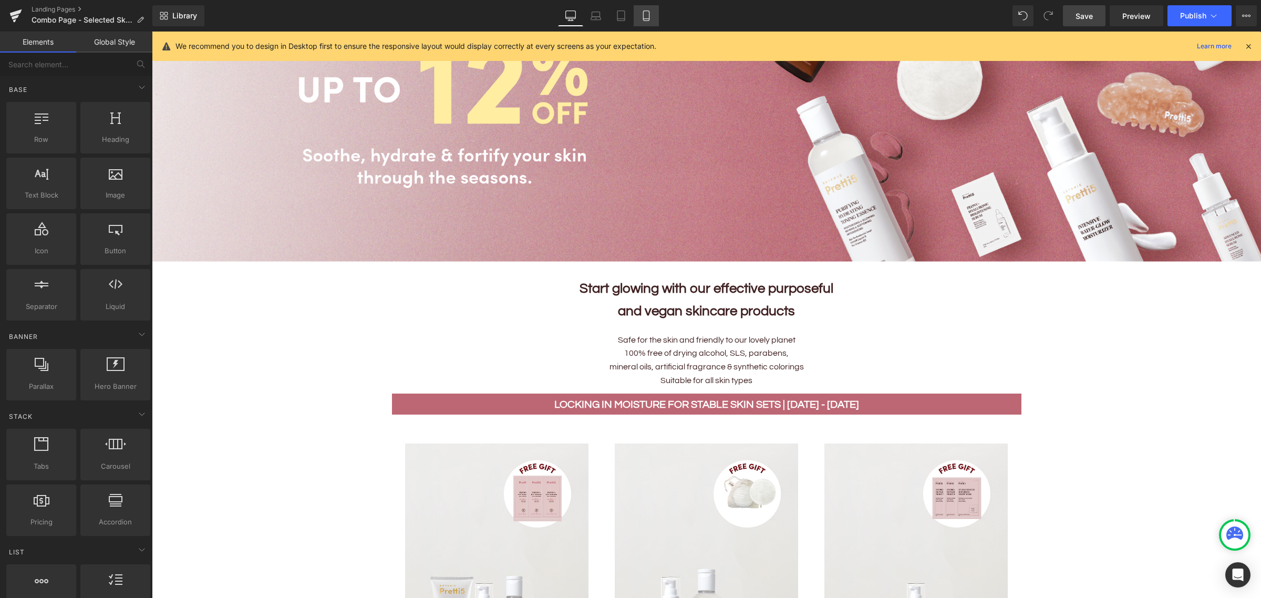
drag, startPoint x: 642, startPoint y: 9, endPoint x: 651, endPoint y: 17, distance: 11.9
click at [642, 9] on link "Mobile" at bounding box center [645, 15] width 25 height 21
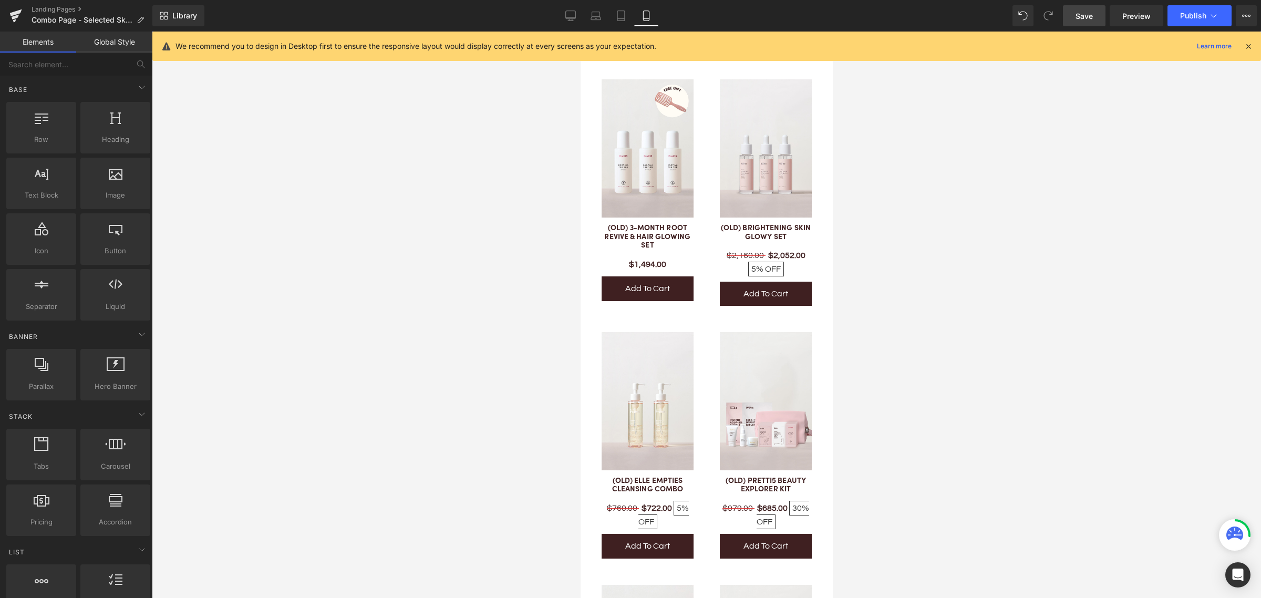
scroll to position [1372, 0]
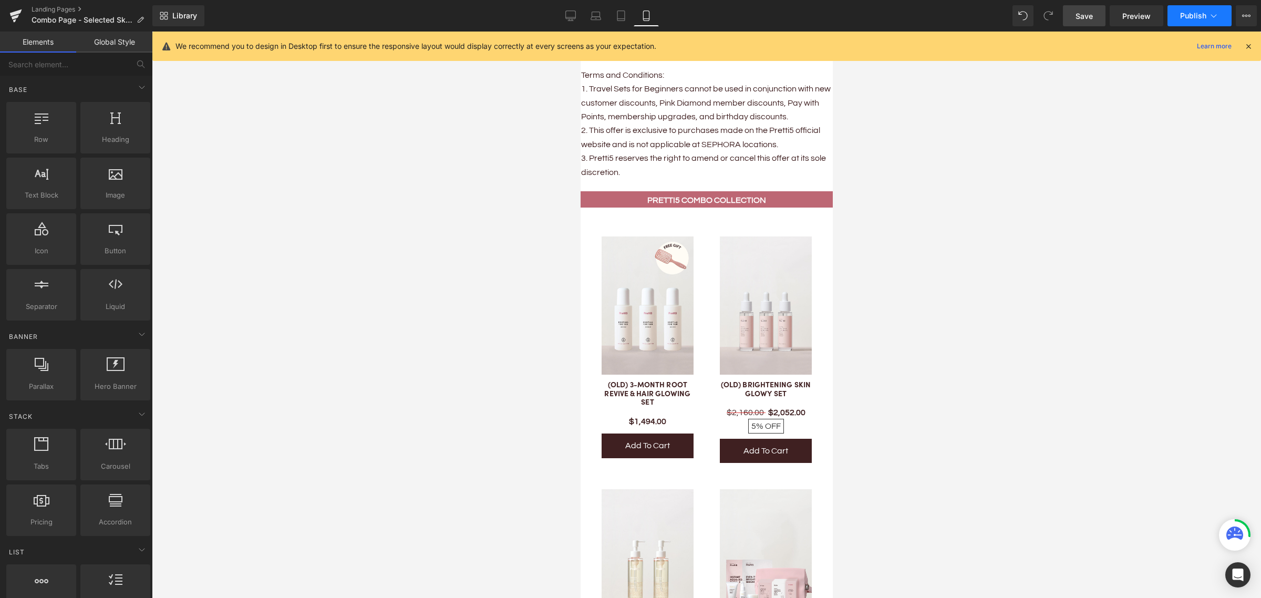
click at [1008, 14] on span "Publish" at bounding box center [1193, 16] width 26 height 8
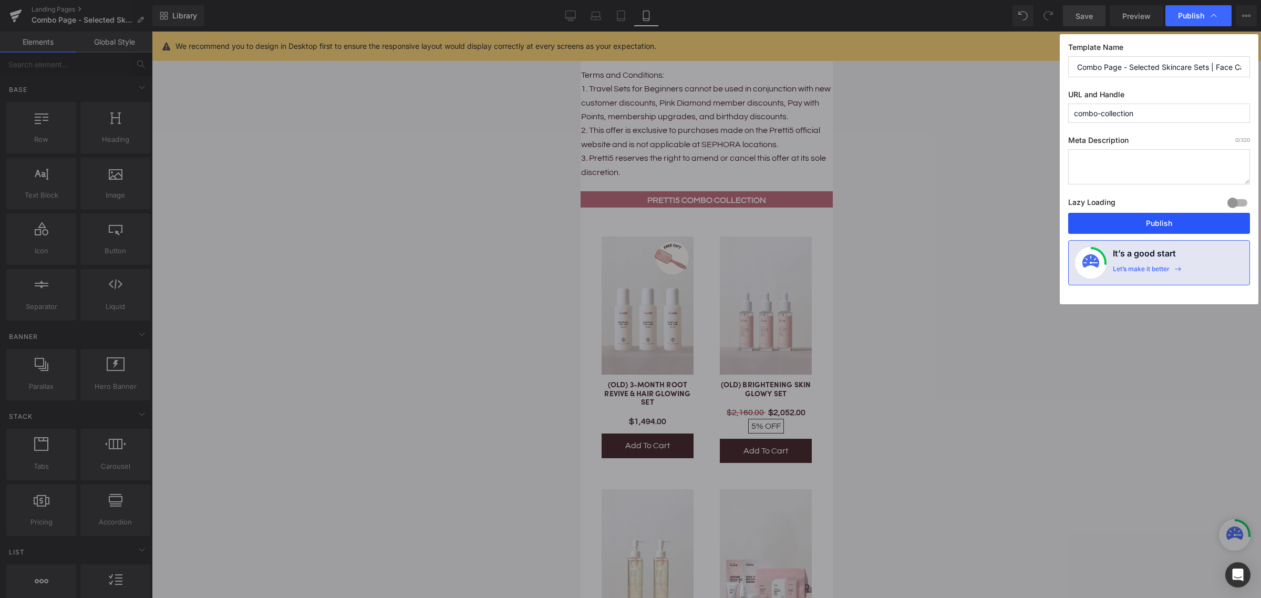
click at [1008, 227] on button "Publish" at bounding box center [1159, 223] width 182 height 21
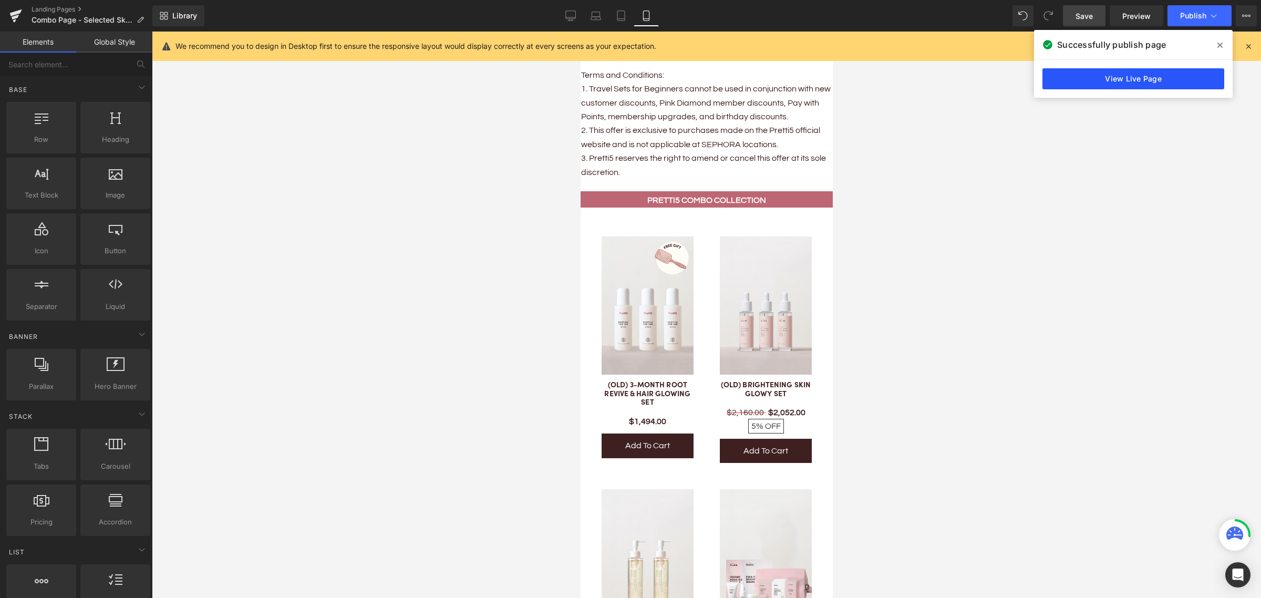
click at [1008, 83] on link "View Live Page" at bounding box center [1133, 78] width 182 height 21
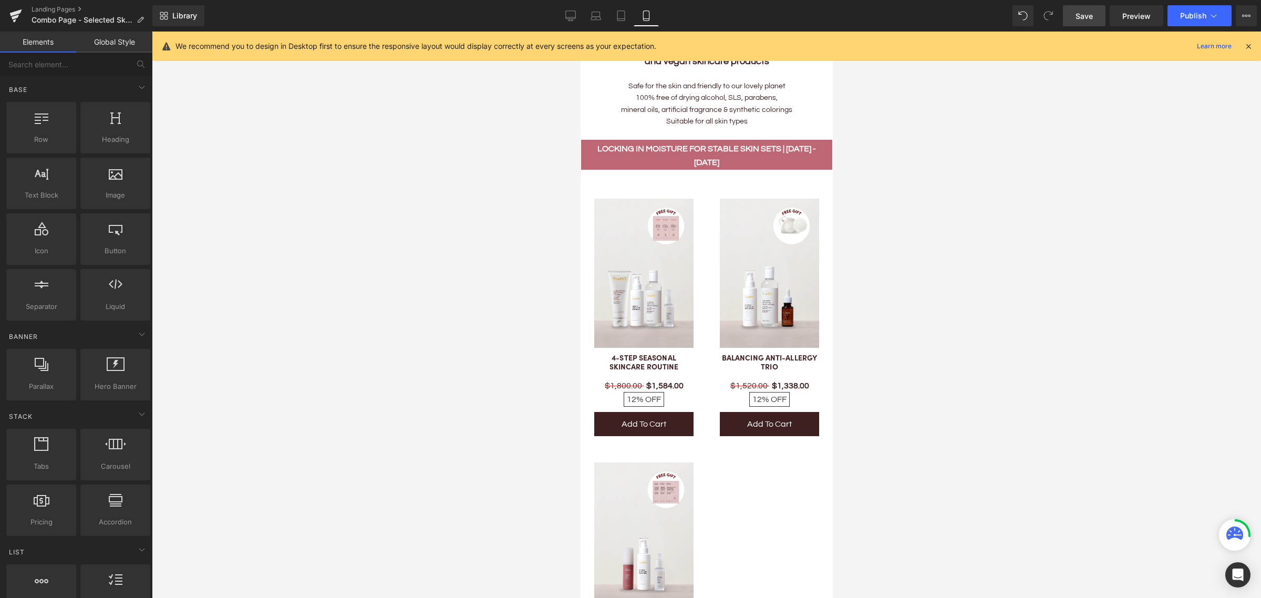
scroll to position [191, 0]
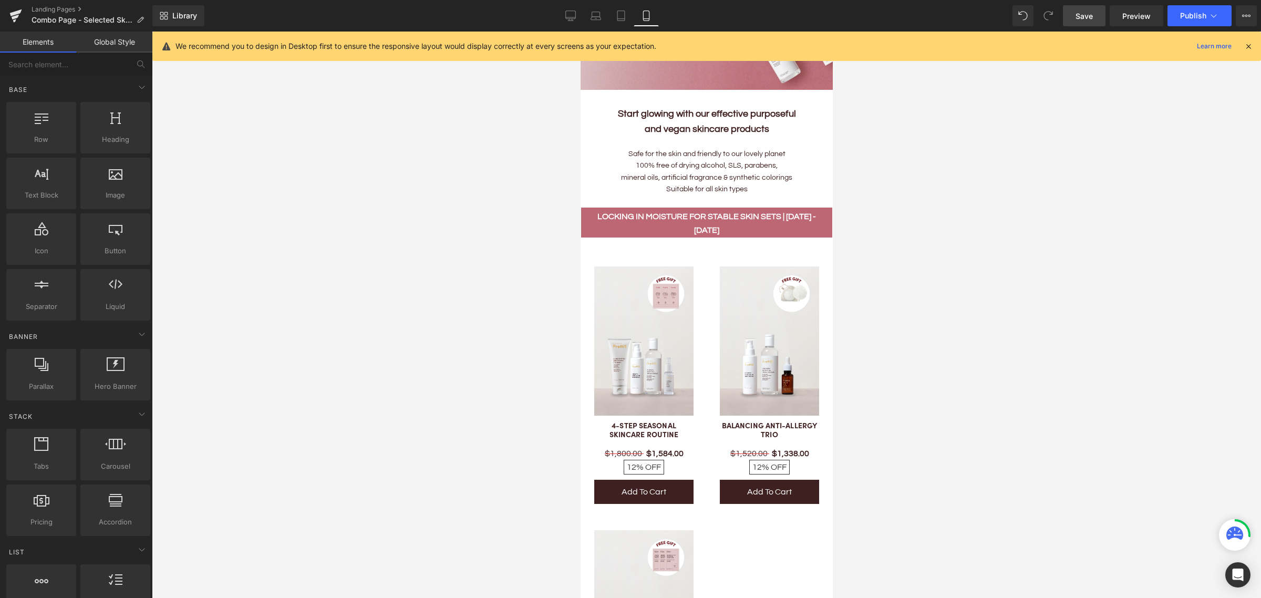
drag, startPoint x: 32, startPoint y: 3, endPoint x: 1087, endPoint y: 122, distance: 1062.5
click at [1008, 122] on div at bounding box center [706, 315] width 1109 height 566
click at [55, 20] on span "Combo Page - Selected Skincare Sets | Face Care Combos | Skincare Gift Sets" at bounding box center [82, 20] width 101 height 8
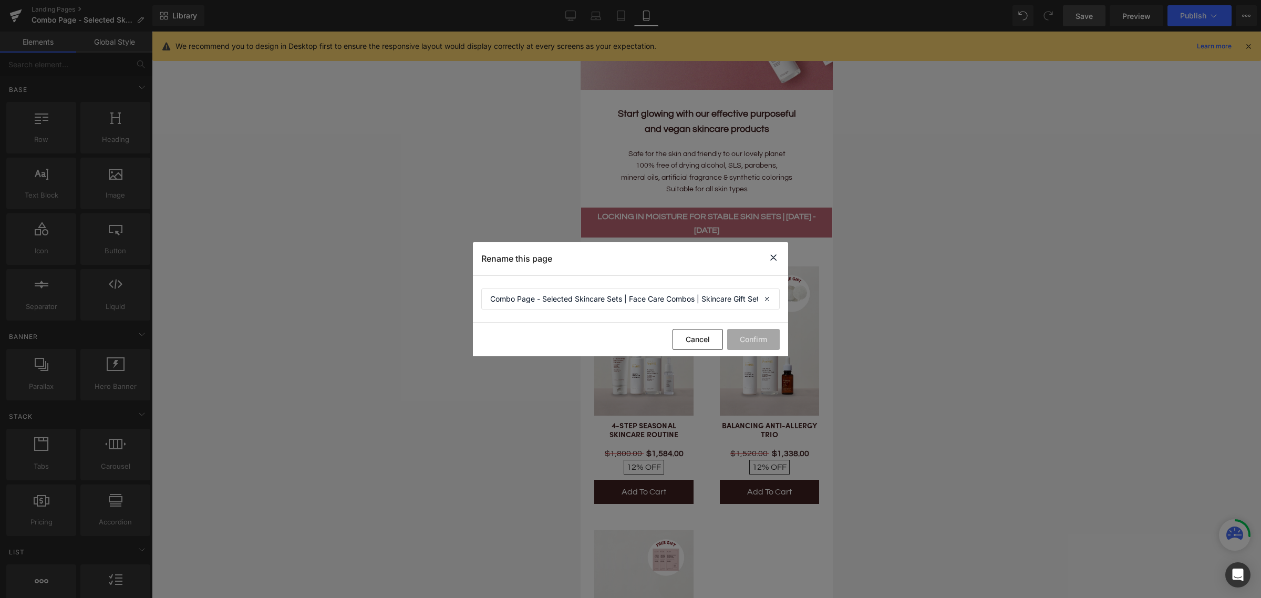
click at [772, 261] on icon at bounding box center [773, 257] width 13 height 13
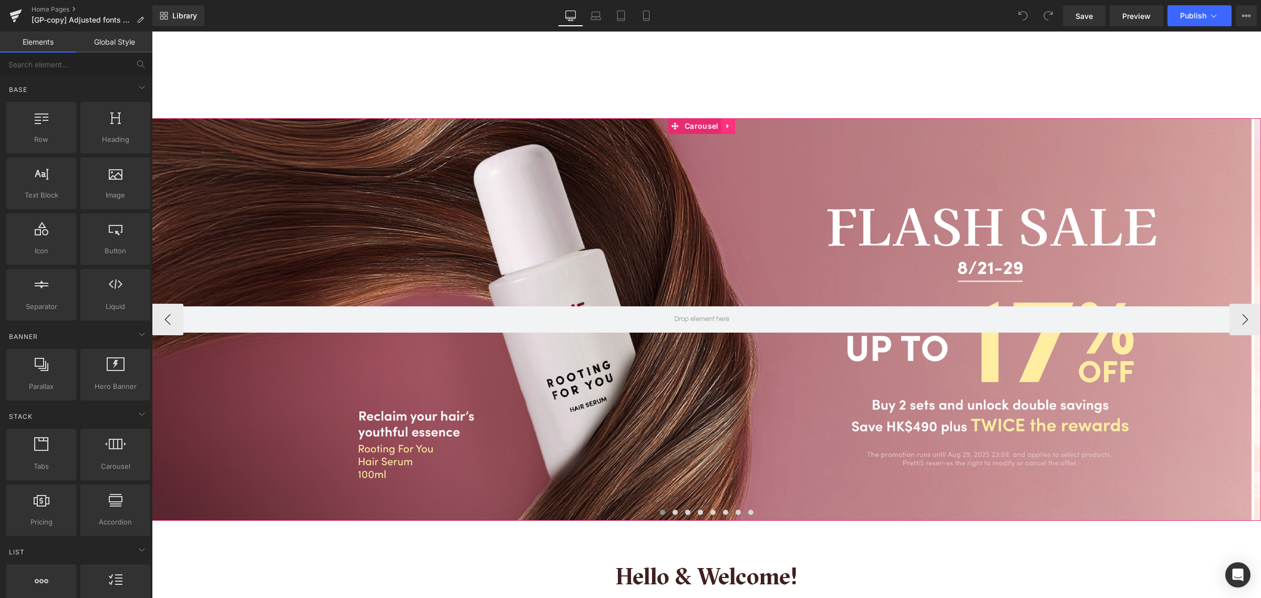
click at [724, 124] on icon at bounding box center [727, 126] width 7 height 8
click at [560, 188] on div at bounding box center [701, 319] width 1099 height 402
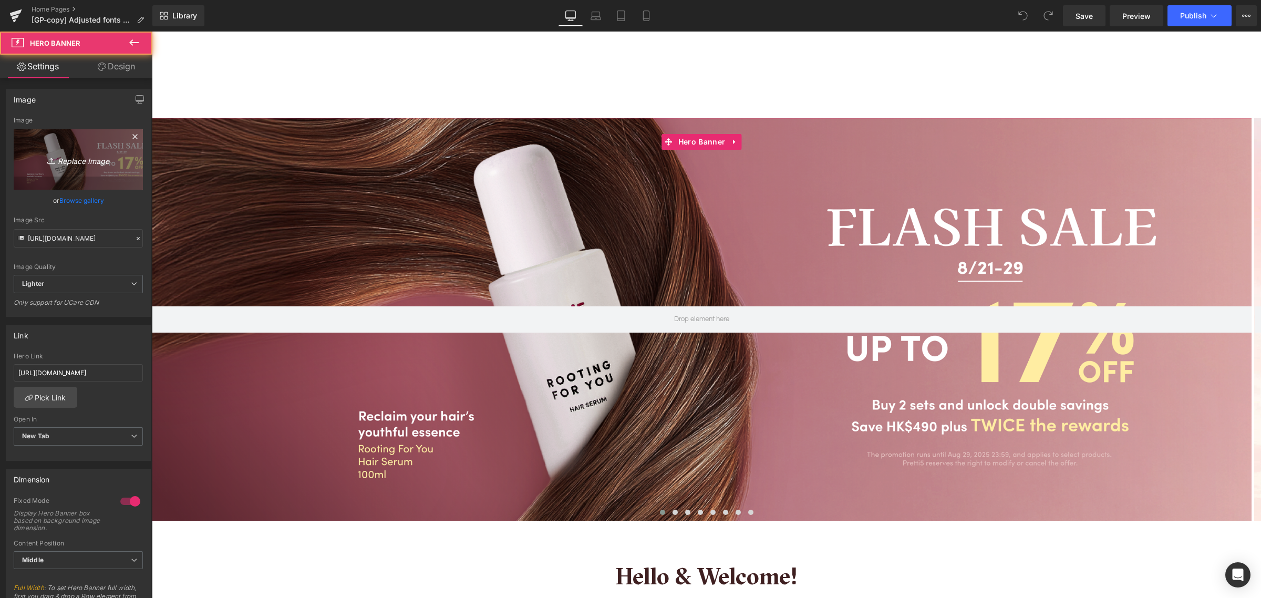
click at [95, 159] on icon "Replace Image" at bounding box center [78, 159] width 84 height 13
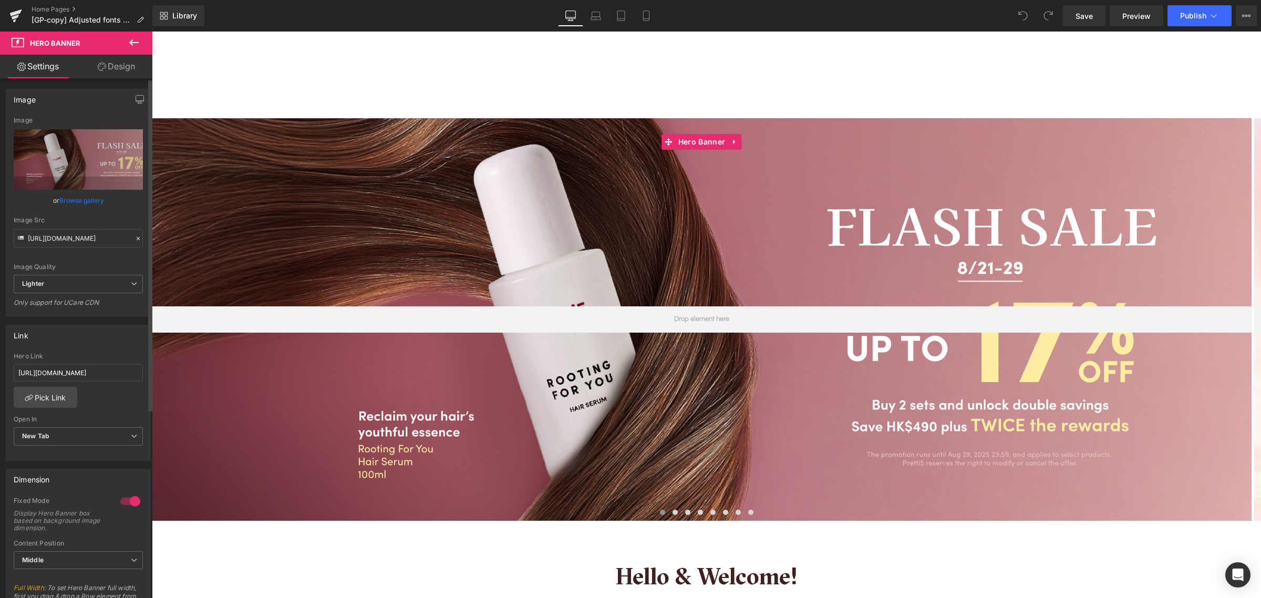
click at [79, 198] on link "Browse gallery" at bounding box center [81, 200] width 45 height 18
drag, startPoint x: 475, startPoint y: 571, endPoint x: 323, endPoint y: 539, distance: 156.1
click at [88, 199] on link "Browse gallery" at bounding box center [81, 200] width 45 height 18
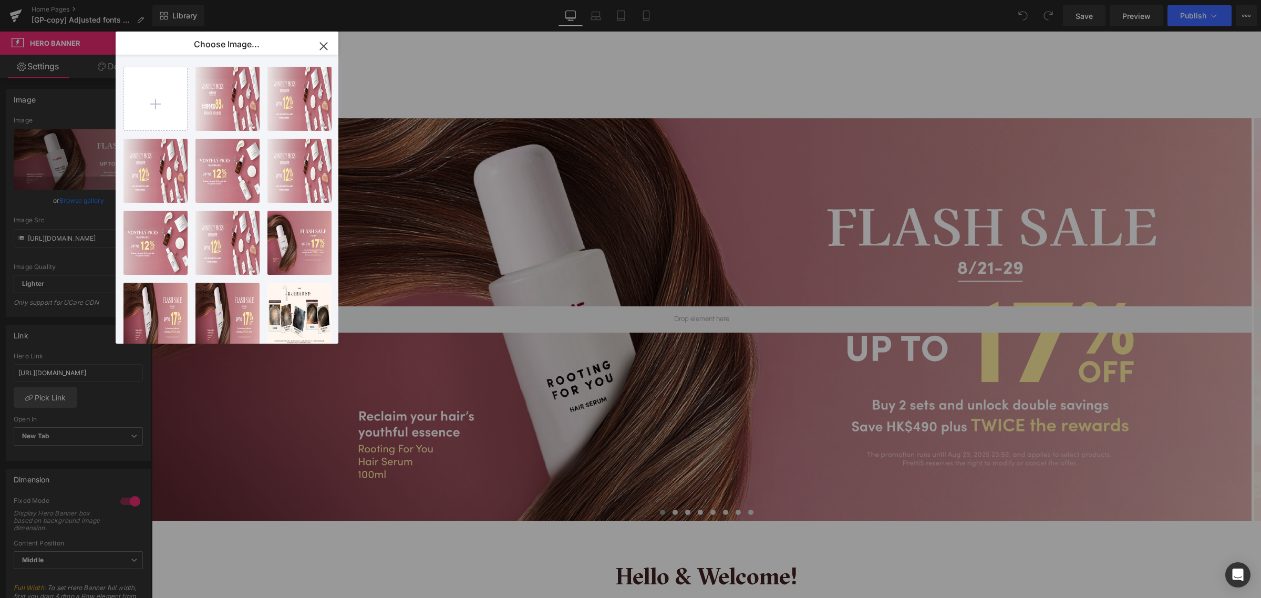
click at [330, 44] on icon "button" at bounding box center [323, 46] width 17 height 17
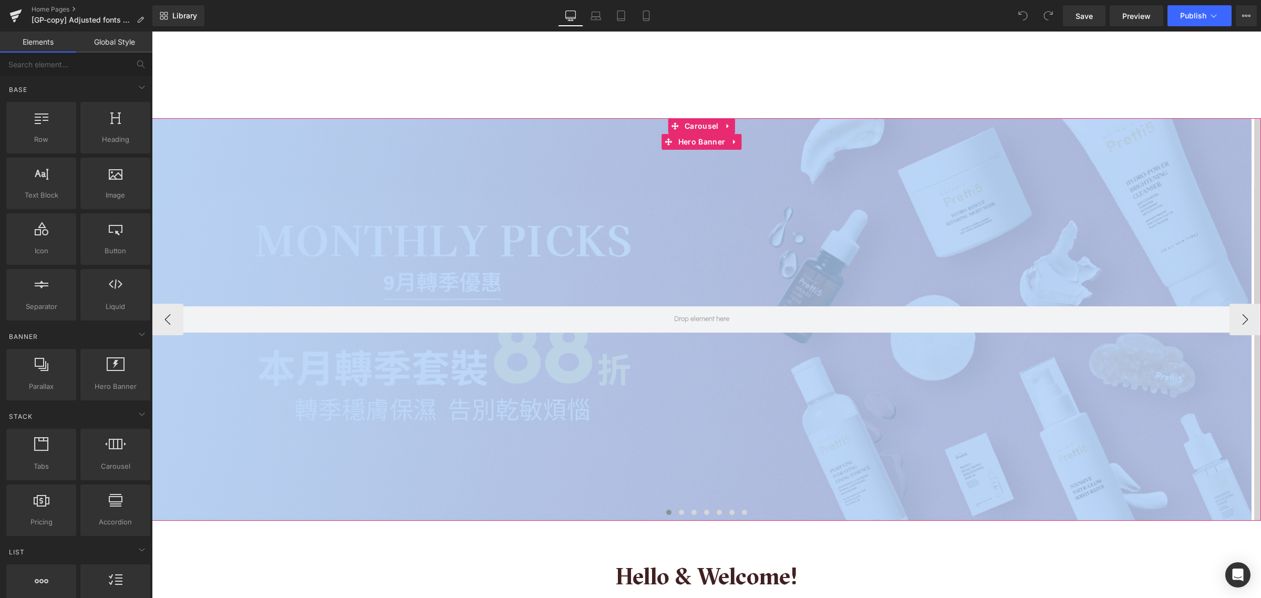
drag, startPoint x: 717, startPoint y: 316, endPoint x: 709, endPoint y: 352, distance: 37.8
click at [709, 352] on div at bounding box center [701, 319] width 1099 height 402
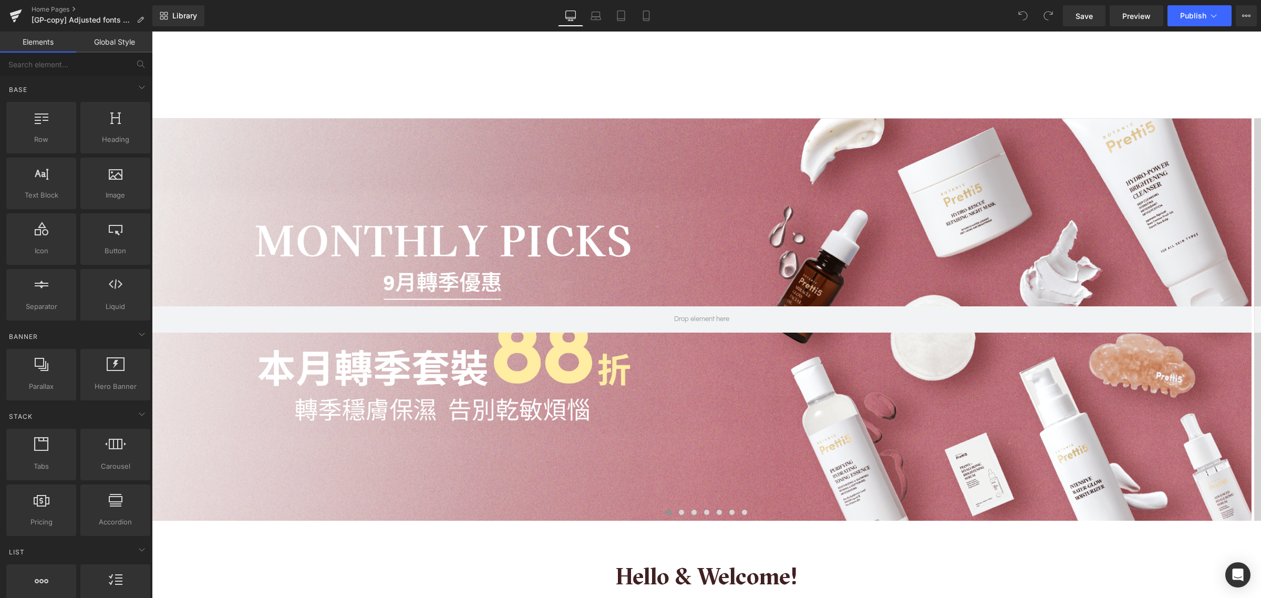
click at [592, 101] on ul "Home Home About Us About Us Our Story Our 5 Beliefs Ingredients Glossary OUR ST…" at bounding box center [706, 102] width 1109 height 20
click at [642, 14] on icon at bounding box center [646, 16] width 11 height 11
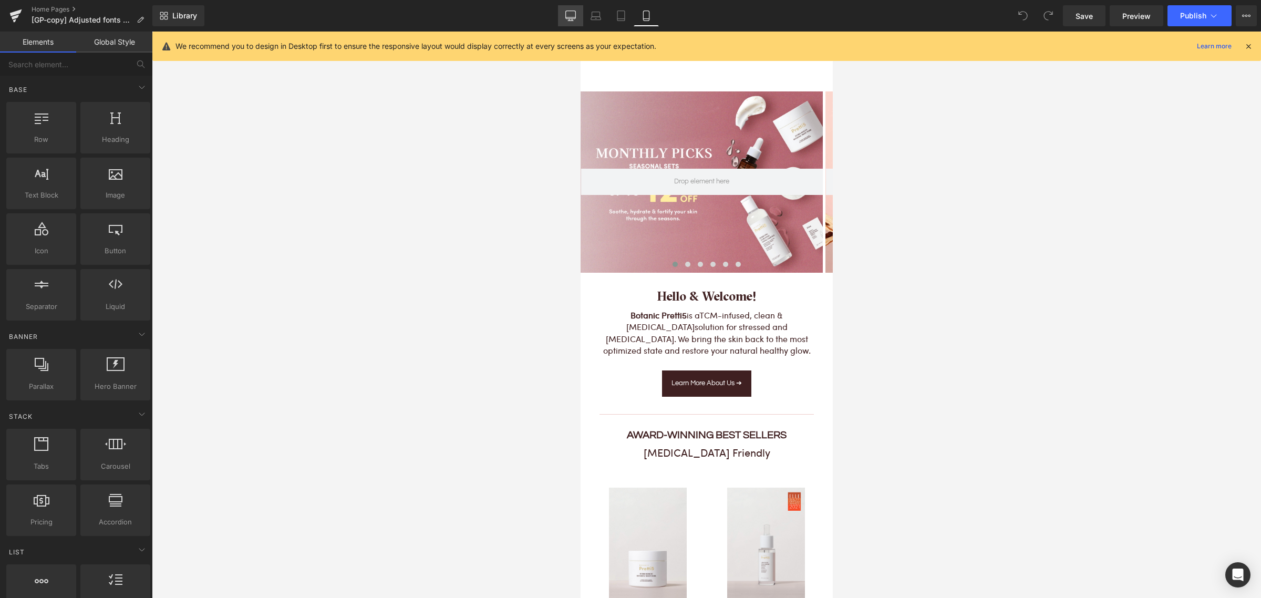
click at [567, 17] on icon at bounding box center [571, 15] width 10 height 8
